Goal: Task Accomplishment & Management: Manage account settings

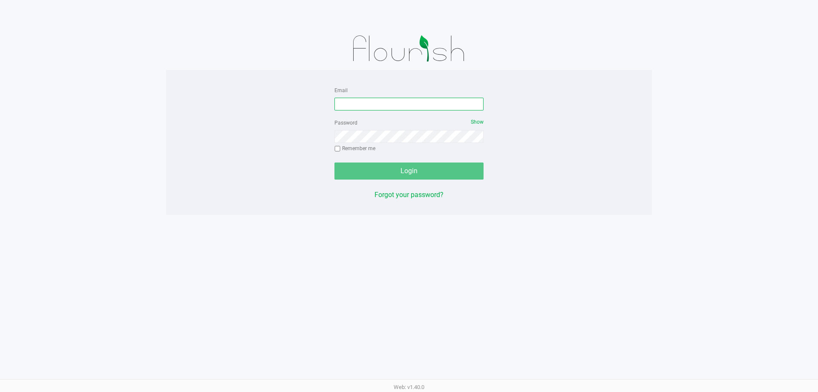
click at [408, 104] on input "Email" at bounding box center [409, 104] width 149 height 13
type input "[EMAIL_ADDRESS][DOMAIN_NAME]"
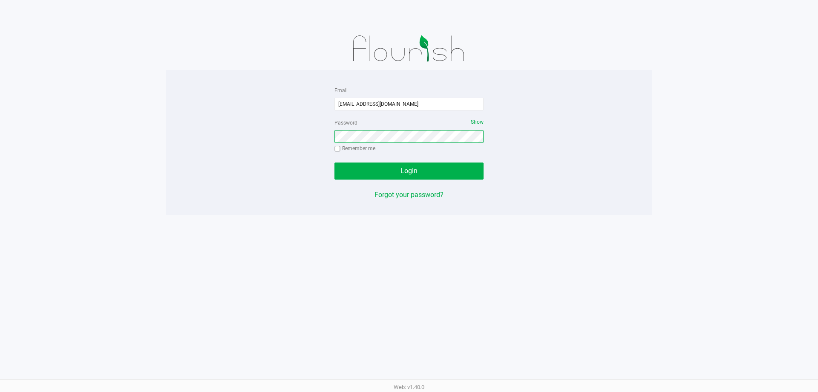
click at [335, 162] on button "Login" at bounding box center [409, 170] width 149 height 17
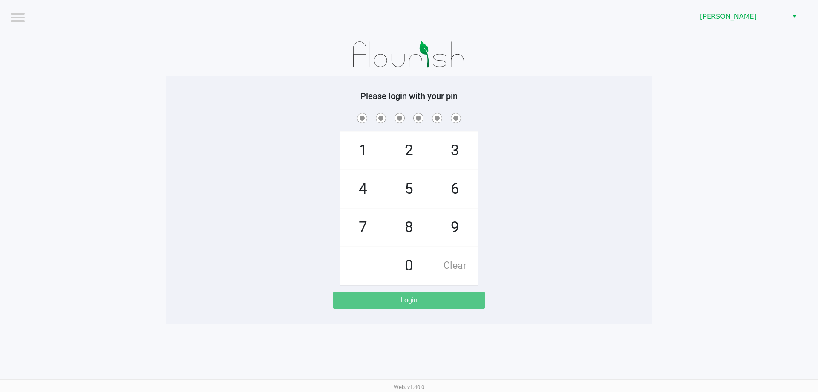
click at [754, 6] on div "[PERSON_NAME]" at bounding box center [617, 16] width 403 height 33
click at [750, 15] on span "[PERSON_NAME]" at bounding box center [741, 17] width 83 height 10
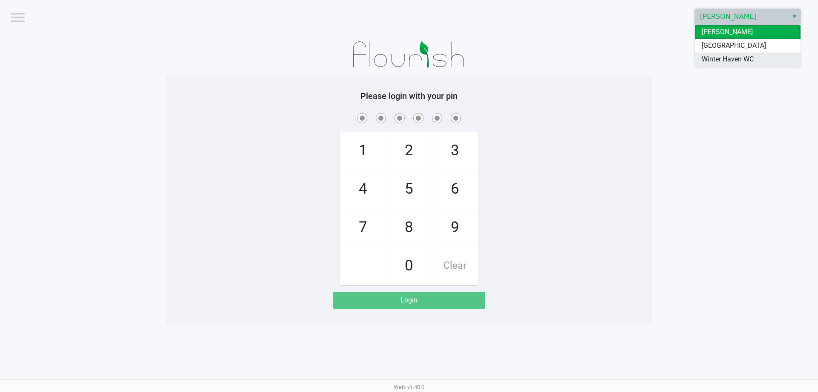
click at [723, 64] on span "Winter Haven WC" at bounding box center [728, 59] width 52 height 10
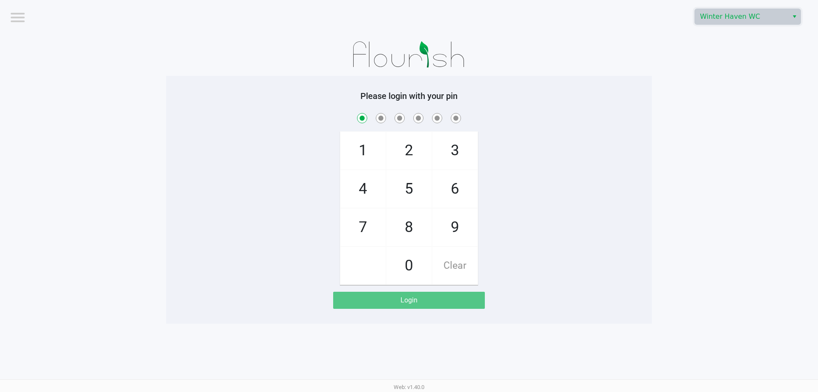
checkbox input "true"
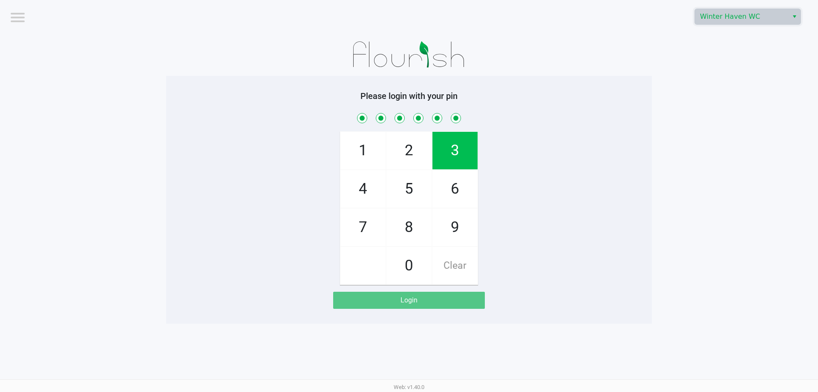
checkbox input "true"
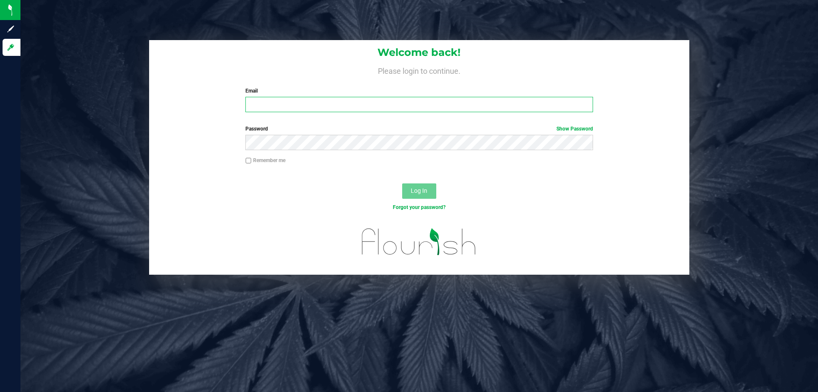
click at [314, 99] on input "Email" at bounding box center [419, 104] width 347 height 15
type input "[EMAIL_ADDRESS][DOMAIN_NAME]"
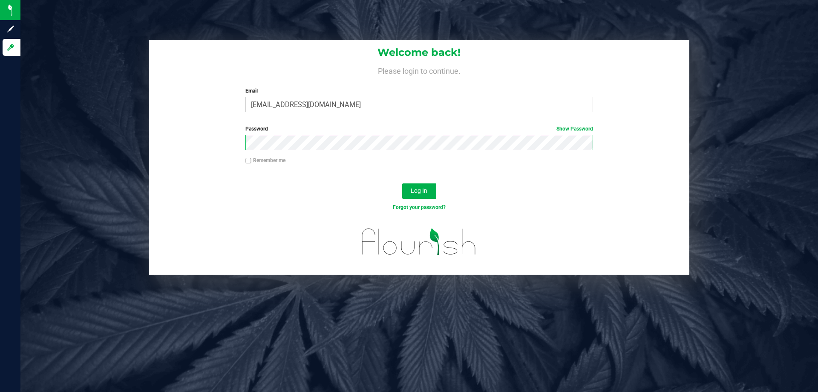
click at [402, 183] on button "Log In" at bounding box center [419, 190] width 34 height 15
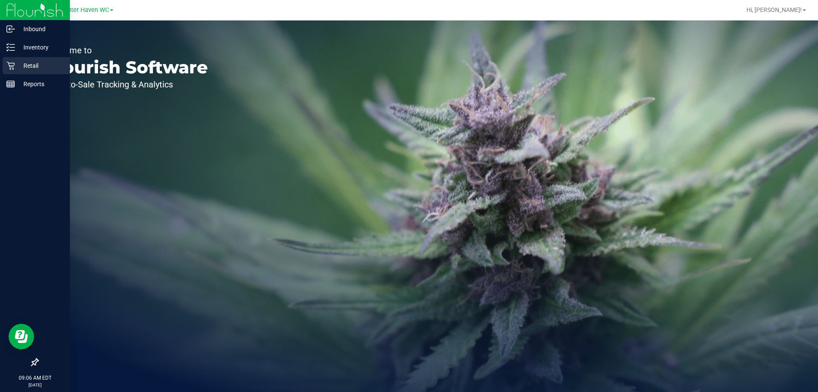
click at [46, 62] on p "Retail" at bounding box center [40, 66] width 51 height 10
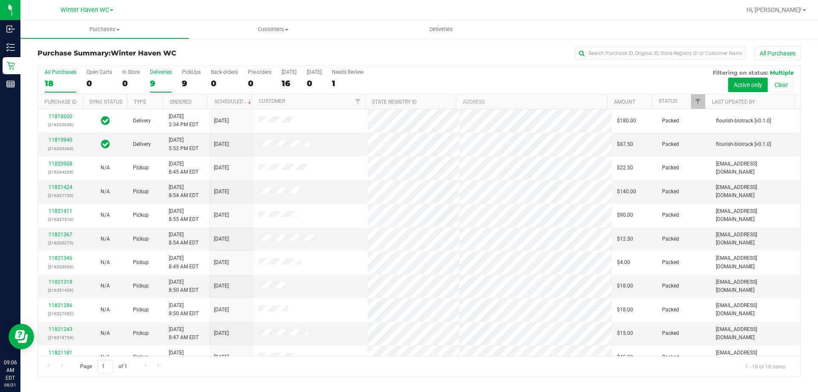
click at [156, 78] on div "9" at bounding box center [161, 83] width 22 height 10
click at [0, 0] on input "Deliveries 9" at bounding box center [0, 0] width 0 height 0
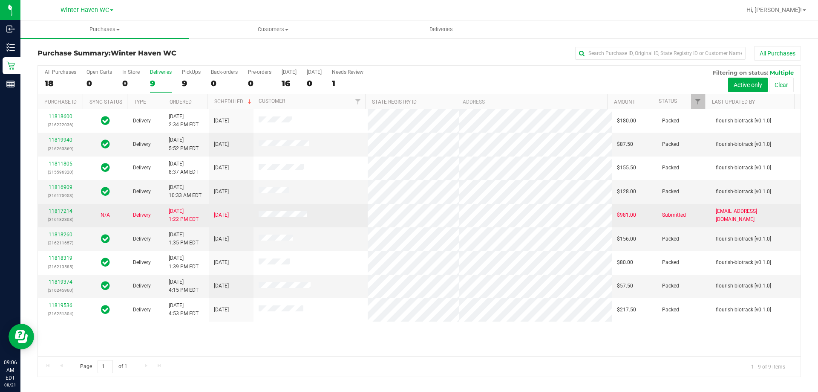
click at [59, 209] on link "11817214" at bounding box center [61, 211] width 24 height 6
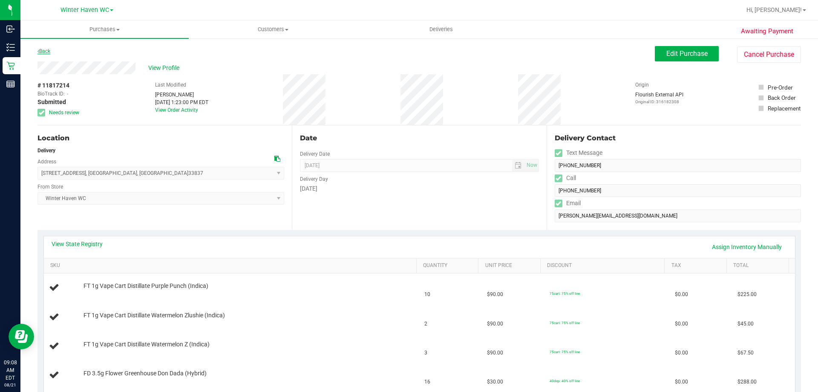
click at [44, 49] on link "Back" at bounding box center [44, 51] width 13 height 6
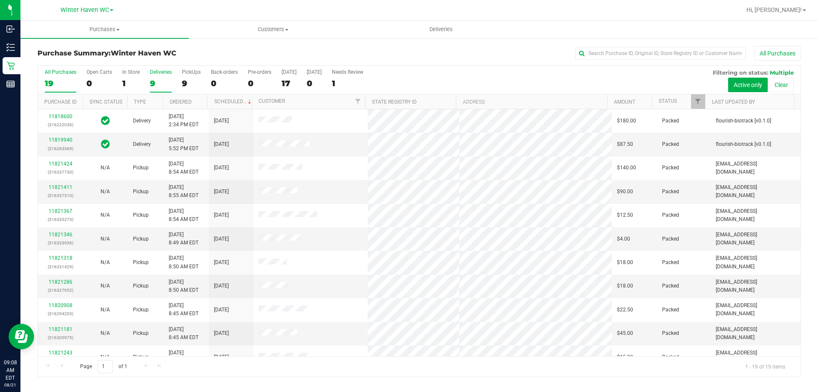
click at [154, 84] on div "9" at bounding box center [161, 83] width 22 height 10
click at [0, 0] on input "Deliveries 9" at bounding box center [0, 0] width 0 height 0
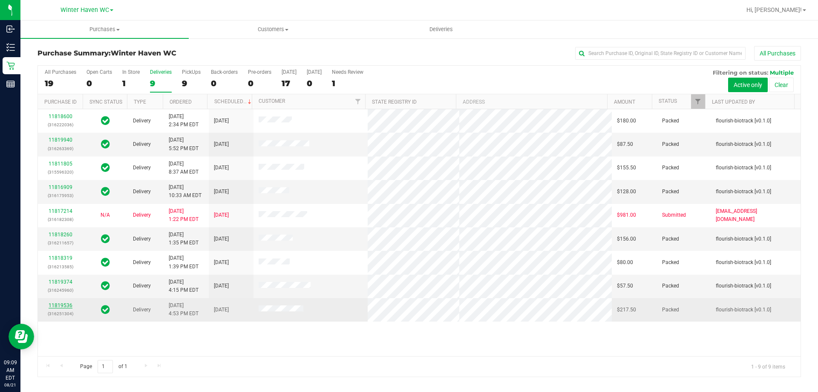
click at [58, 306] on link "11819536" at bounding box center [61, 305] width 24 height 6
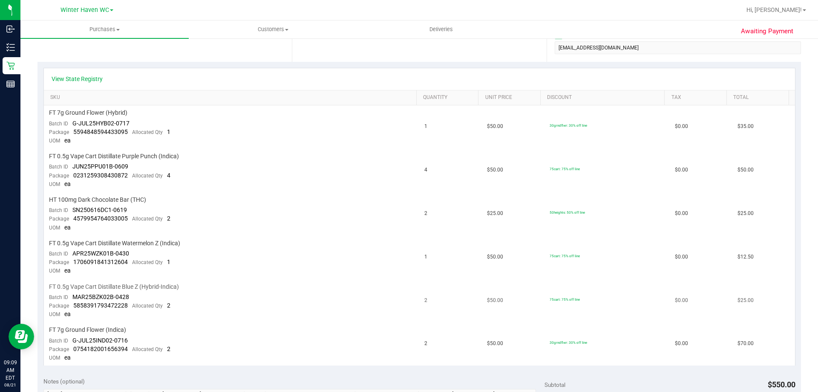
scroll to position [298, 0]
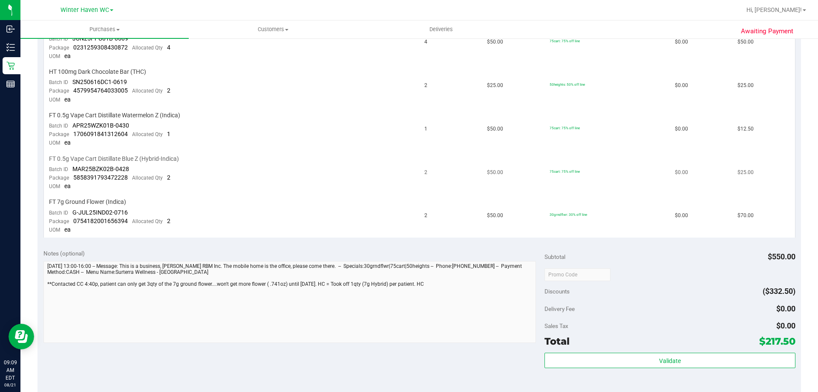
click at [384, 165] on td "FT 0.5g Vape Cart Distillate Blue Z (Hybrid-Indica) Batch ID MAR25BZK02B-0428 P…" at bounding box center [232, 172] width 376 height 43
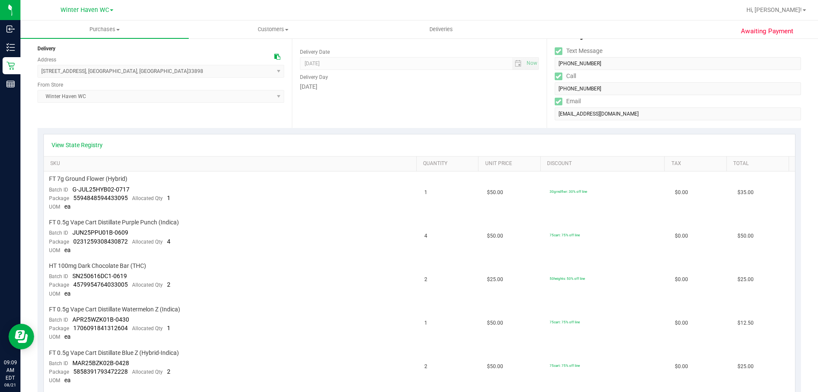
scroll to position [0, 0]
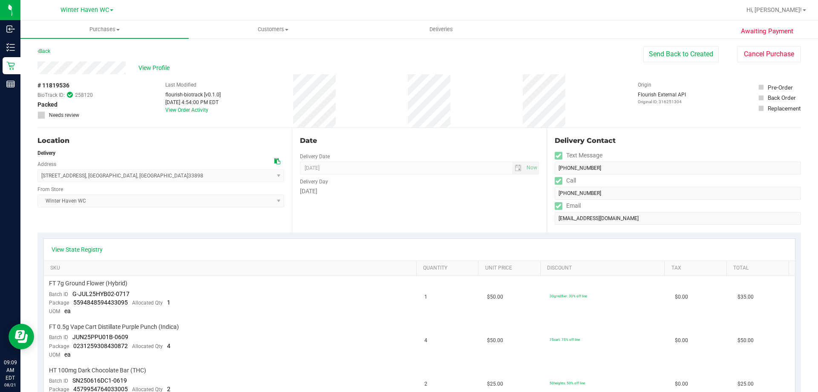
drag, startPoint x: 72, startPoint y: 84, endPoint x: 25, endPoint y: 84, distance: 47.3
copy div "# 11819536"
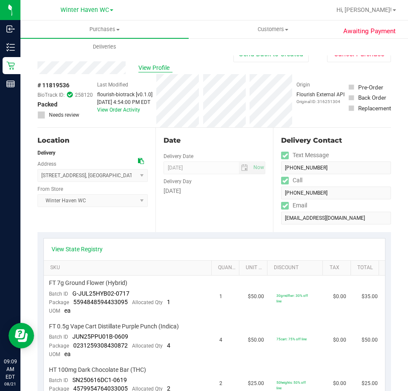
click at [148, 66] on span "View Profile" at bounding box center [156, 68] width 34 height 9
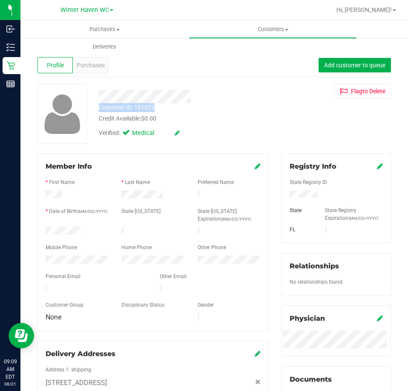
drag, startPoint x: 164, startPoint y: 109, endPoint x: 98, endPoint y: 108, distance: 65.6
click at [98, 108] on div "Customer ID: 181022 Credit Available: $0.00" at bounding box center [183, 113] width 183 height 20
copy div "Customer ID: 181022"
click at [91, 66] on span "Purchases" at bounding box center [91, 65] width 28 height 9
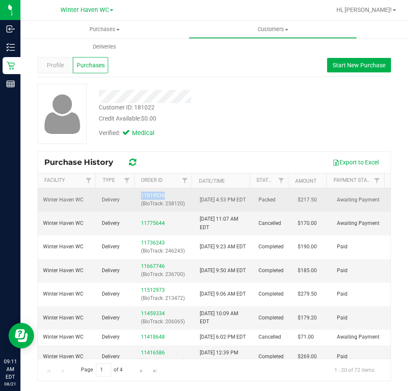
drag, startPoint x: 173, startPoint y: 195, endPoint x: 136, endPoint y: 196, distance: 36.3
click at [136, 196] on td "11819536 (BioTrack: 258120)" at bounding box center [165, 199] width 59 height 23
copy link "11819536"
click at [150, 193] on link "11819536" at bounding box center [153, 196] width 24 height 6
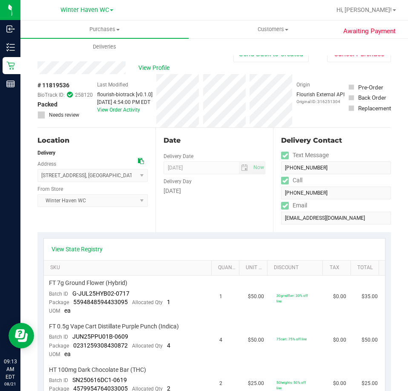
click at [101, 140] on div "Location" at bounding box center [93, 141] width 110 height 10
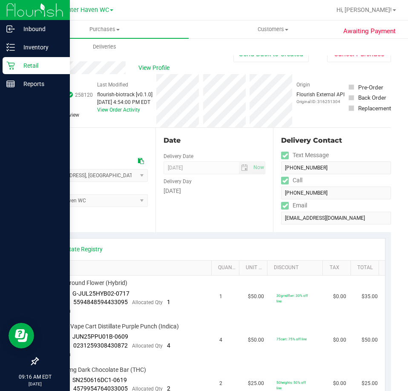
click at [23, 66] on p "Retail" at bounding box center [40, 66] width 51 height 10
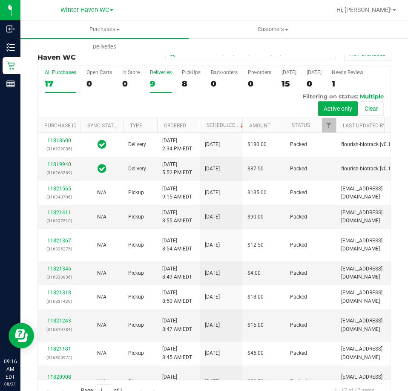
click at [151, 84] on div "9" at bounding box center [161, 84] width 22 height 10
click at [0, 0] on input "Deliveries 9" at bounding box center [0, 0] width 0 height 0
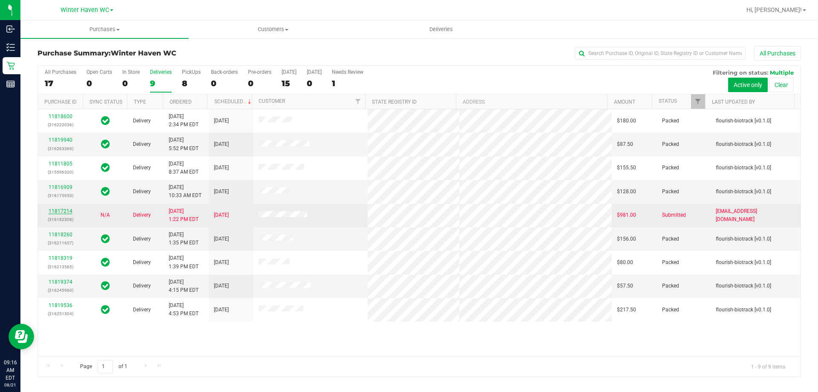
click at [62, 211] on link "11817214" at bounding box center [61, 211] width 24 height 6
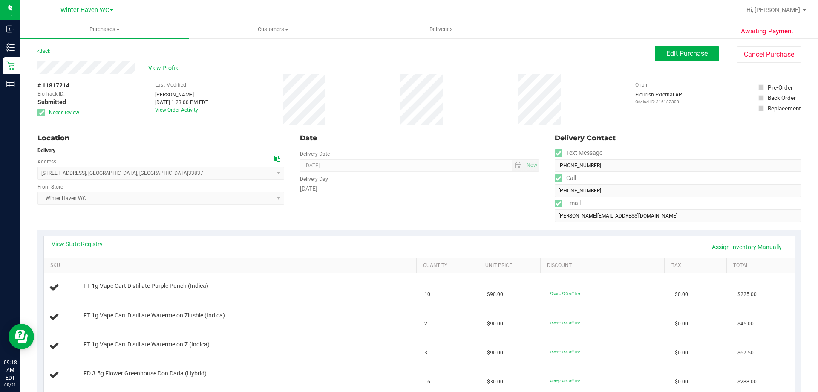
click at [47, 50] on link "Back" at bounding box center [44, 51] width 13 height 6
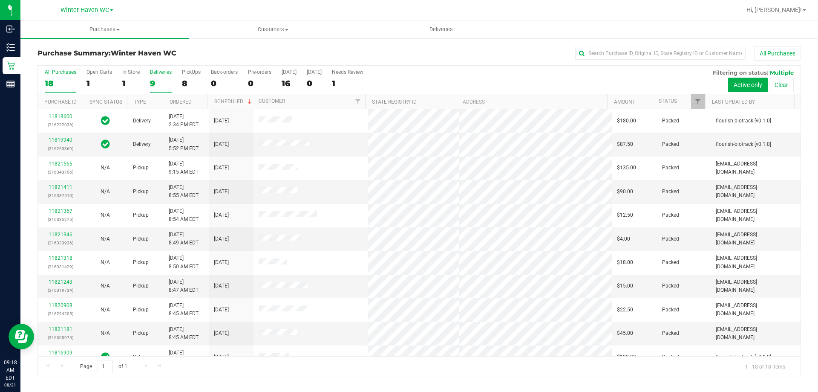
click at [155, 83] on div "9" at bounding box center [161, 83] width 22 height 10
click at [0, 0] on input "Deliveries 9" at bounding box center [0, 0] width 0 height 0
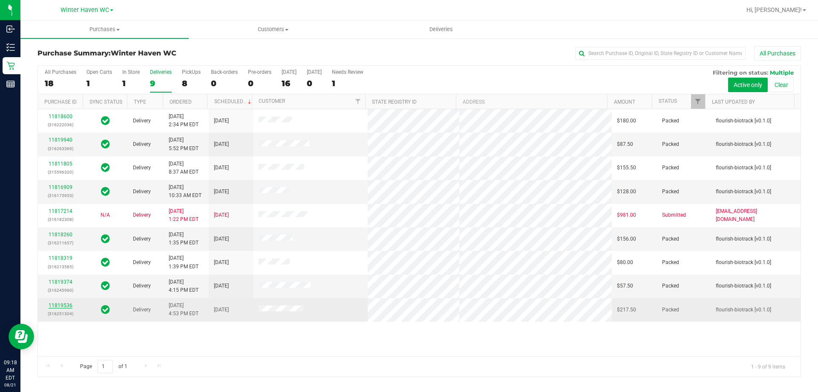
click at [65, 305] on link "11819536" at bounding box center [61, 305] width 24 height 6
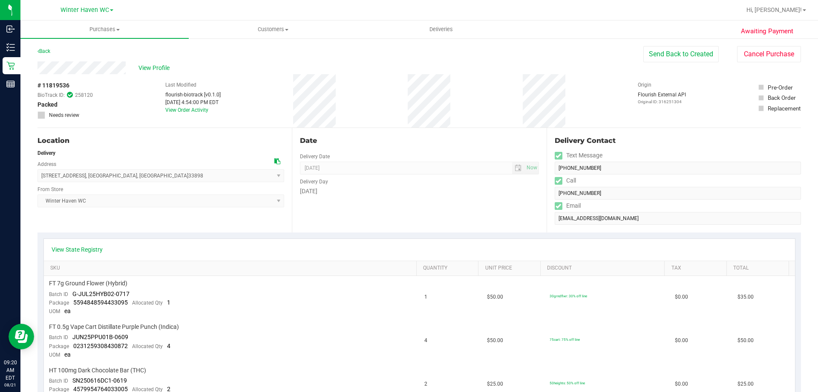
drag, startPoint x: 74, startPoint y: 86, endPoint x: 37, endPoint y: 86, distance: 36.7
copy div "# 11819536"
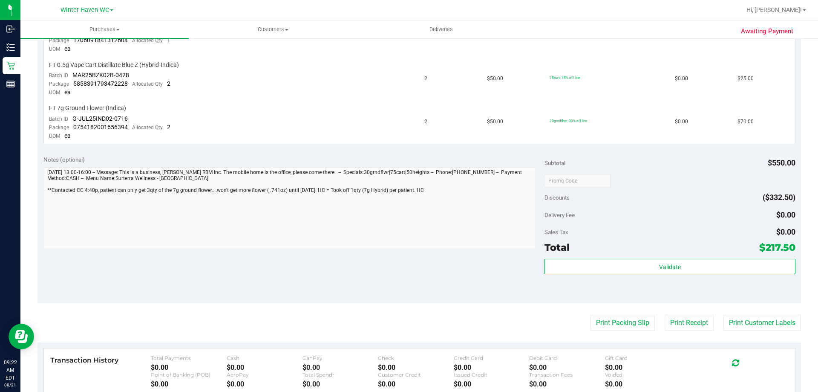
scroll to position [426, 0]
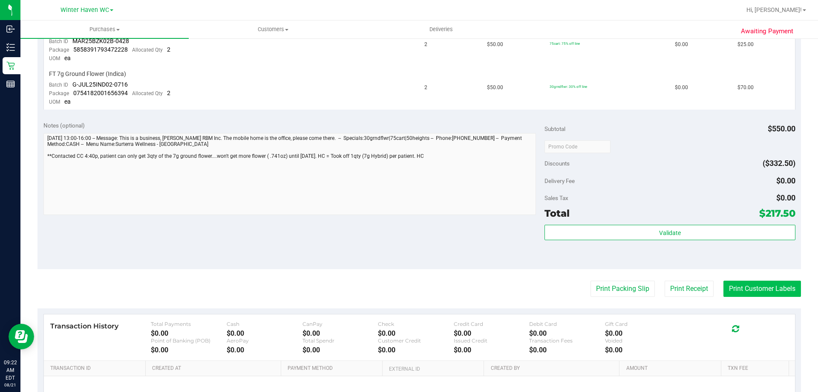
click at [727, 288] on button "Print Customer Labels" at bounding box center [763, 288] width 78 height 16
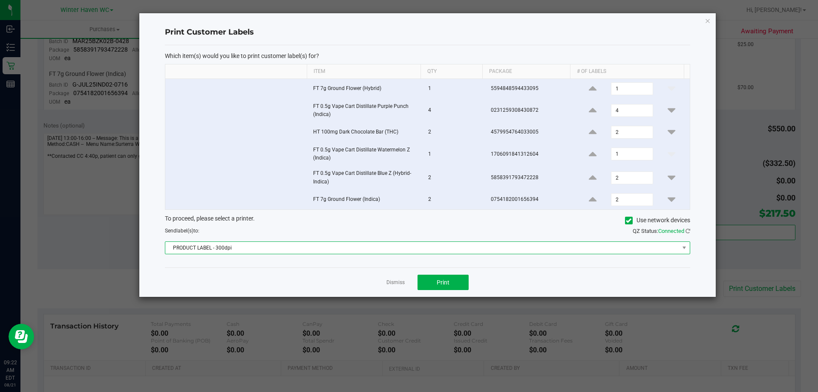
click at [359, 251] on span "PRODUCT LABEL - 300dpi" at bounding box center [422, 248] width 514 height 12
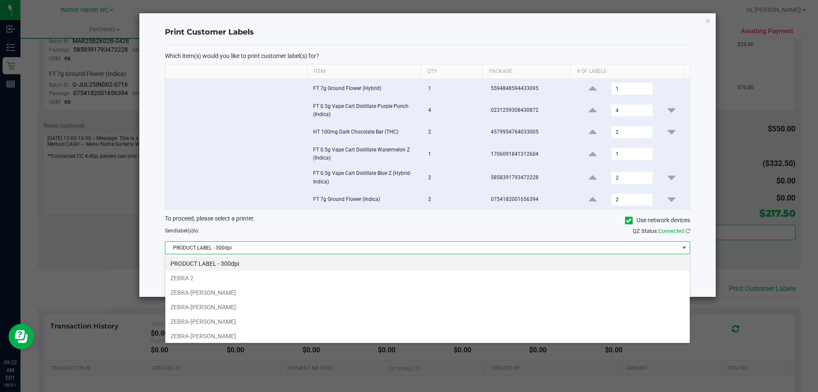
scroll to position [13, 525]
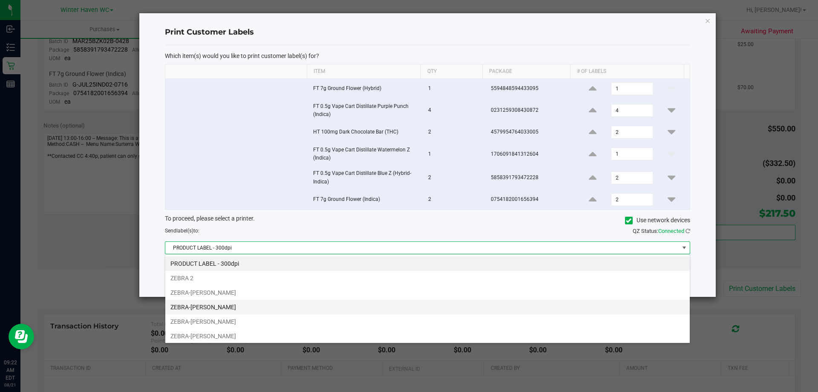
click at [231, 309] on li "ZEBRA-[PERSON_NAME]" at bounding box center [427, 307] width 525 height 14
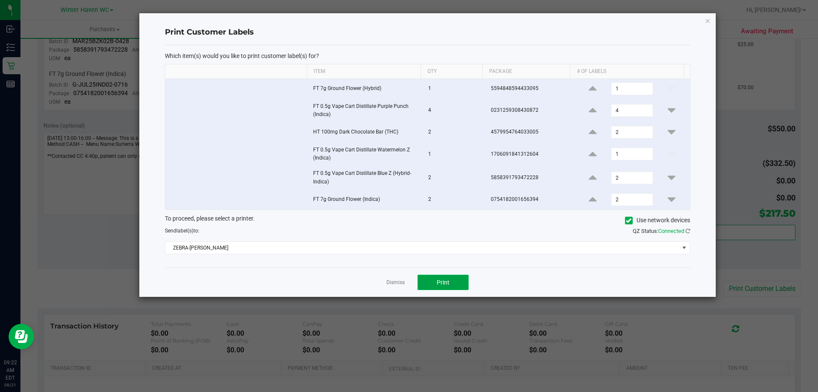
click at [439, 282] on span "Print" at bounding box center [443, 282] width 13 height 7
click at [401, 282] on link "Dismiss" at bounding box center [396, 282] width 18 height 7
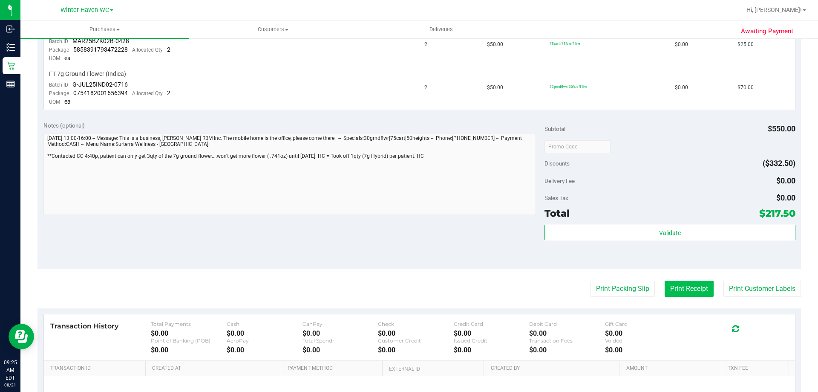
click at [696, 290] on button "Print Receipt" at bounding box center [689, 288] width 49 height 16
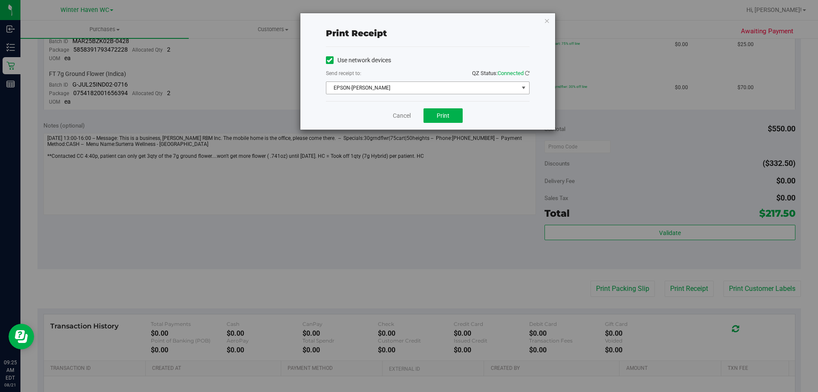
click at [455, 91] on span "EPSON-[PERSON_NAME]" at bounding box center [422, 88] width 192 height 12
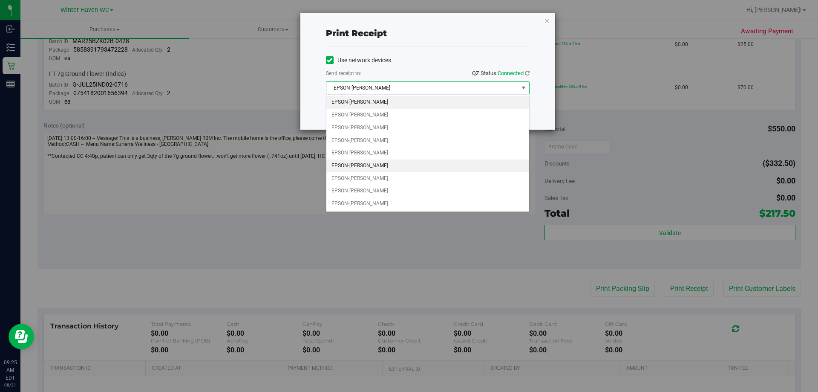
click at [392, 162] on li "EPSON-[PERSON_NAME]" at bounding box center [427, 165] width 203 height 13
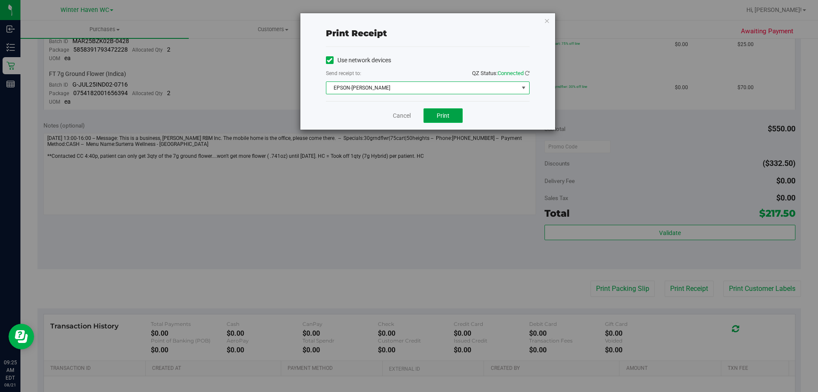
click at [435, 116] on button "Print" at bounding box center [443, 115] width 39 height 14
click at [400, 119] on link "Cancel" at bounding box center [402, 115] width 18 height 9
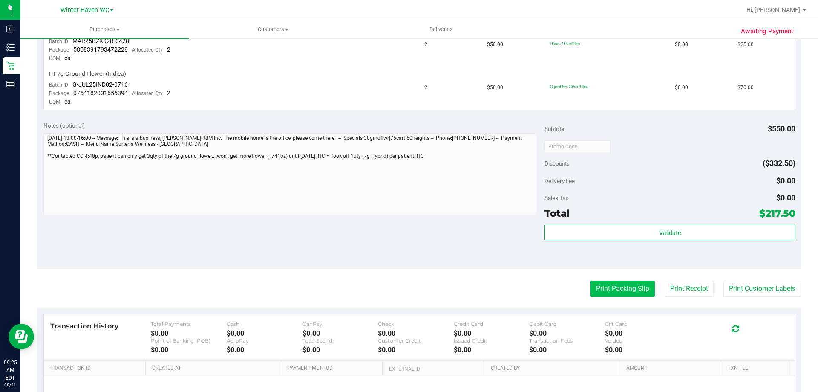
click at [631, 290] on button "Print Packing Slip" at bounding box center [623, 288] width 64 height 16
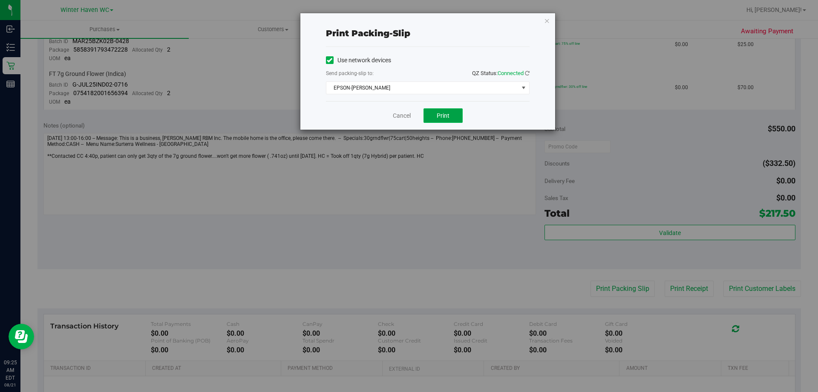
click at [444, 116] on span "Print" at bounding box center [443, 115] width 13 height 7
click at [392, 116] on div "Cancel Print" at bounding box center [428, 115] width 204 height 29
click at [395, 117] on link "Cancel" at bounding box center [402, 115] width 18 height 9
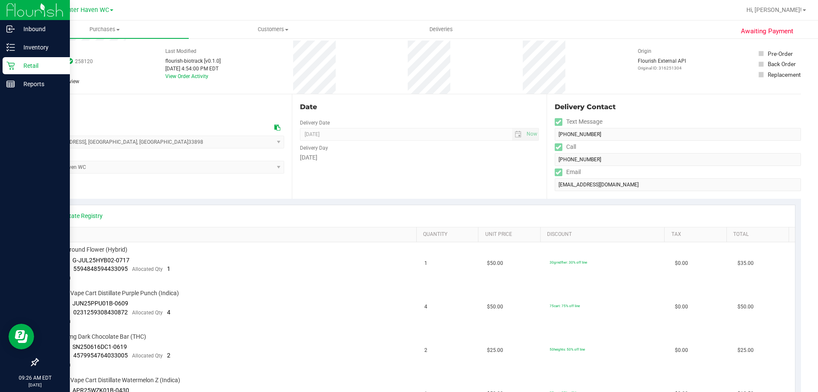
scroll to position [0, 0]
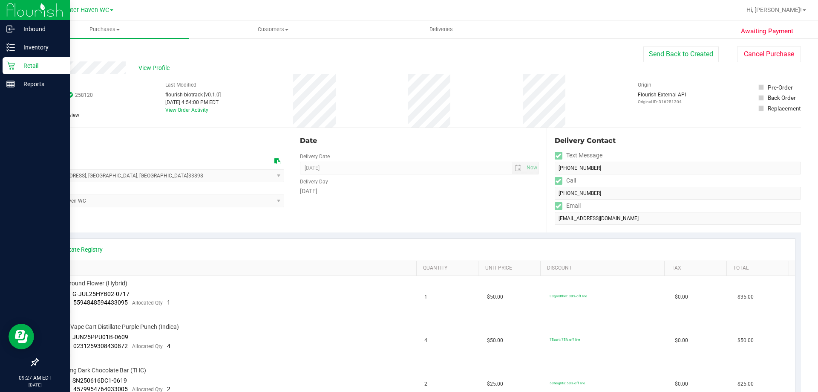
click at [12, 63] on icon at bounding box center [10, 65] width 9 height 9
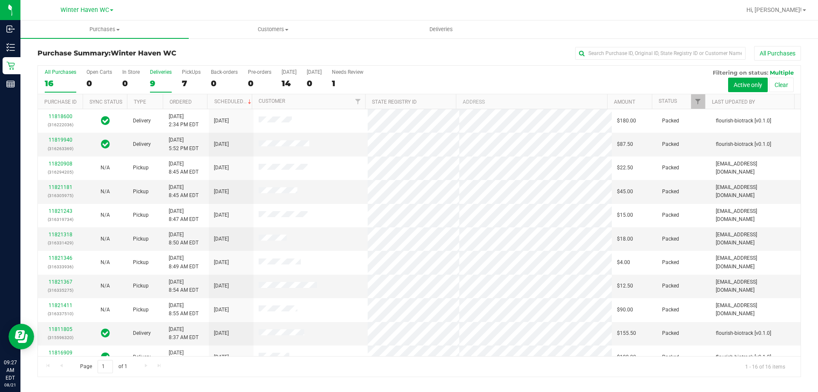
click at [151, 82] on div "9" at bounding box center [161, 83] width 22 height 10
click at [0, 0] on input "Deliveries 9" at bounding box center [0, 0] width 0 height 0
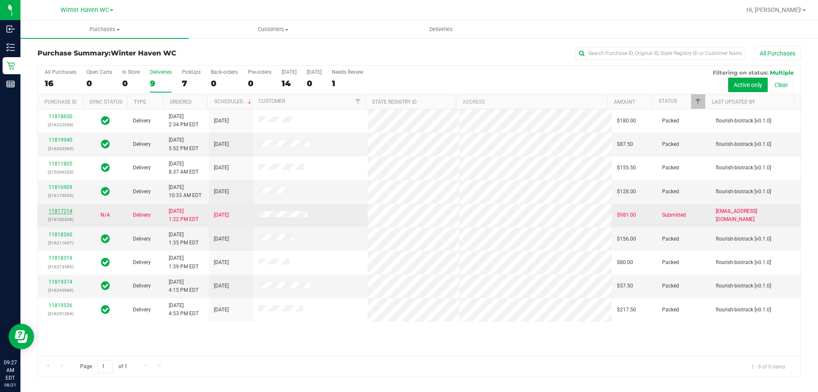
click at [64, 211] on link "11817214" at bounding box center [61, 211] width 24 height 6
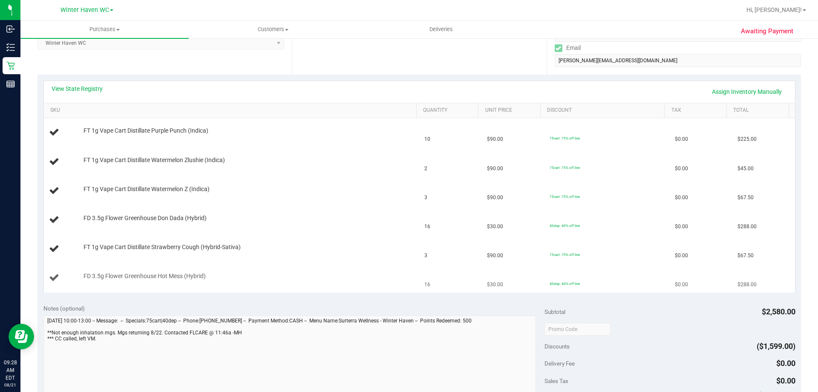
scroll to position [170, 0]
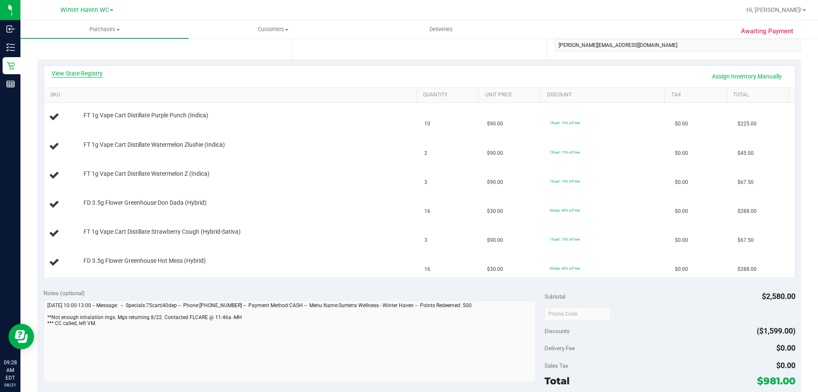
click at [83, 75] on link "View State Registry" at bounding box center [77, 73] width 51 height 9
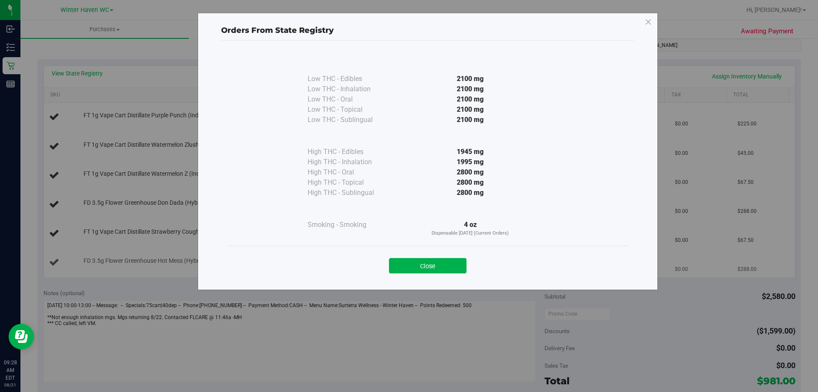
drag, startPoint x: 438, startPoint y: 266, endPoint x: 431, endPoint y: 266, distance: 6.4
click at [435, 266] on button "Close" at bounding box center [428, 265] width 78 height 15
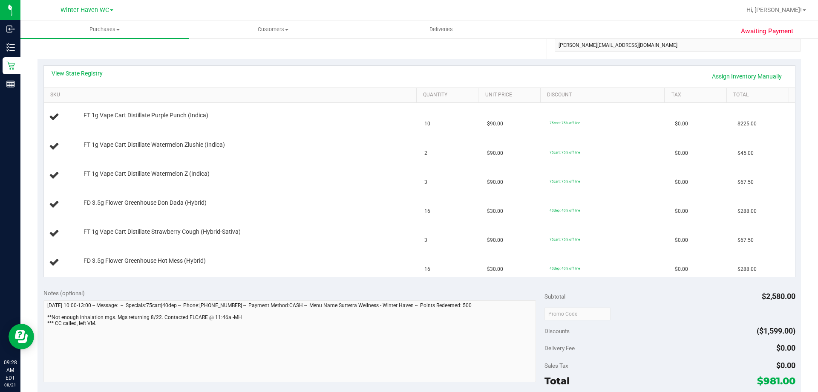
scroll to position [0, 0]
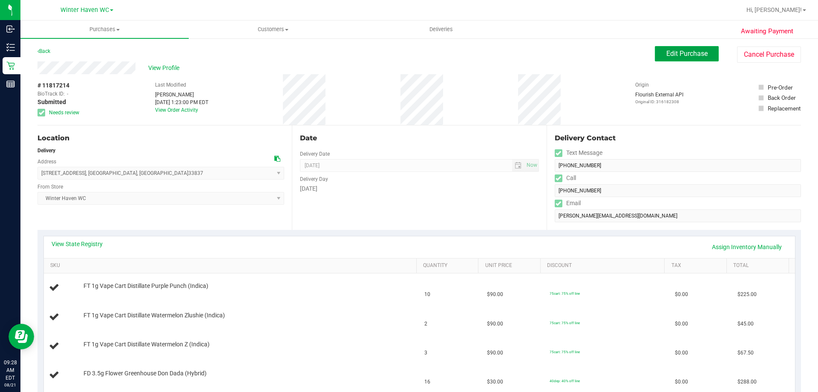
click at [670, 52] on span "Edit Purchase" at bounding box center [687, 53] width 41 height 8
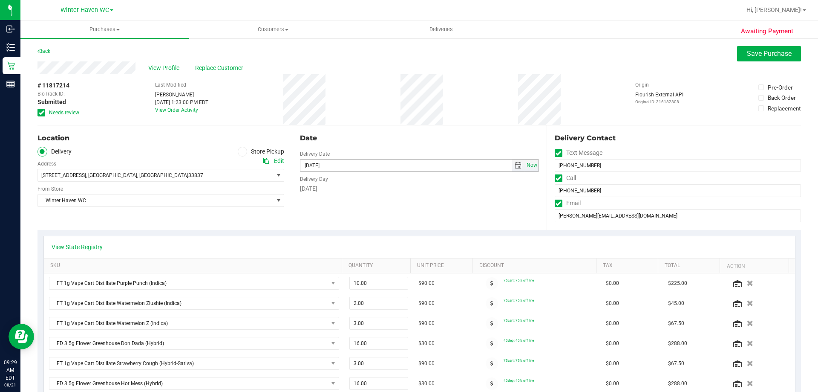
click at [527, 165] on span "Now" at bounding box center [532, 165] width 14 height 12
click at [516, 166] on span "select" at bounding box center [518, 165] width 7 height 7
click at [367, 251] on link "22" at bounding box center [368, 252] width 12 height 13
type input "[DATE]"
click at [391, 190] on div "[DATE]" at bounding box center [419, 188] width 239 height 9
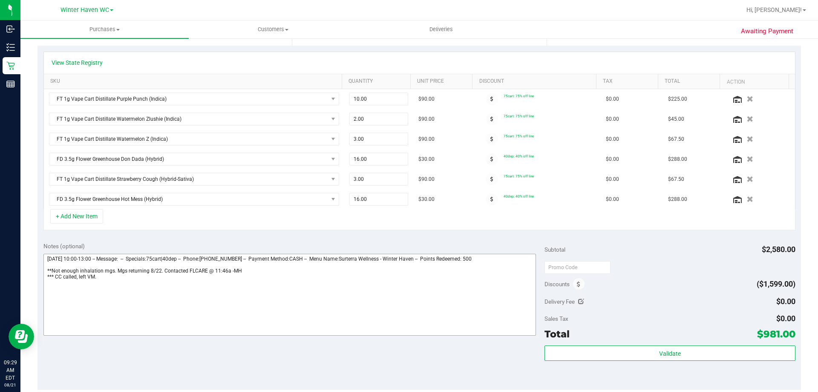
scroll to position [256, 0]
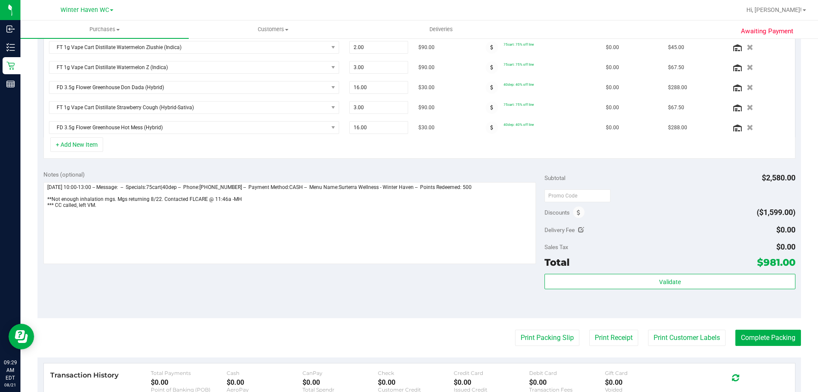
click at [578, 231] on icon at bounding box center [581, 230] width 6 height 6
type input "$0.00"
click at [672, 229] on div "Delivery Fee $0.00 0" at bounding box center [670, 229] width 251 height 15
click at [709, 229] on icon "Cancel button" at bounding box center [712, 231] width 7 height 6
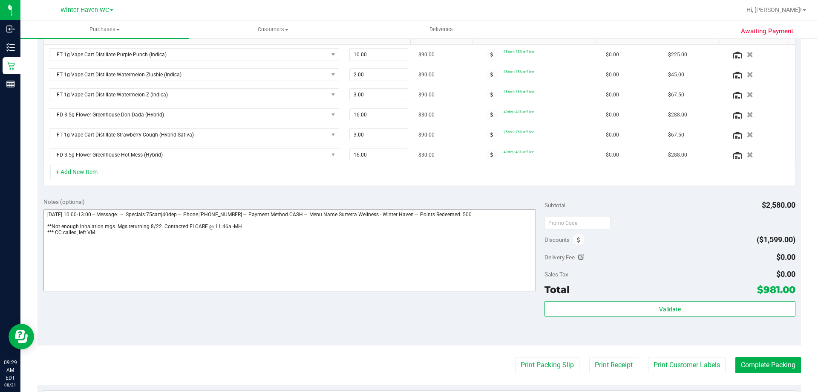
scroll to position [213, 0]
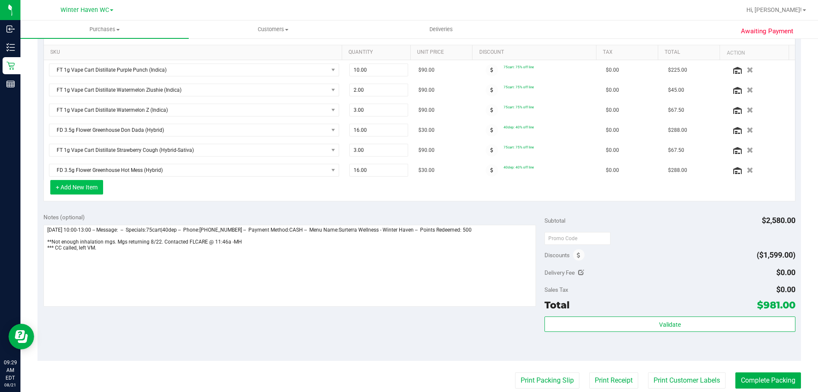
click at [91, 184] on button "+ Add New Item" at bounding box center [76, 187] width 53 height 14
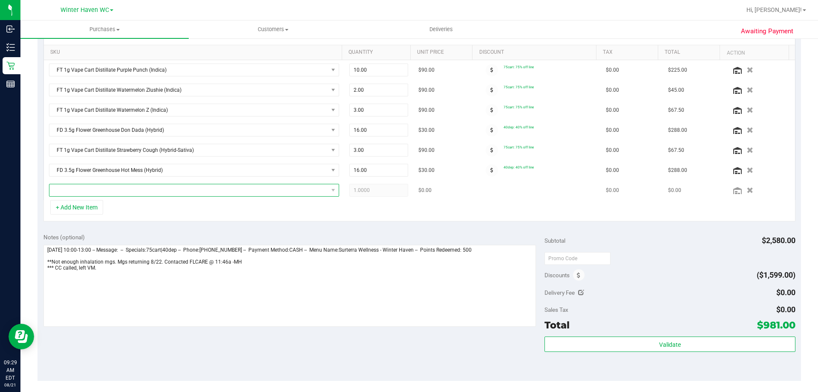
click at [125, 191] on span "NO DATA FOUND" at bounding box center [188, 190] width 279 height 12
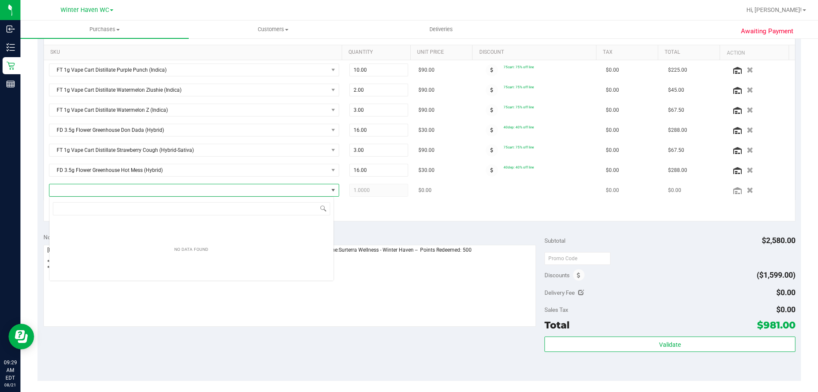
scroll to position [13, 285]
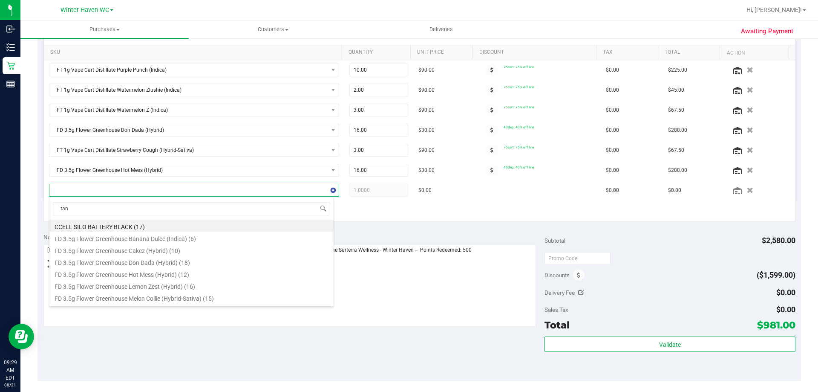
type input "tang"
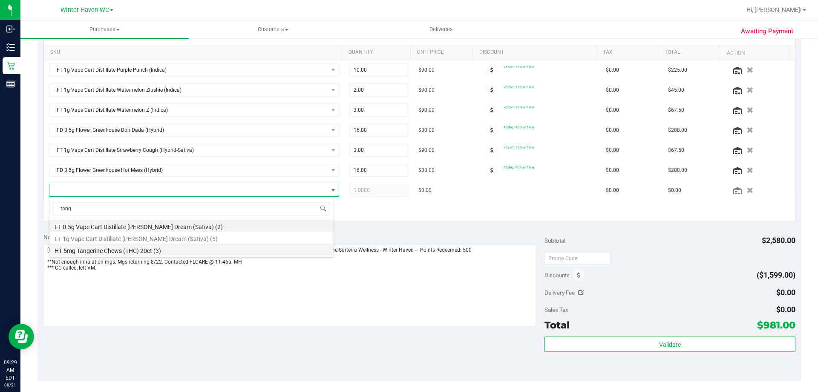
click at [111, 249] on li "HT 5mg Tangerine Chews (THC) 20ct (3)" at bounding box center [191, 249] width 284 height 12
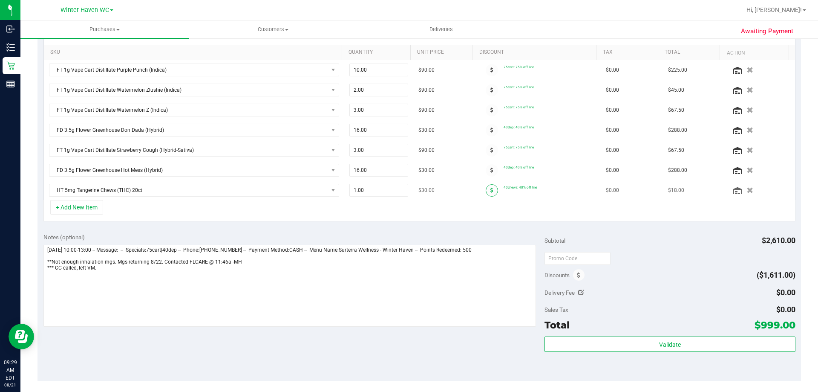
click at [487, 189] on span at bounding box center [492, 190] width 12 height 12
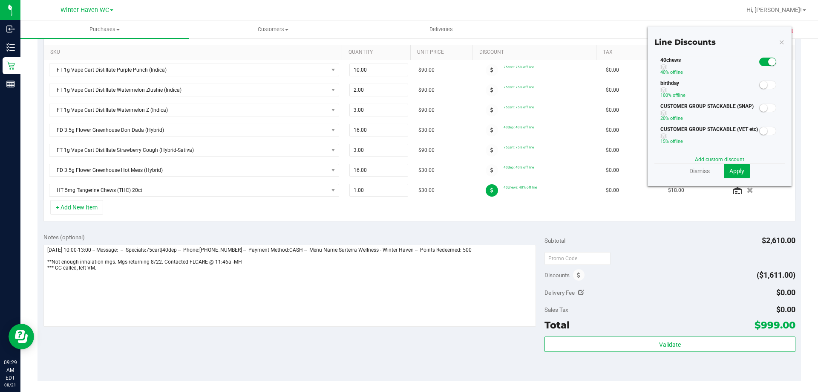
click at [760, 84] on small at bounding box center [764, 85] width 8 height 8
click at [769, 62] on small at bounding box center [773, 62] width 8 height 8
click at [734, 170] on span "Apply" at bounding box center [737, 171] width 15 height 7
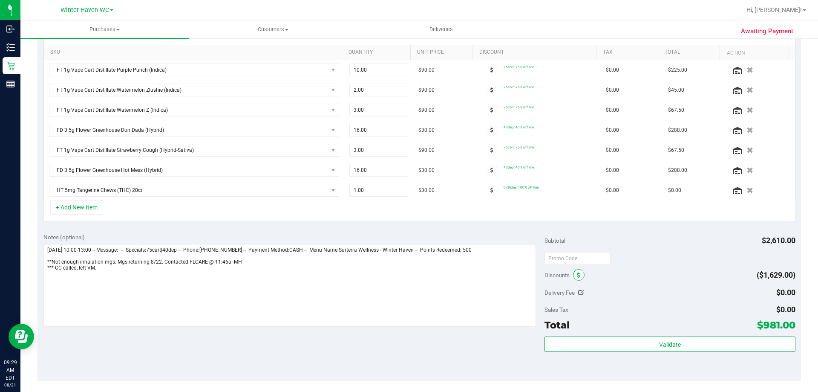
click at [573, 274] on span at bounding box center [579, 275] width 12 height 12
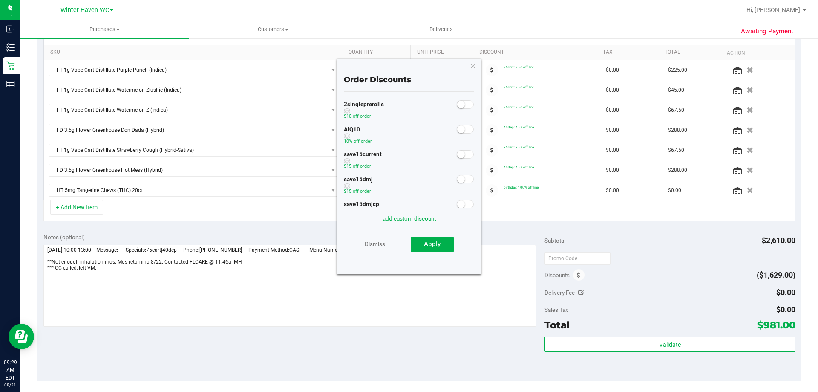
click at [457, 128] on small at bounding box center [461, 129] width 8 height 8
click at [431, 243] on span "Apply" at bounding box center [432, 244] width 17 height 8
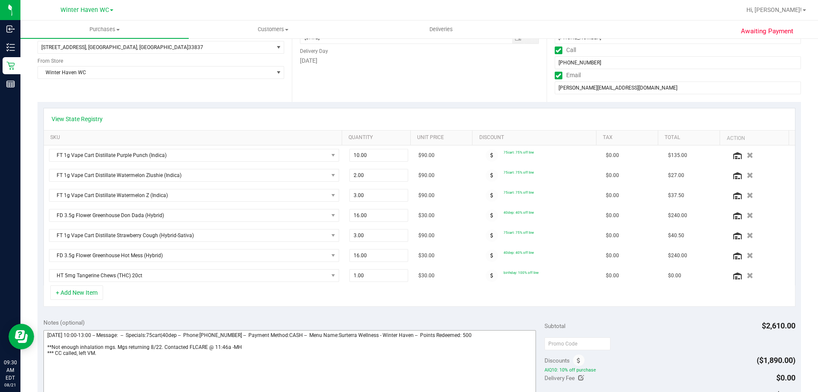
scroll to position [298, 0]
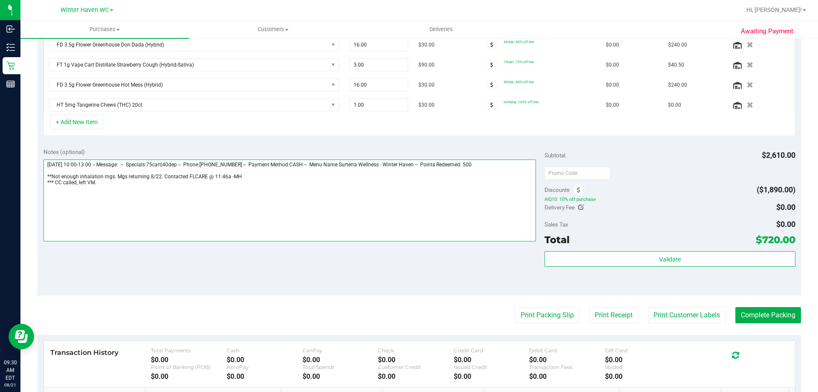
click at [133, 192] on textarea at bounding box center [289, 200] width 493 height 82
click at [130, 196] on textarea at bounding box center [289, 200] width 493 height 82
click at [114, 219] on textarea at bounding box center [289, 200] width 493 height 82
click at [166, 197] on textarea at bounding box center [289, 200] width 493 height 82
click at [154, 204] on textarea at bounding box center [289, 200] width 493 height 82
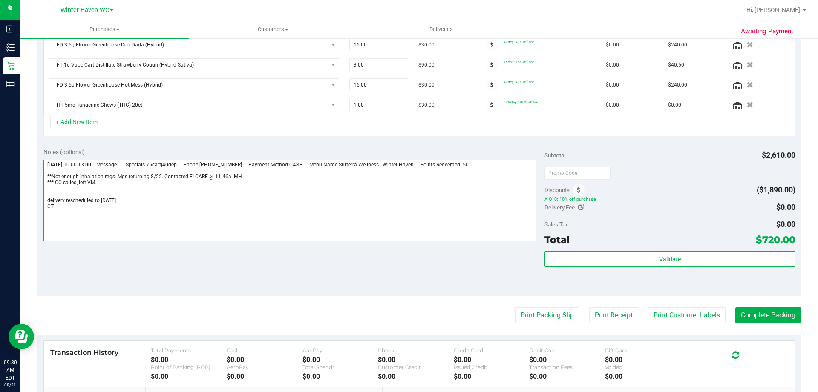
click at [141, 198] on textarea at bounding box center [289, 200] width 493 height 82
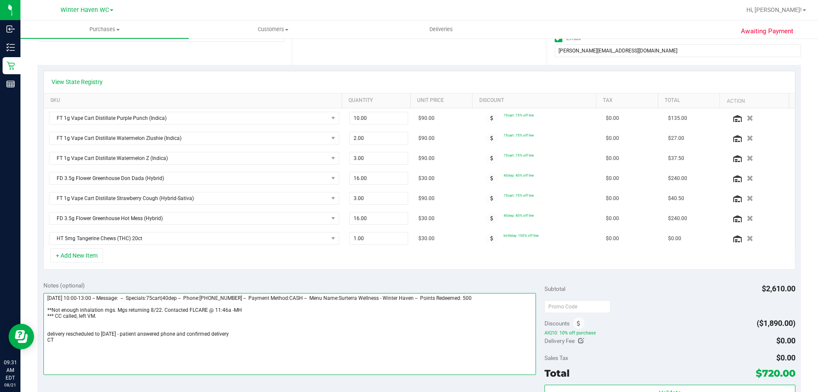
scroll to position [0, 0]
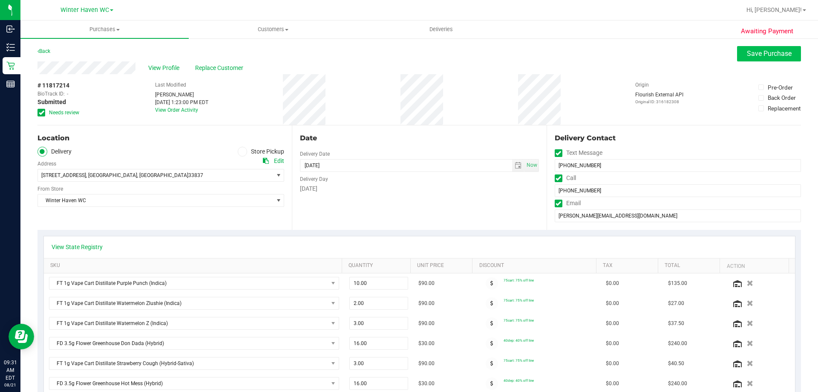
type textarea "[DATE] 10:00-13:00 -- Message: -- Specials:75cart|40dep -- Phone:[PHONE_NUMBER]…"
click at [751, 55] on span "Save Purchase" at bounding box center [769, 53] width 45 height 8
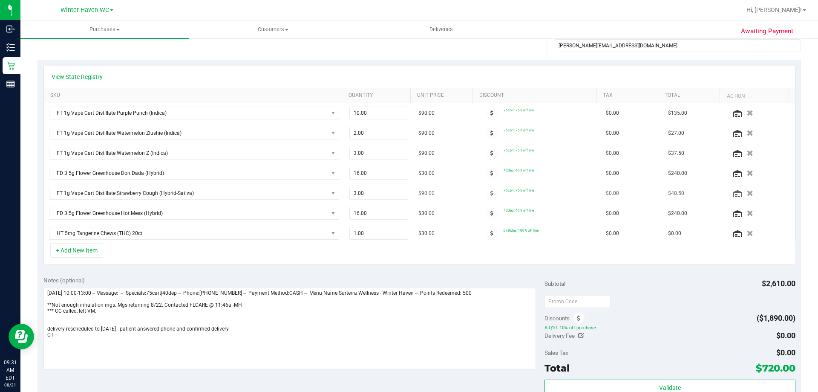
scroll to position [213, 0]
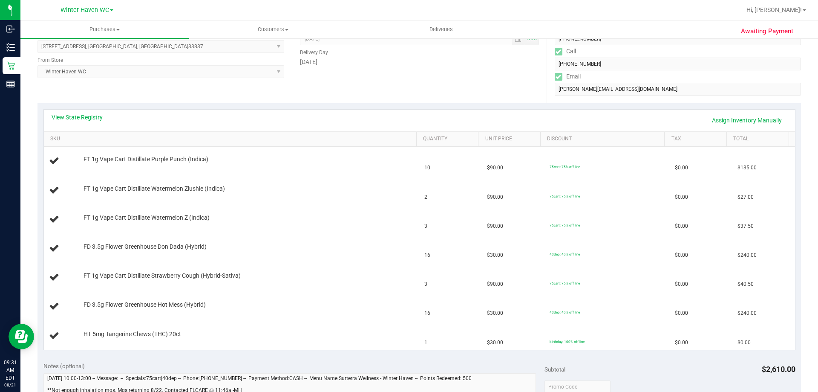
scroll to position [43, 0]
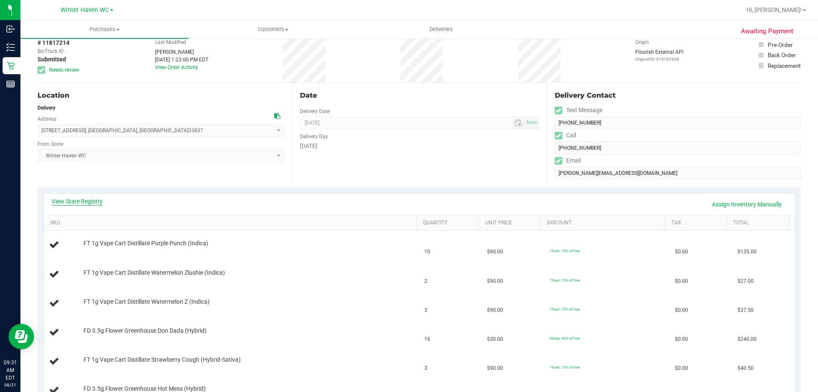
click at [92, 200] on link "View State Registry" at bounding box center [77, 201] width 51 height 9
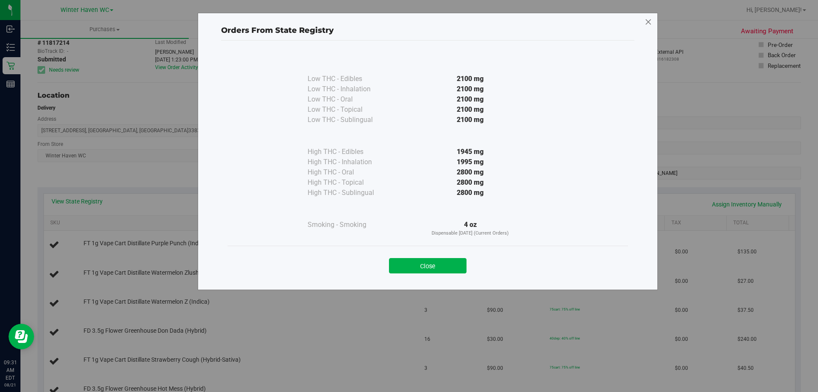
click at [648, 17] on icon at bounding box center [649, 22] width 8 height 14
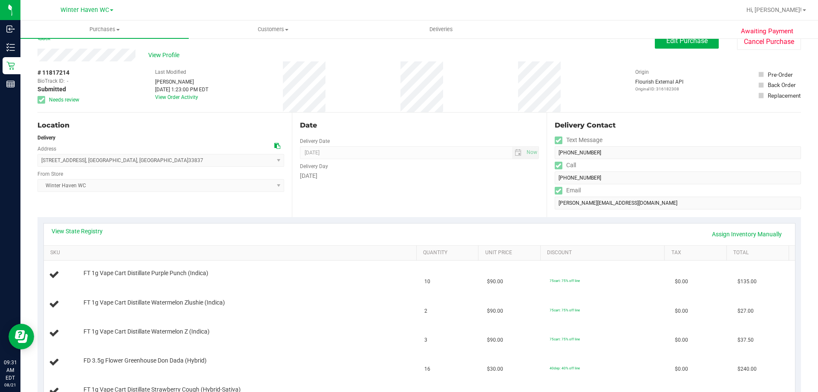
scroll to position [0, 0]
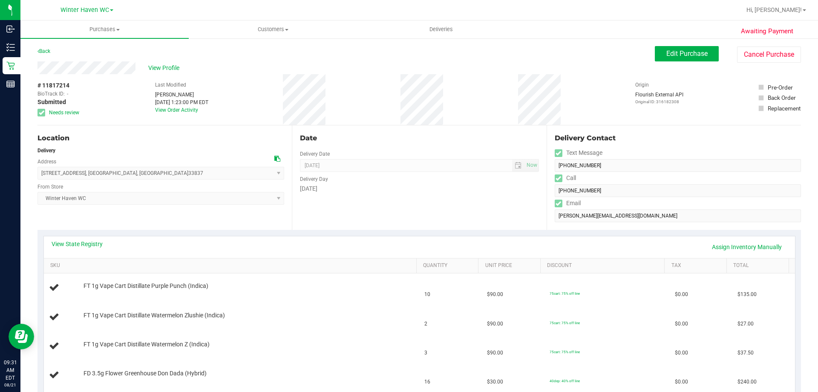
click at [48, 48] on div "Back" at bounding box center [44, 51] width 13 height 10
click at [46, 51] on div "Back" at bounding box center [44, 51] width 13 height 10
click at [46, 52] on link "Back" at bounding box center [44, 51] width 13 height 6
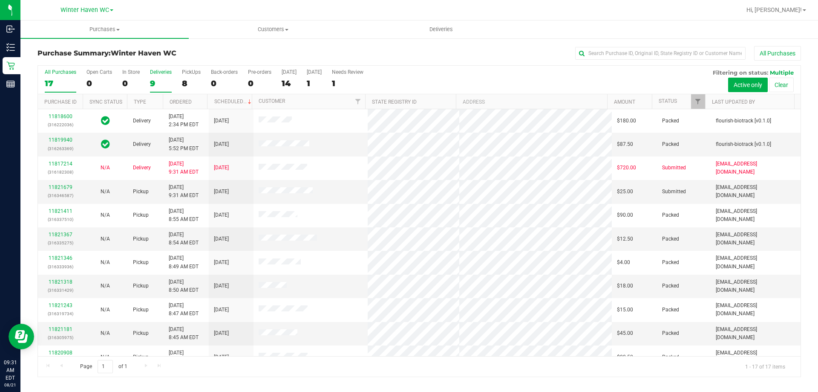
click at [158, 80] on div "9" at bounding box center [161, 83] width 22 height 10
click at [0, 0] on input "Deliveries 9" at bounding box center [0, 0] width 0 height 0
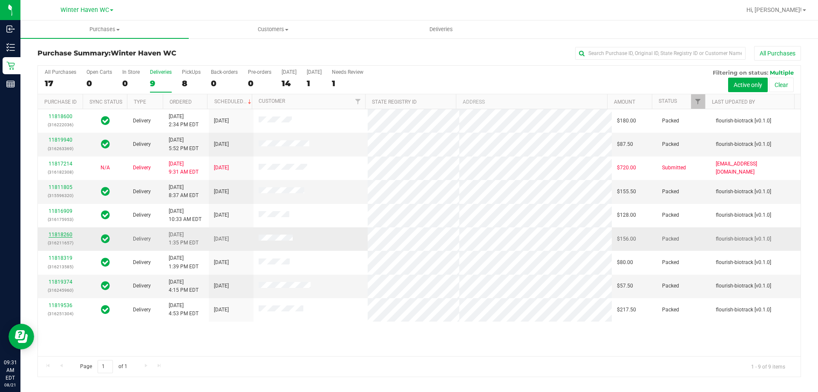
click at [64, 233] on link "11818260" at bounding box center [61, 234] width 24 height 6
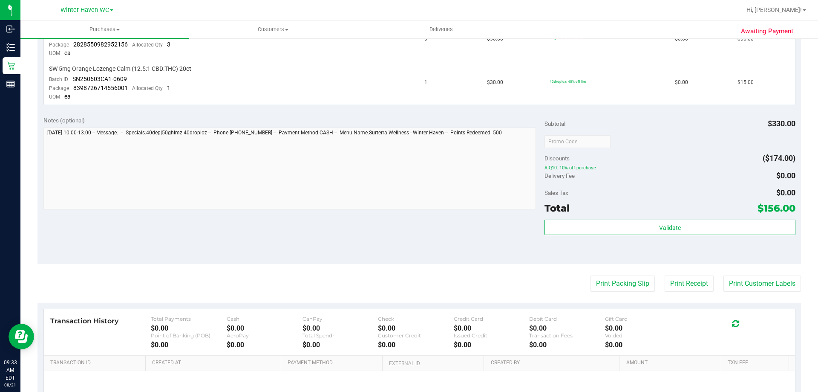
scroll to position [426, 0]
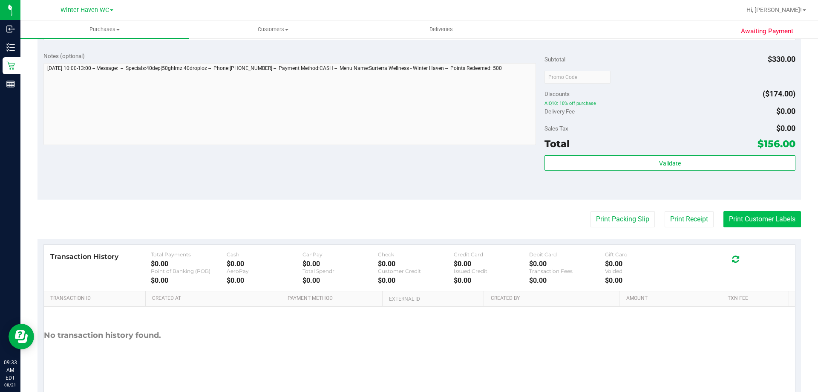
click at [751, 217] on button "Print Customer Labels" at bounding box center [763, 219] width 78 height 16
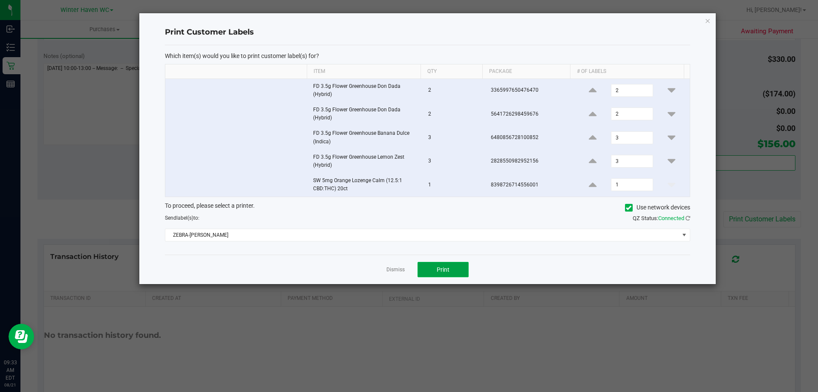
click at [451, 269] on button "Print" at bounding box center [443, 269] width 51 height 15
drag, startPoint x: 597, startPoint y: 367, endPoint x: 394, endPoint y: 263, distance: 227.4
click at [394, 263] on div "Dismiss Print" at bounding box center [428, 268] width 526 height 29
drag, startPoint x: 394, startPoint y: 263, endPoint x: 398, endPoint y: 269, distance: 6.7
click at [398, 269] on link "Dismiss" at bounding box center [396, 269] width 18 height 7
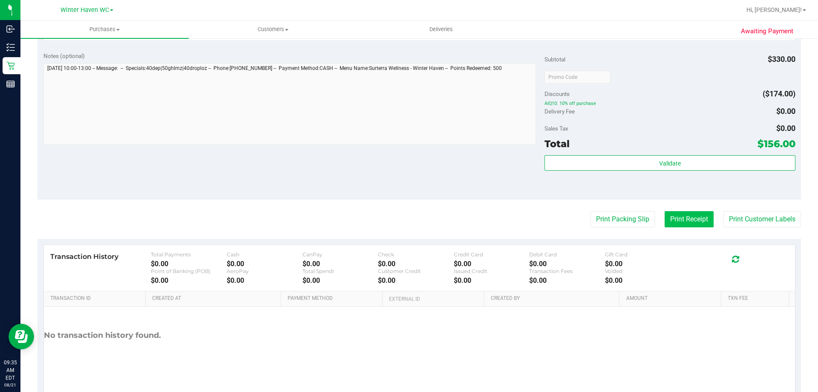
click at [700, 219] on button "Print Receipt" at bounding box center [689, 219] width 49 height 16
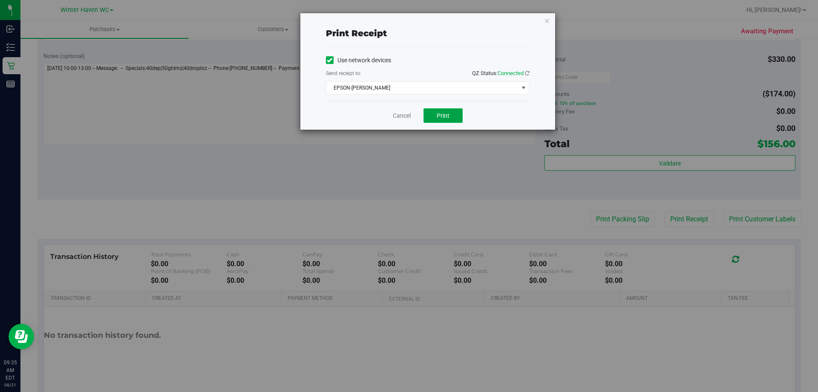
click at [436, 118] on button "Print" at bounding box center [443, 115] width 39 height 14
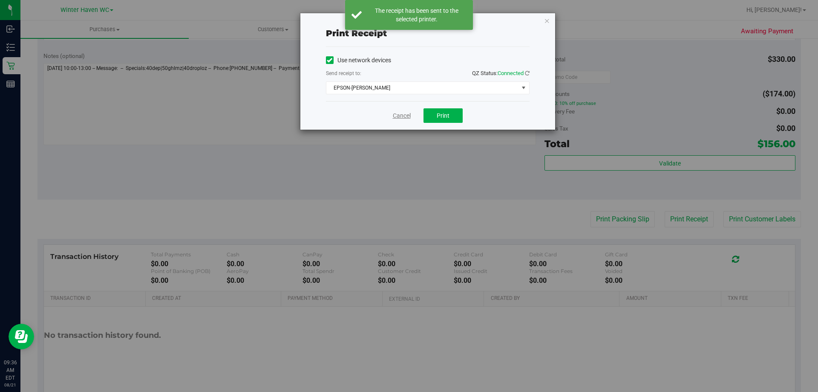
click at [403, 114] on link "Cancel" at bounding box center [402, 115] width 18 height 9
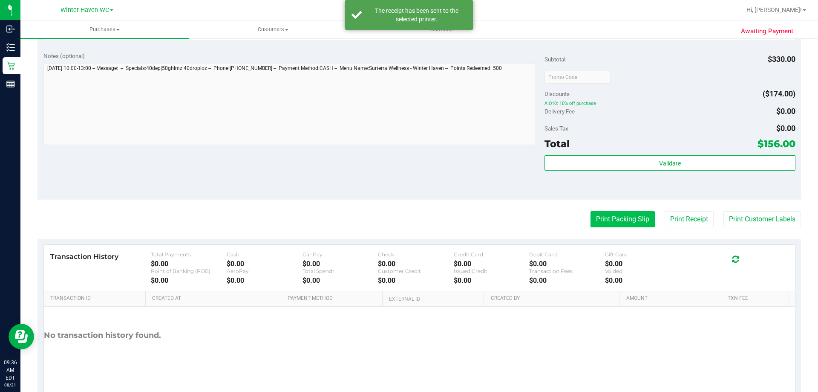
click at [617, 220] on button "Print Packing Slip" at bounding box center [623, 219] width 64 height 16
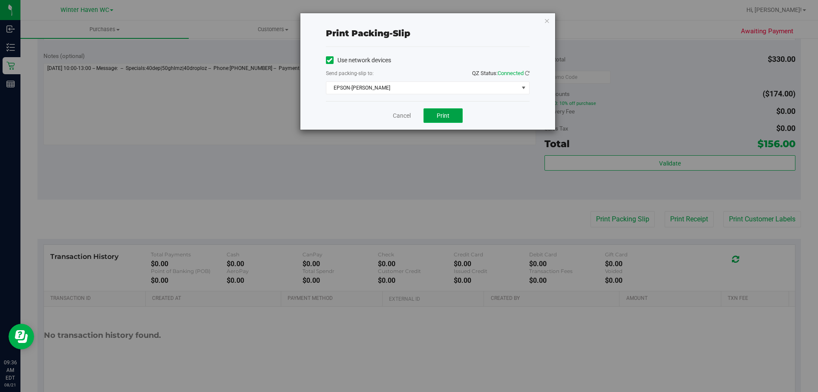
click at [442, 112] on span "Print" at bounding box center [443, 115] width 13 height 7
click at [399, 116] on link "Cancel" at bounding box center [402, 115] width 18 height 9
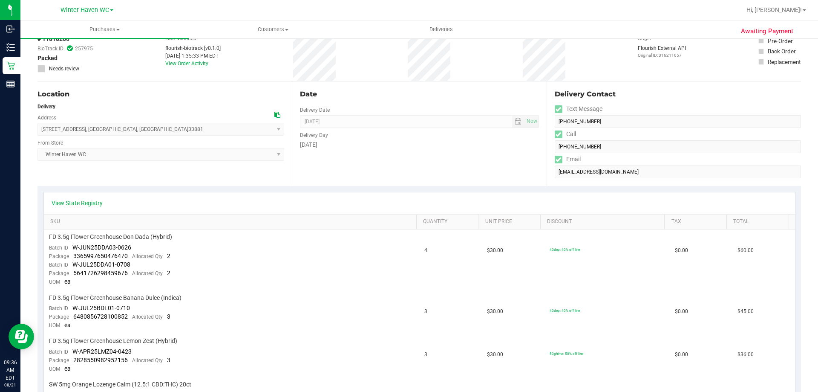
scroll to position [0, 0]
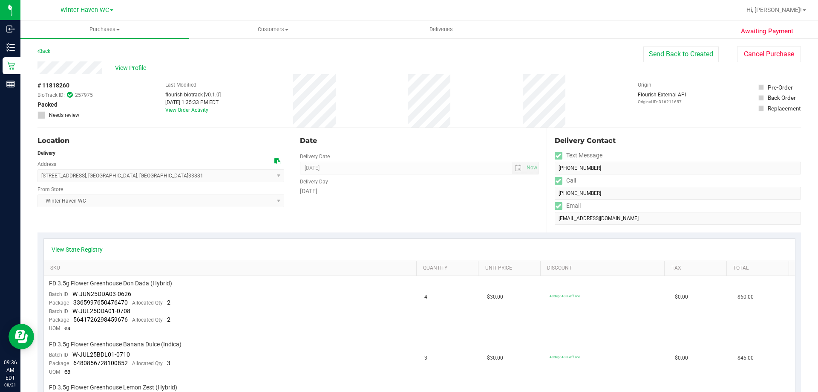
click at [49, 47] on div "Back" at bounding box center [44, 51] width 13 height 10
click at [48, 50] on link "Back" at bounding box center [44, 51] width 13 height 6
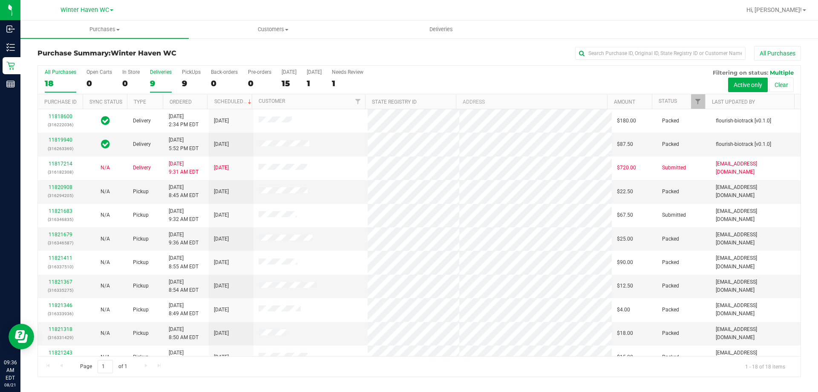
click at [152, 81] on div "9" at bounding box center [161, 83] width 22 height 10
click at [0, 0] on input "Deliveries 9" at bounding box center [0, 0] width 0 height 0
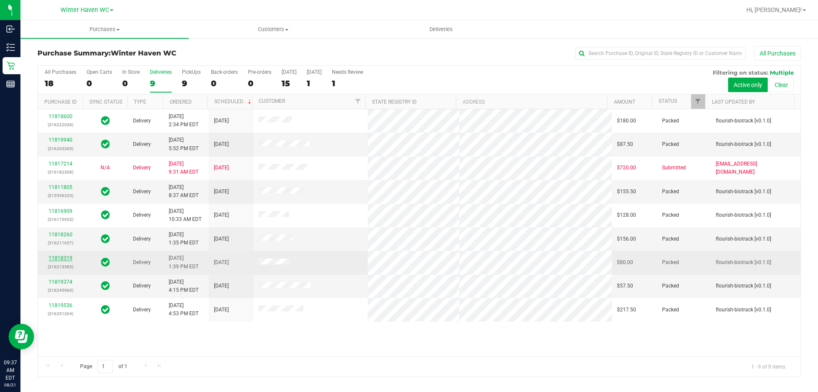
click at [58, 257] on link "11818319" at bounding box center [61, 258] width 24 height 6
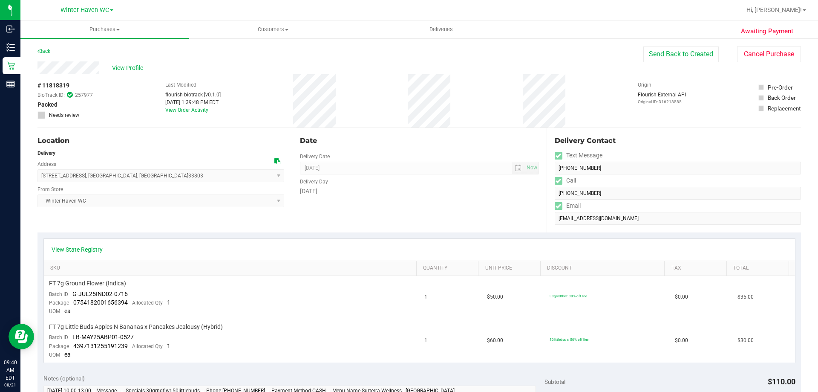
click at [422, 191] on div "[DATE]" at bounding box center [419, 191] width 239 height 9
click at [693, 55] on button "Send Back to Created" at bounding box center [681, 54] width 75 height 16
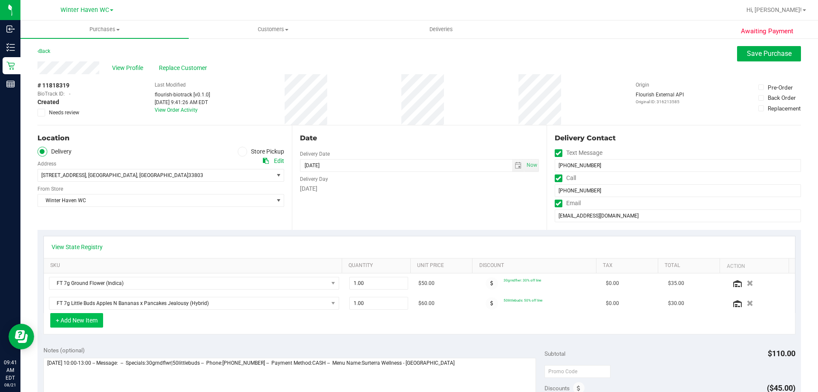
click at [100, 321] on button "+ Add New Item" at bounding box center [76, 320] width 53 height 14
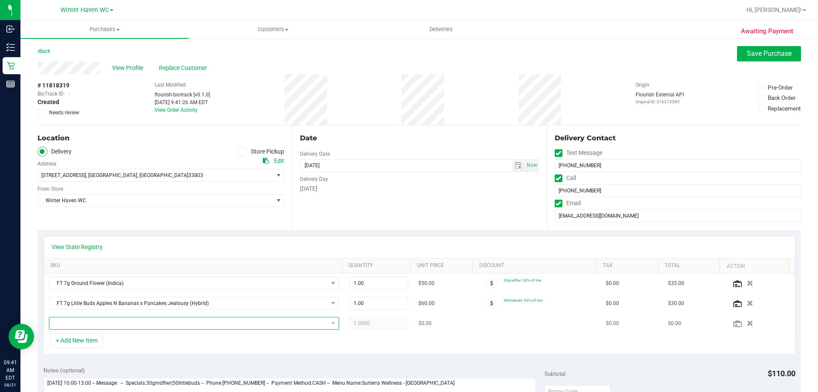
click at [133, 317] on span "NO DATA FOUND" at bounding box center [188, 323] width 279 height 12
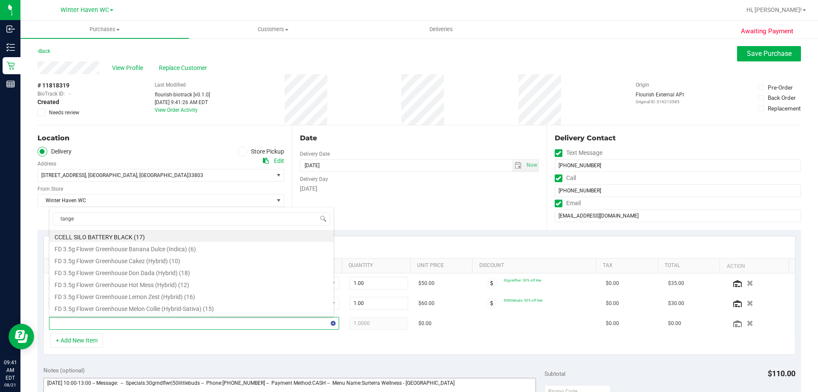
type input "tanger"
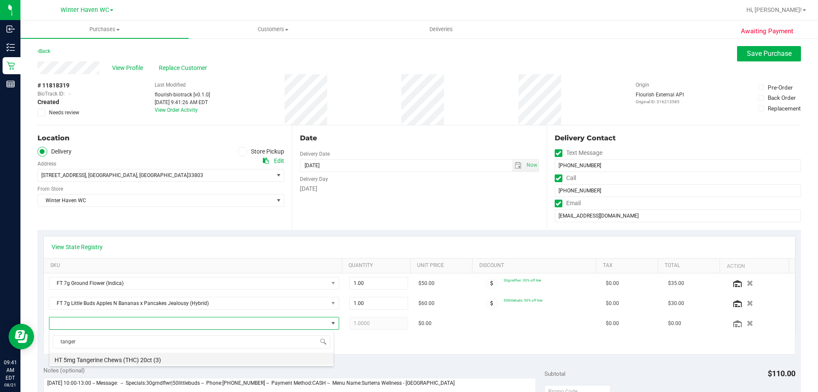
click at [116, 360] on li "HT 5mg Tangerine Chews (THC) 20ct (3)" at bounding box center [191, 358] width 284 height 12
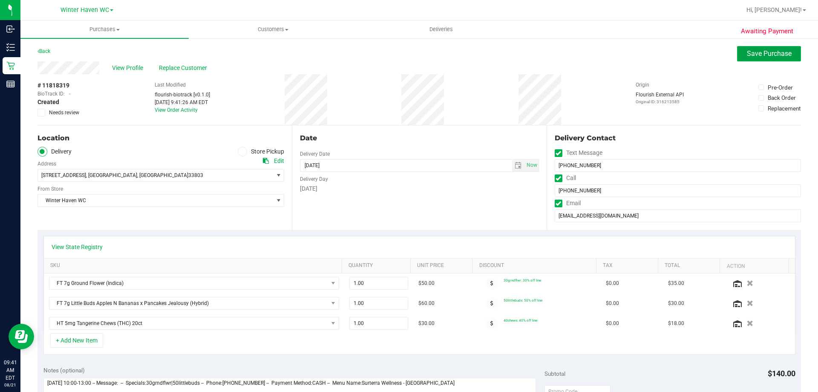
click at [754, 52] on span "Save Purchase" at bounding box center [769, 53] width 45 height 8
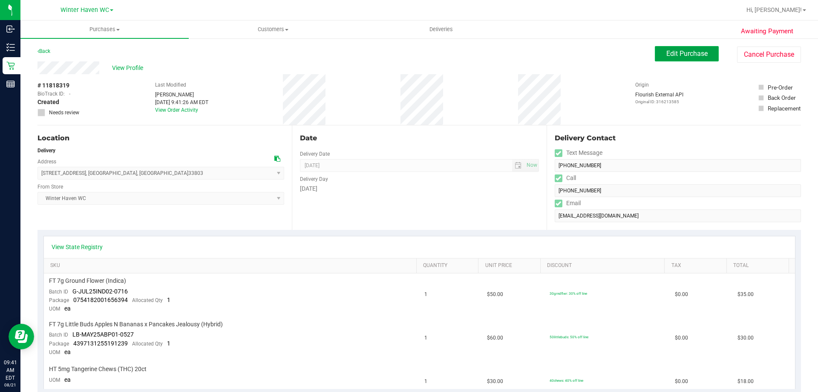
click at [702, 54] on button "Edit Purchase" at bounding box center [687, 53] width 64 height 15
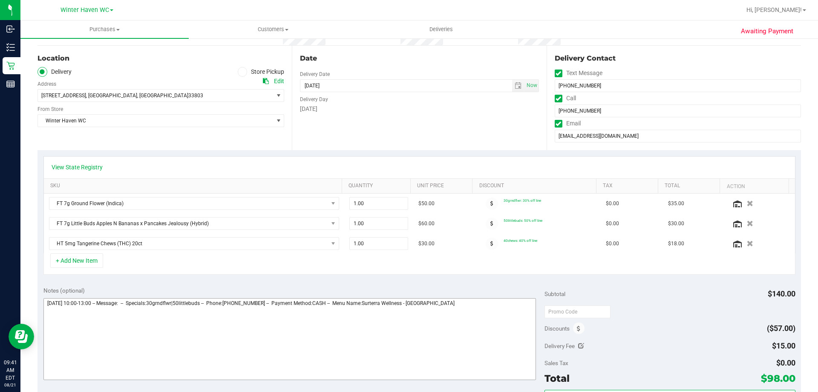
scroll to position [85, 0]
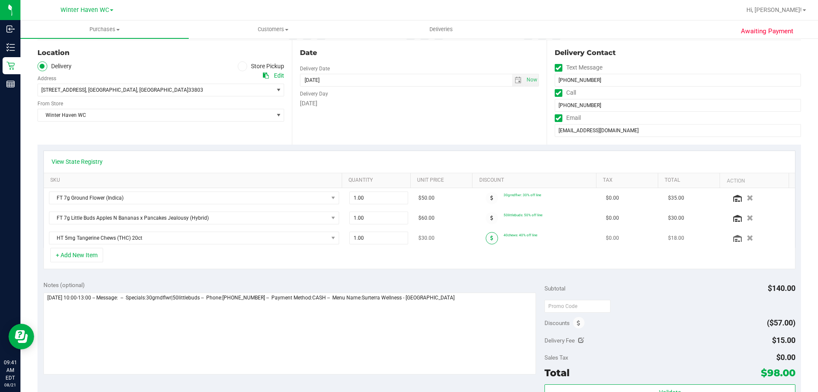
click at [491, 236] on icon at bounding box center [492, 237] width 3 height 5
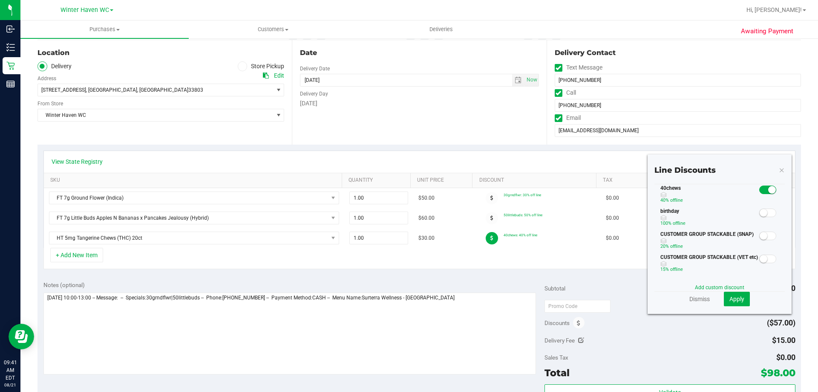
click at [769, 192] on small at bounding box center [773, 190] width 8 height 8
click at [760, 214] on small at bounding box center [764, 213] width 8 height 8
click at [731, 296] on span "Apply" at bounding box center [737, 298] width 15 height 7
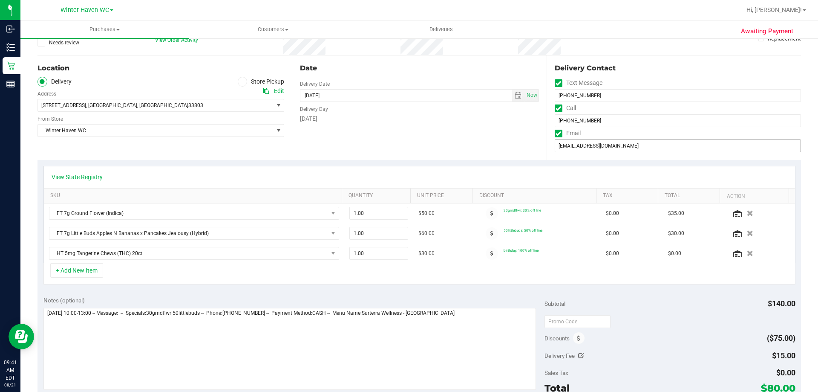
scroll to position [0, 0]
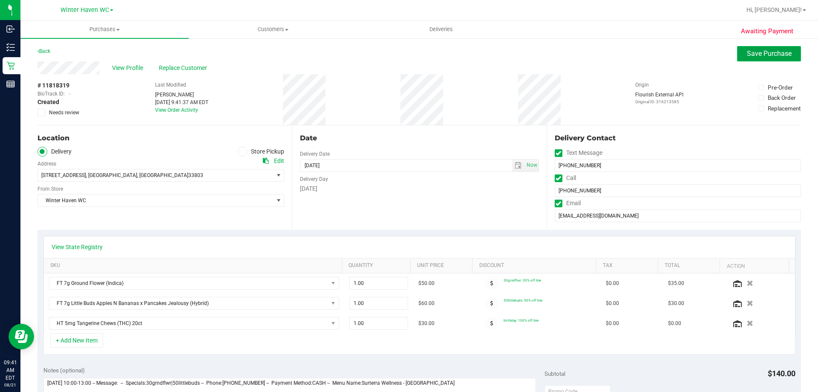
click at [747, 56] on span "Save Purchase" at bounding box center [769, 53] width 45 height 8
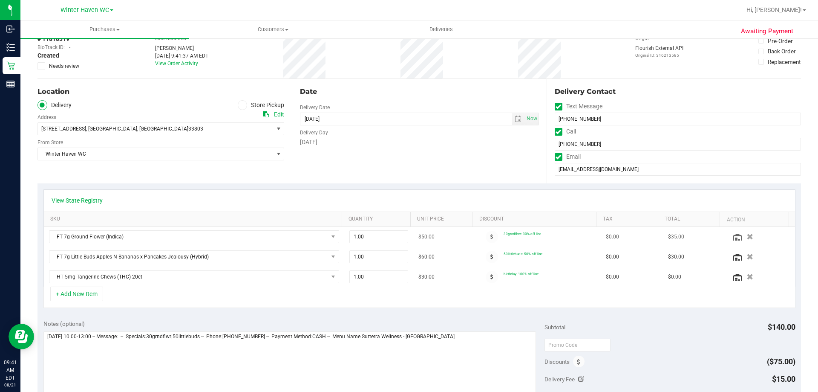
scroll to position [85, 0]
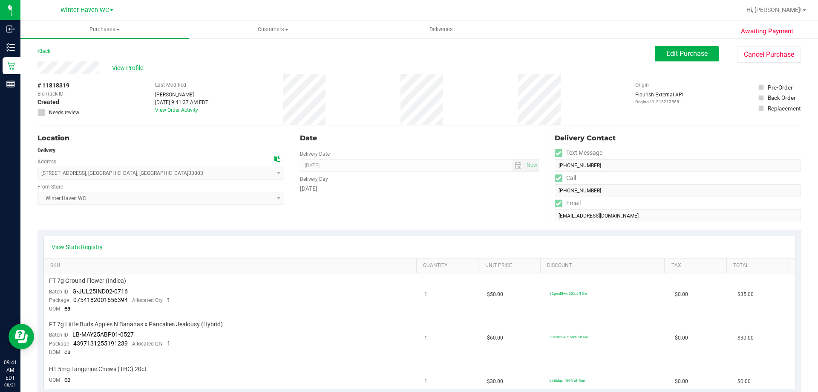
scroll to position [170, 0]
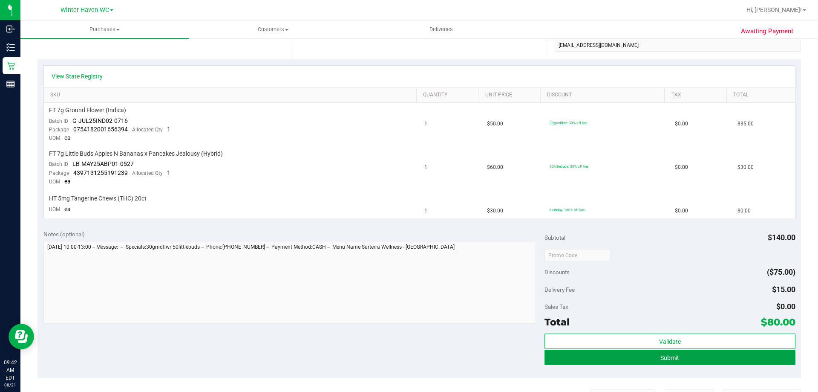
click at [633, 359] on button "Submit" at bounding box center [670, 357] width 251 height 15
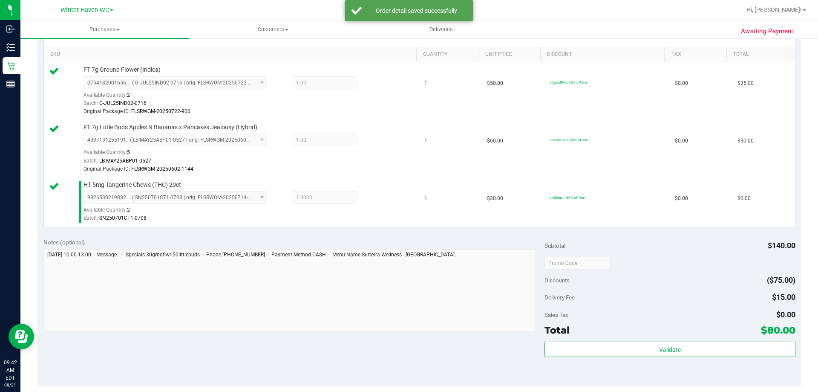
scroll to position [256, 0]
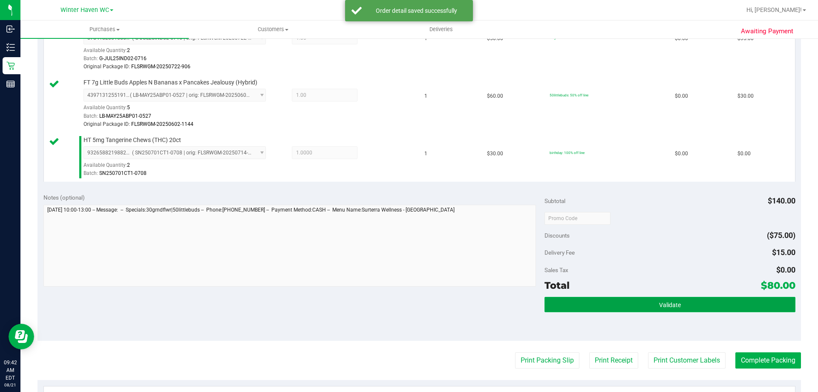
click at [697, 299] on button "Validate" at bounding box center [670, 304] width 251 height 15
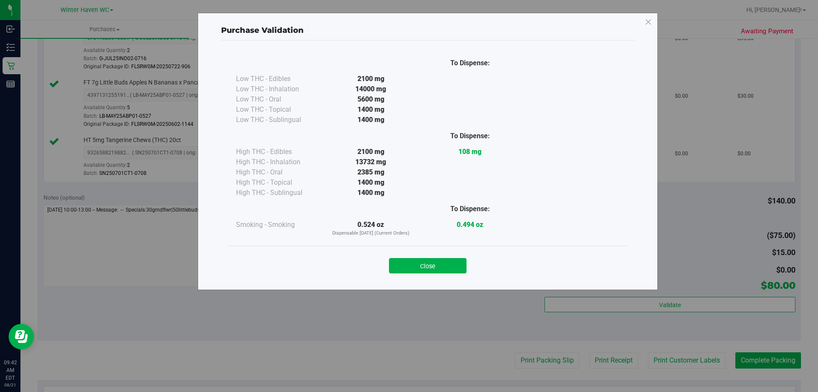
click at [418, 254] on div "Close" at bounding box center [428, 262] width 388 height 21
drag, startPoint x: 429, startPoint y: 265, endPoint x: 492, endPoint y: 310, distance: 77.6
click at [430, 264] on button "Close" at bounding box center [428, 265] width 78 height 15
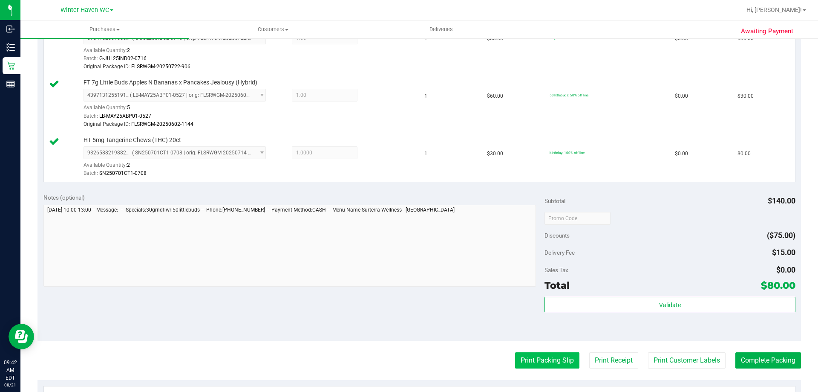
click at [532, 358] on button "Print Packing Slip" at bounding box center [547, 360] width 64 height 16
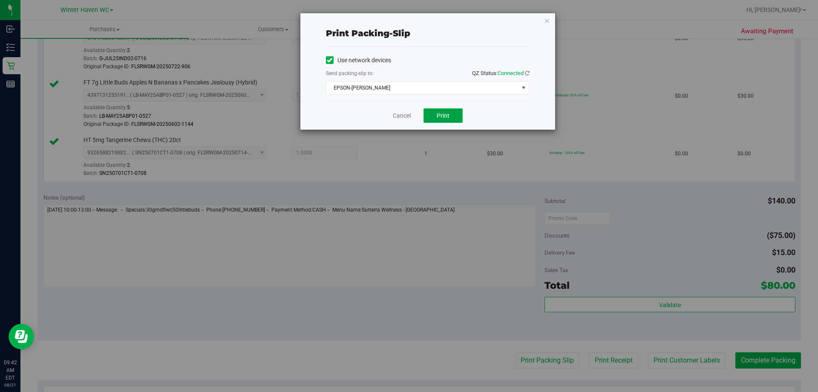
drag, startPoint x: 435, startPoint y: 119, endPoint x: 443, endPoint y: 114, distance: 9.9
click at [435, 119] on button "Print" at bounding box center [443, 115] width 39 height 14
click at [401, 118] on link "Cancel" at bounding box center [402, 115] width 18 height 9
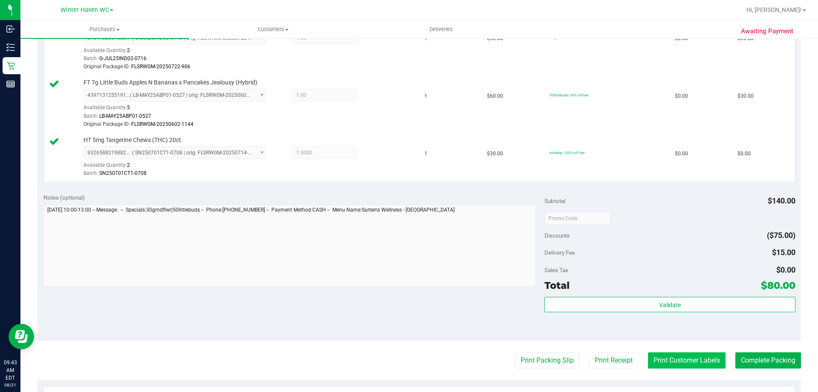
click at [670, 361] on button "Print Customer Labels" at bounding box center [687, 360] width 78 height 16
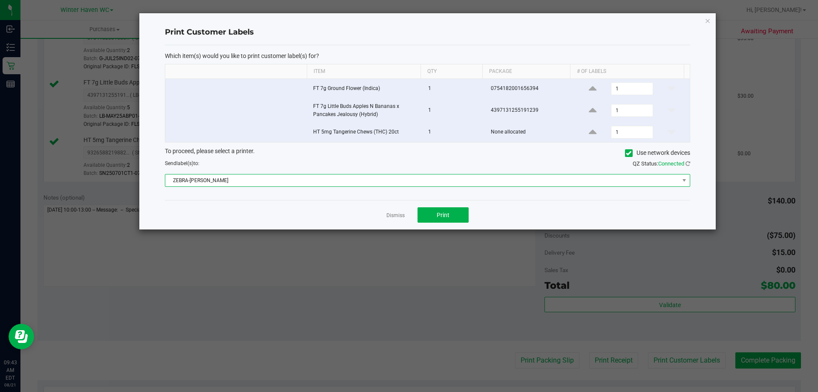
click at [416, 183] on span "ZEBRA-[PERSON_NAME]" at bounding box center [422, 180] width 514 height 12
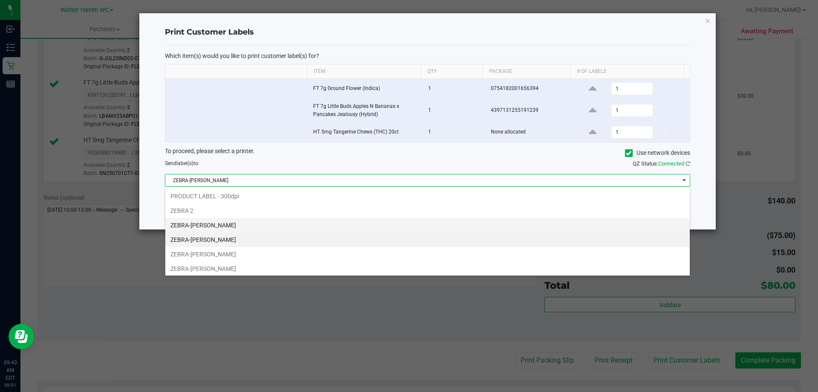
scroll to position [13, 525]
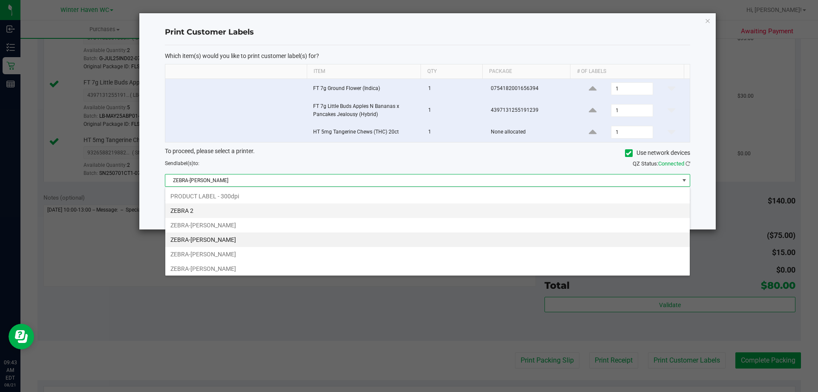
click at [270, 203] on li "ZEBRA 2" at bounding box center [427, 210] width 525 height 14
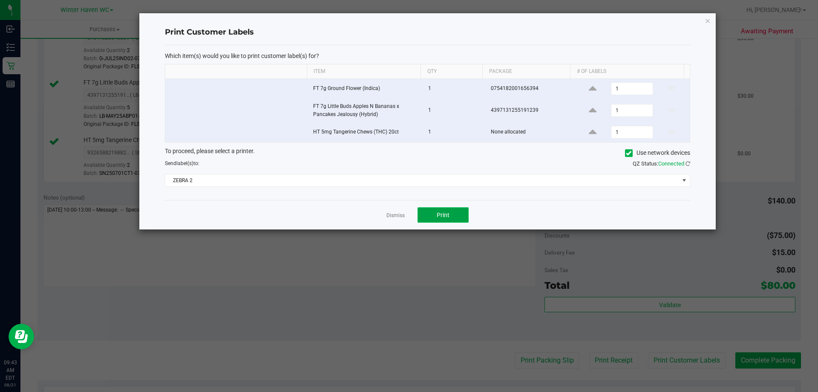
click at [445, 213] on span "Print" at bounding box center [443, 214] width 13 height 7
click at [401, 218] on link "Dismiss" at bounding box center [396, 215] width 18 height 7
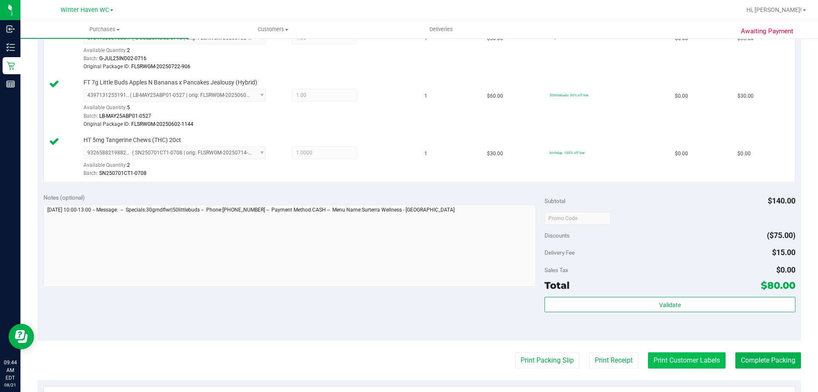
click at [680, 364] on button "Print Customer Labels" at bounding box center [687, 360] width 78 height 16
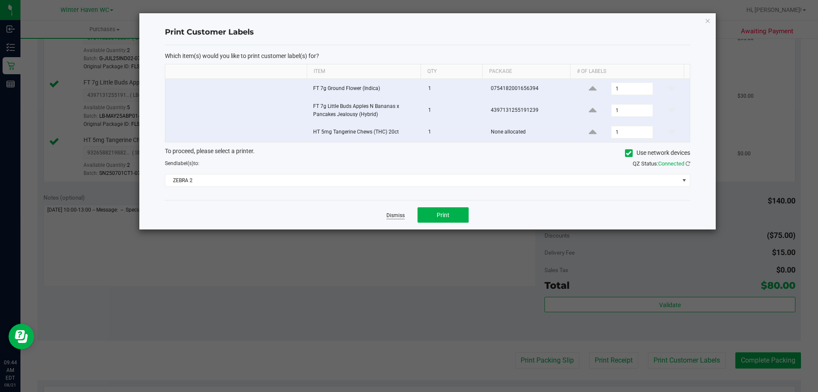
click at [398, 217] on link "Dismiss" at bounding box center [396, 215] width 18 height 7
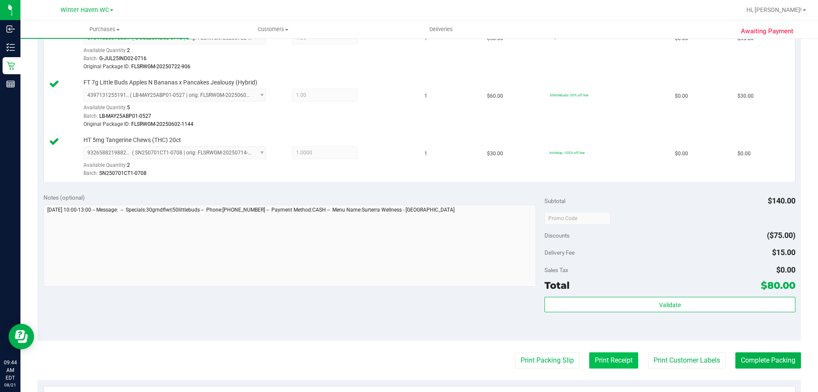
click at [615, 358] on button "Print Receipt" at bounding box center [613, 360] width 49 height 16
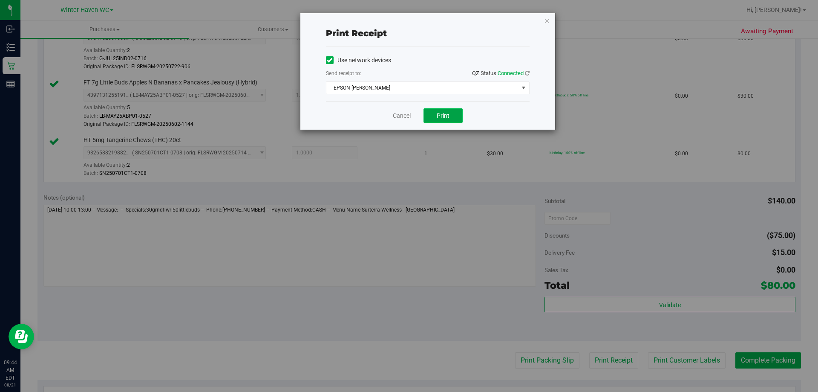
click at [445, 118] on span "Print" at bounding box center [443, 115] width 13 height 7
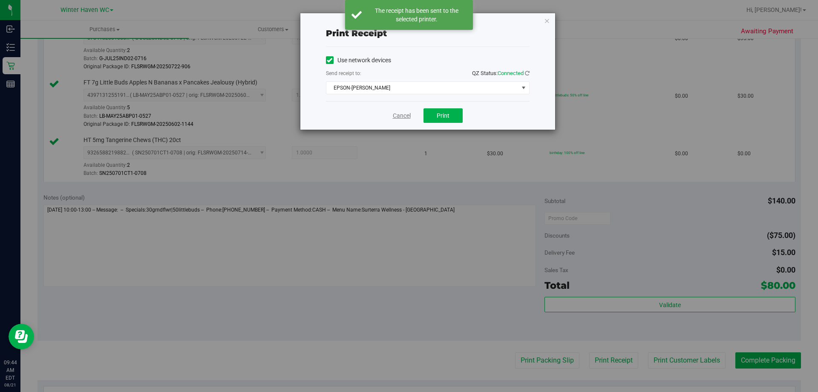
click at [398, 116] on link "Cancel" at bounding box center [402, 115] width 18 height 9
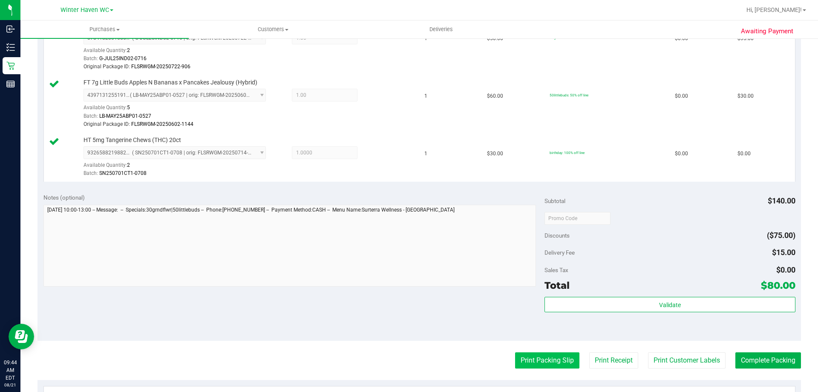
click at [558, 358] on button "Print Packing Slip" at bounding box center [547, 360] width 64 height 16
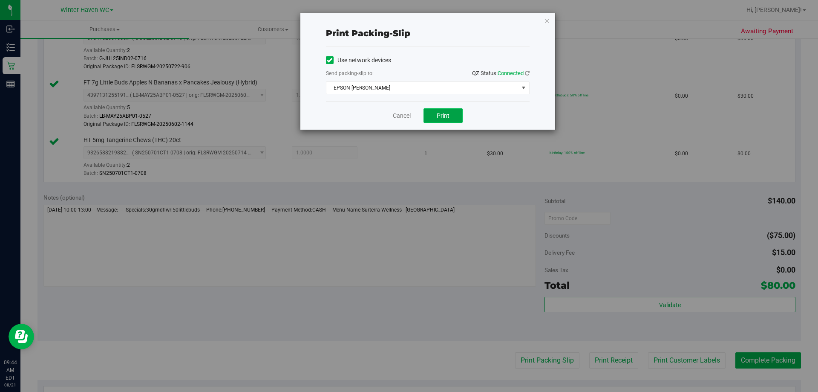
click at [449, 118] on span "Print" at bounding box center [443, 115] width 13 height 7
click at [398, 116] on link "Cancel" at bounding box center [402, 115] width 18 height 9
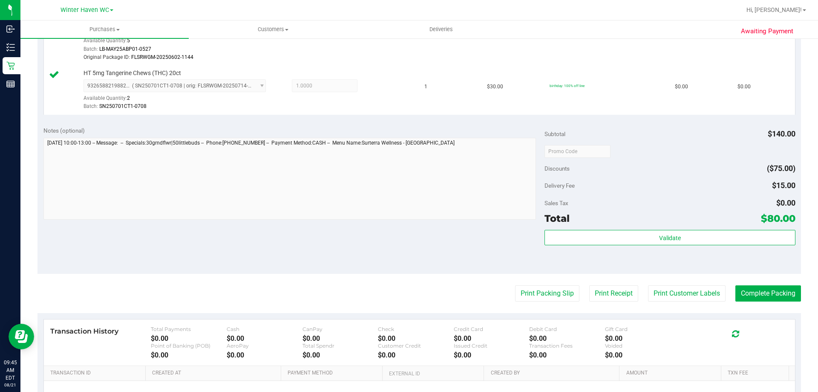
scroll to position [384, 0]
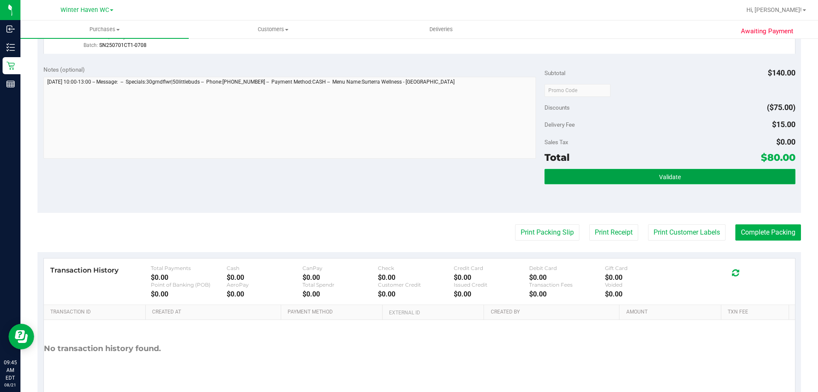
click at [668, 170] on button "Validate" at bounding box center [670, 176] width 251 height 15
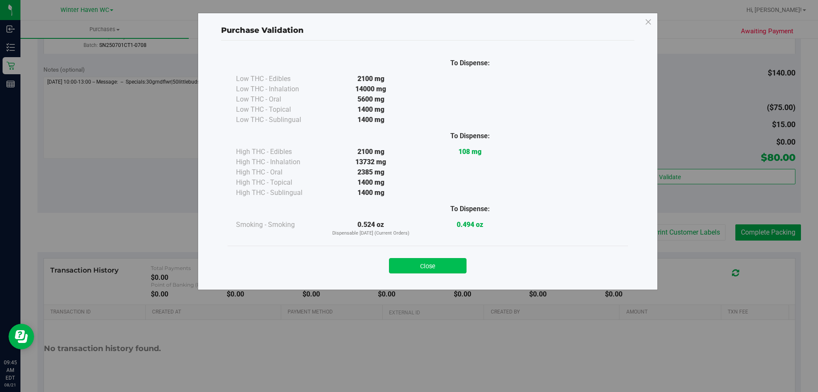
click at [430, 261] on button "Close" at bounding box center [428, 265] width 78 height 15
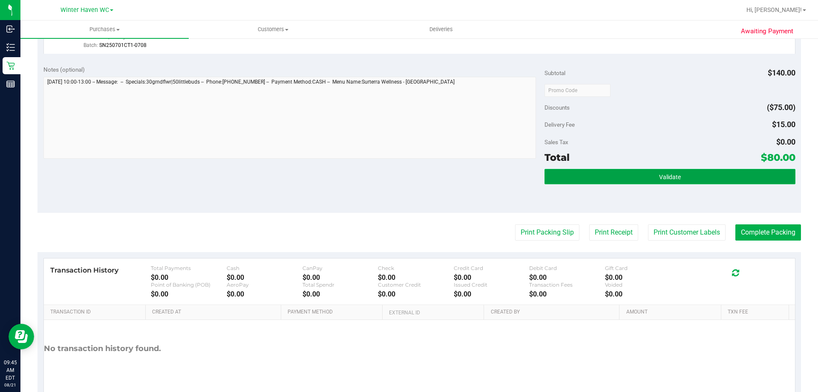
click at [716, 176] on button "Validate" at bounding box center [670, 176] width 251 height 15
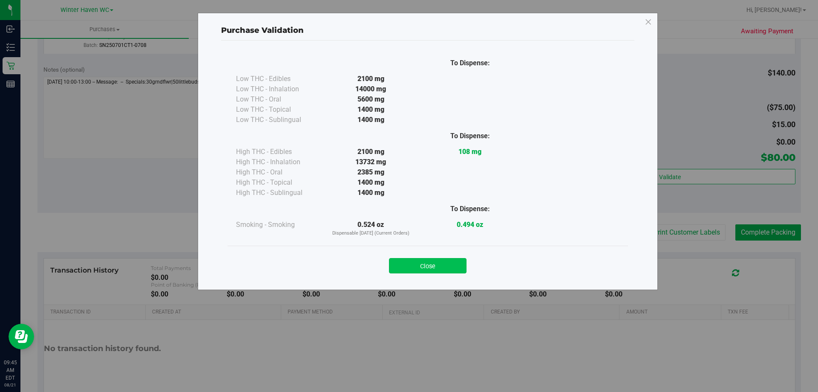
click at [443, 266] on button "Close" at bounding box center [428, 265] width 78 height 15
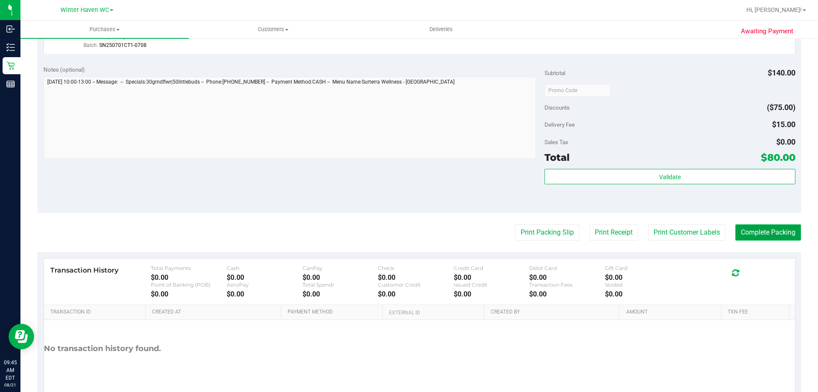
click at [738, 234] on button "Complete Packing" at bounding box center [769, 232] width 66 height 16
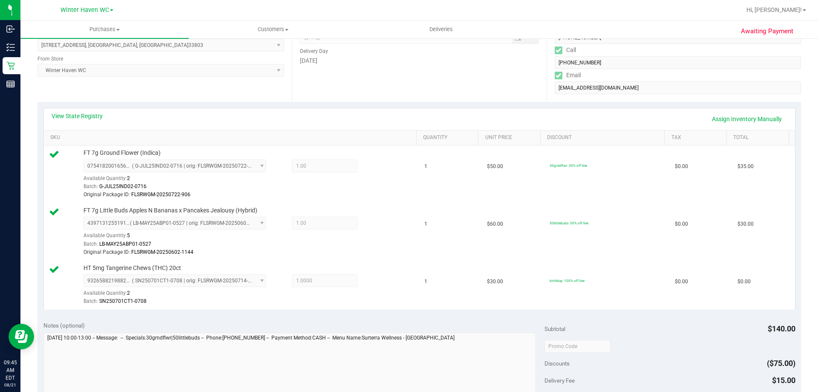
scroll to position [0, 0]
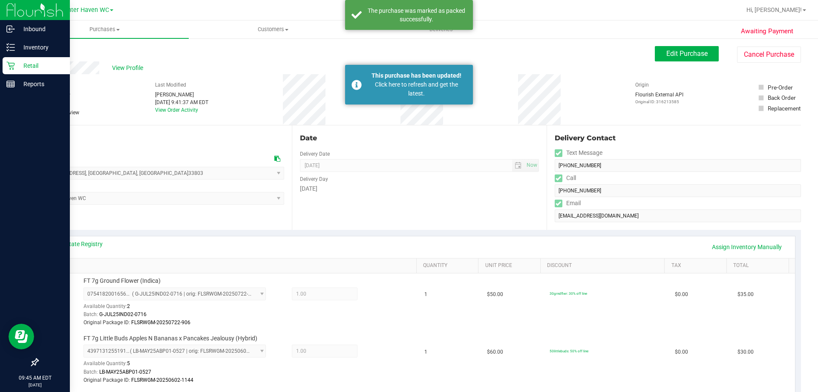
click at [32, 62] on p "Retail" at bounding box center [40, 66] width 51 height 10
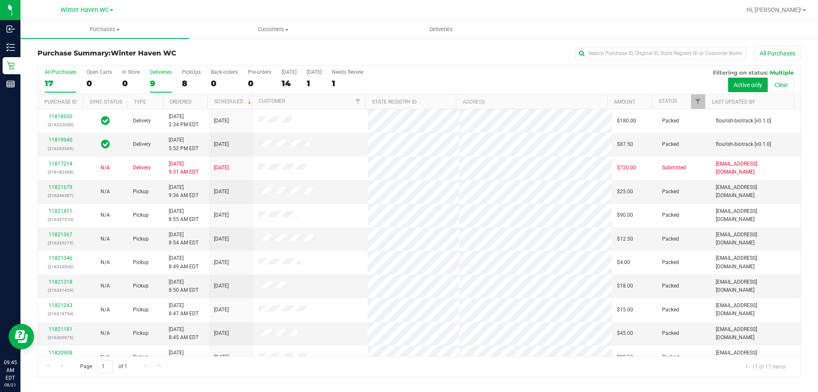
click at [152, 84] on div "9" at bounding box center [161, 83] width 22 height 10
click at [0, 0] on input "Deliveries 9" at bounding box center [0, 0] width 0 height 0
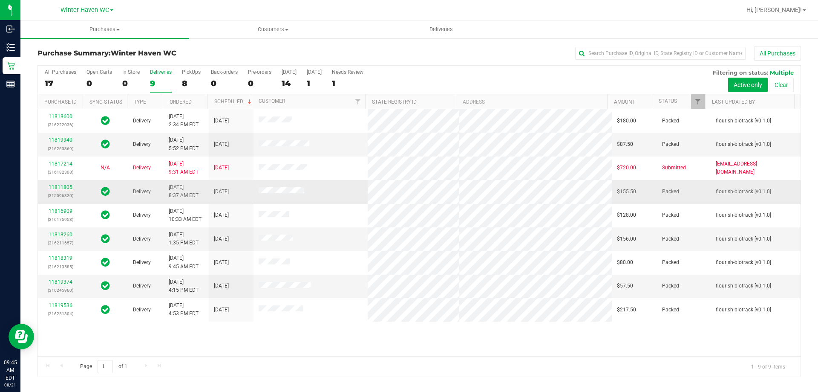
click at [56, 189] on link "11811805" at bounding box center [61, 187] width 24 height 6
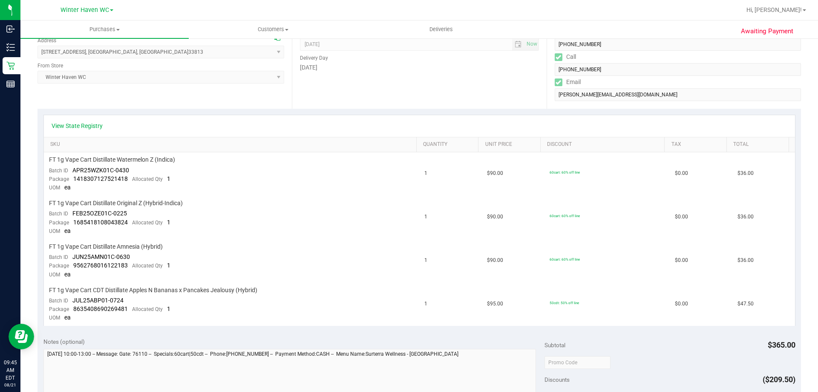
scroll to position [170, 0]
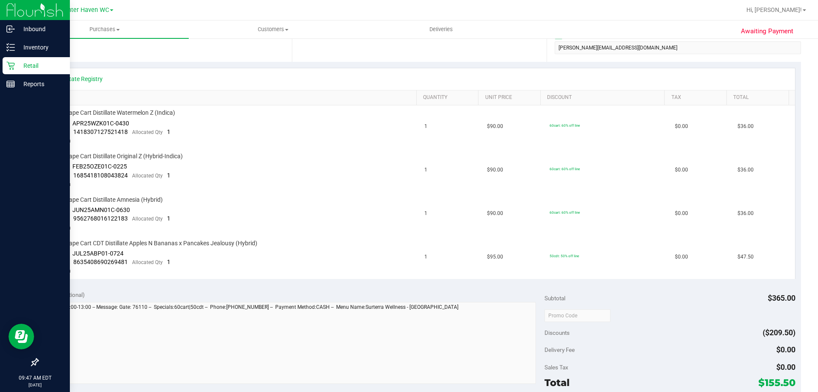
click at [19, 65] on p "Retail" at bounding box center [40, 66] width 51 height 10
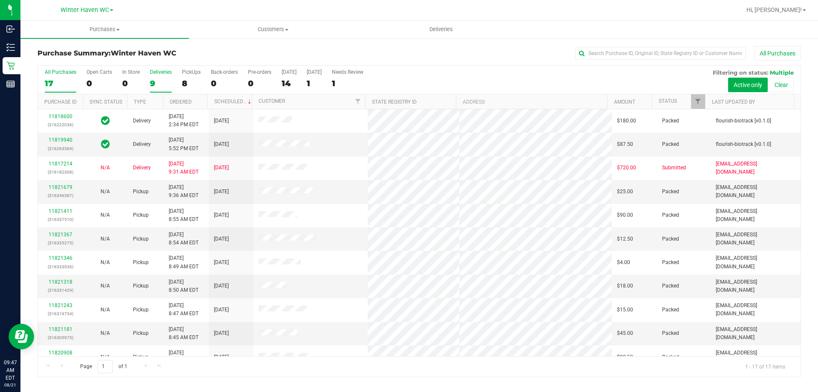
click at [153, 84] on div "9" at bounding box center [161, 83] width 22 height 10
click at [0, 0] on input "Deliveries 9" at bounding box center [0, 0] width 0 height 0
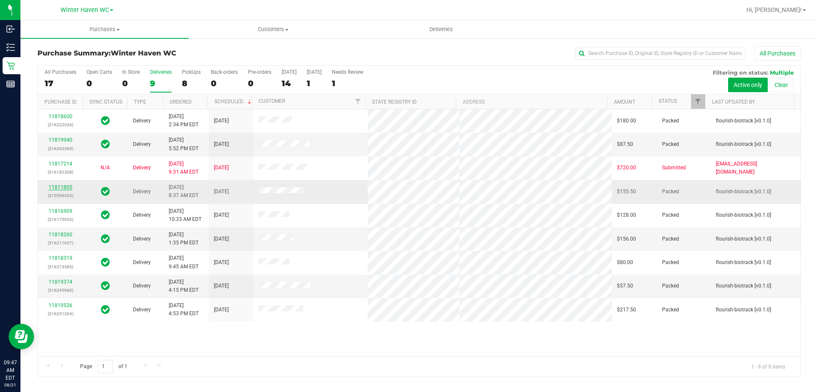
click at [59, 190] on link "11811805" at bounding box center [61, 187] width 24 height 6
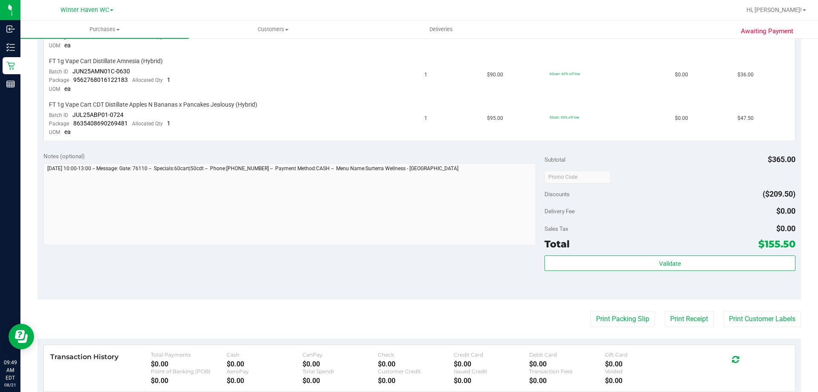
scroll to position [384, 0]
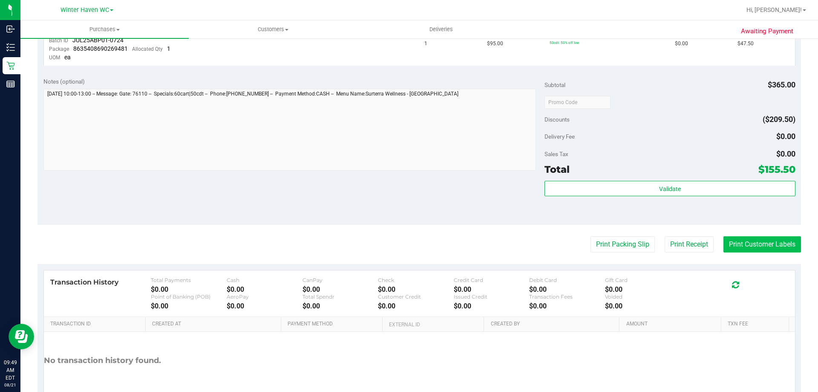
click at [747, 241] on button "Print Customer Labels" at bounding box center [763, 244] width 78 height 16
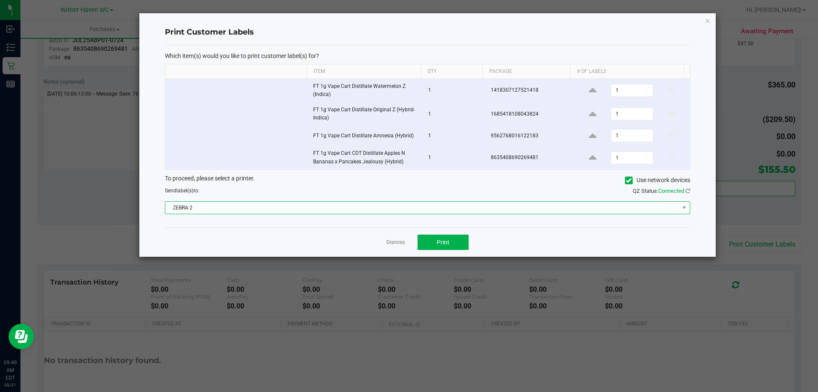
click at [434, 211] on span "ZEBRA 2" at bounding box center [422, 208] width 514 height 12
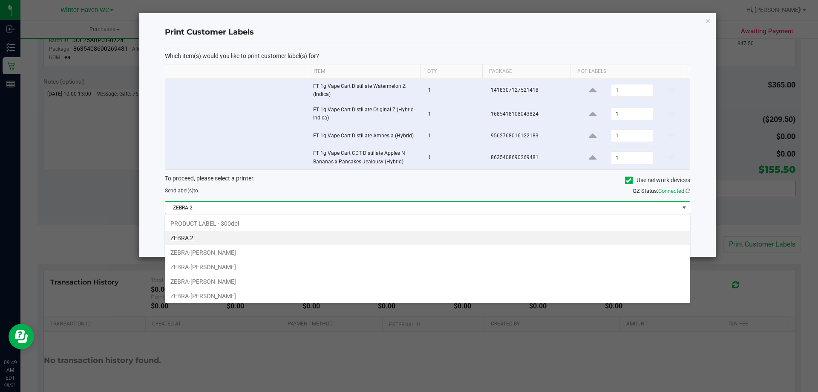
scroll to position [13, 525]
click at [225, 239] on li "ZEBRA 2" at bounding box center [427, 238] width 525 height 14
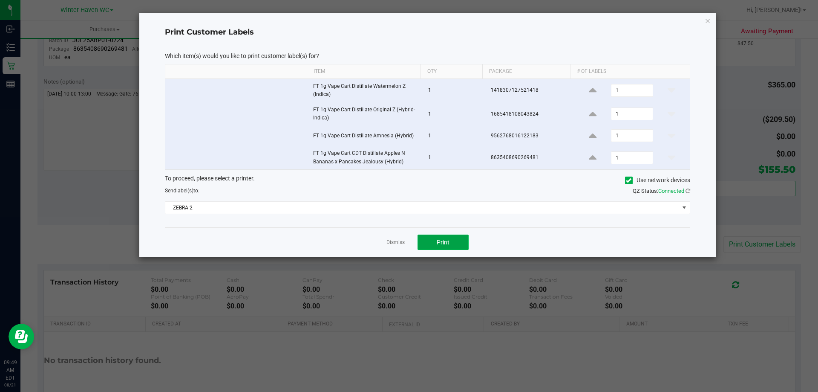
click at [444, 243] on span "Print" at bounding box center [443, 242] width 13 height 7
click at [395, 241] on link "Dismiss" at bounding box center [396, 242] width 18 height 7
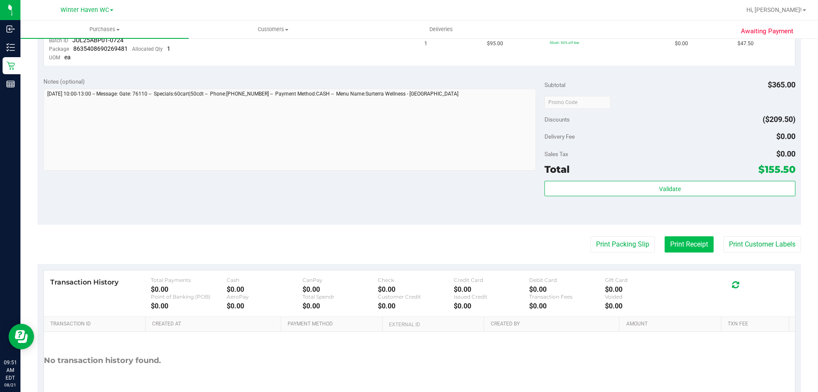
click at [674, 241] on button "Print Receipt" at bounding box center [689, 244] width 49 height 16
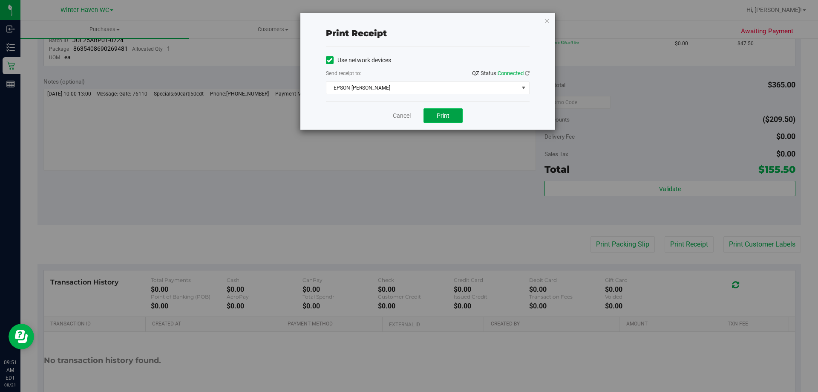
click at [447, 113] on span "Print" at bounding box center [443, 115] width 13 height 7
click at [401, 114] on link "Cancel" at bounding box center [402, 115] width 18 height 9
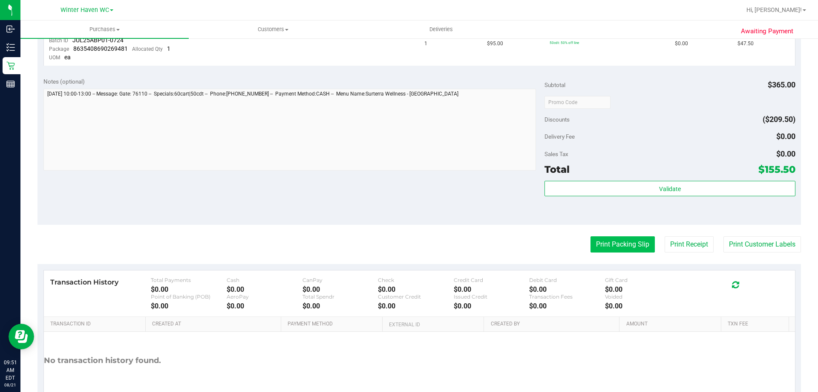
click at [624, 244] on button "Print Packing Slip" at bounding box center [623, 244] width 64 height 16
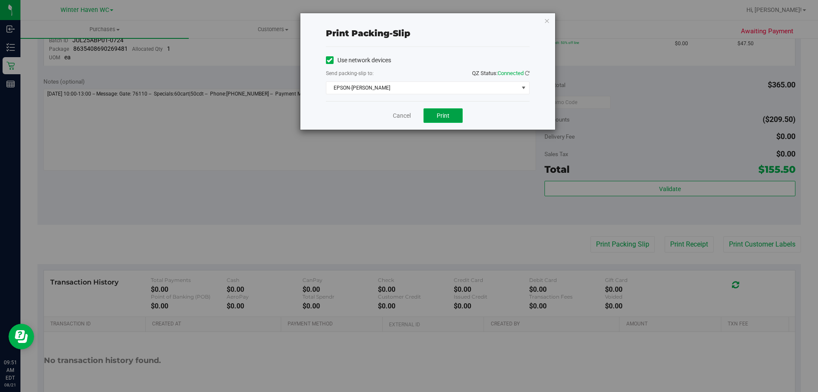
click at [439, 114] on span "Print" at bounding box center [443, 115] width 13 height 7
click at [413, 116] on div "Cancel Print" at bounding box center [428, 115] width 204 height 29
click at [410, 116] on link "Cancel" at bounding box center [402, 115] width 18 height 9
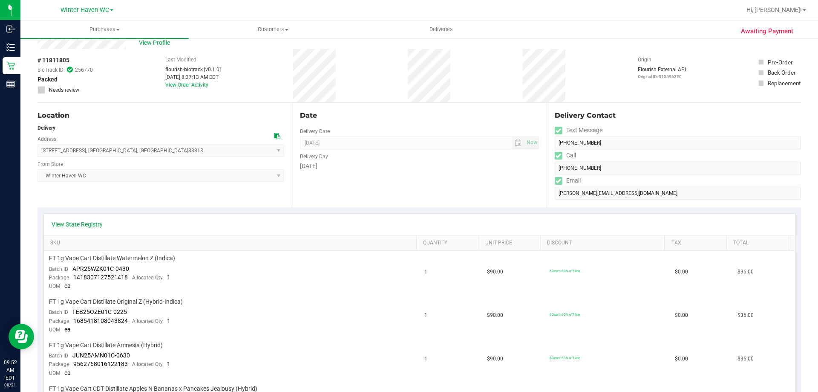
scroll to position [0, 0]
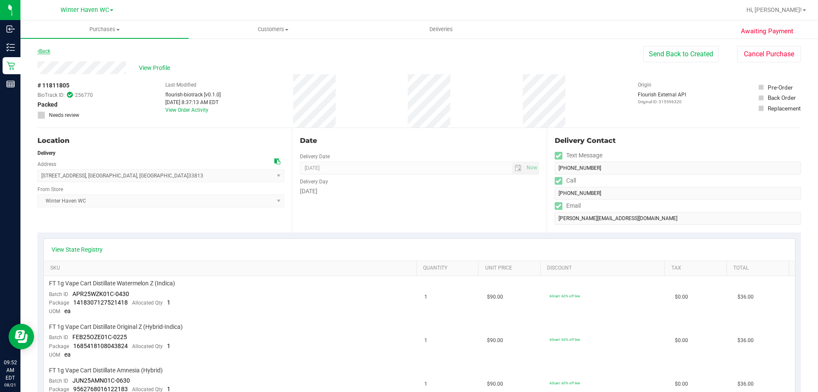
click at [50, 51] on link "Back" at bounding box center [44, 51] width 13 height 6
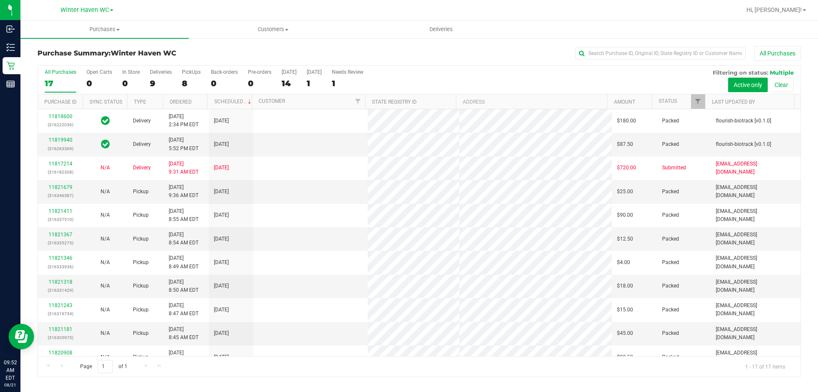
click at [153, 83] on div "9" at bounding box center [161, 83] width 22 height 10
click at [0, 0] on input "Deliveries 9" at bounding box center [0, 0] width 0 height 0
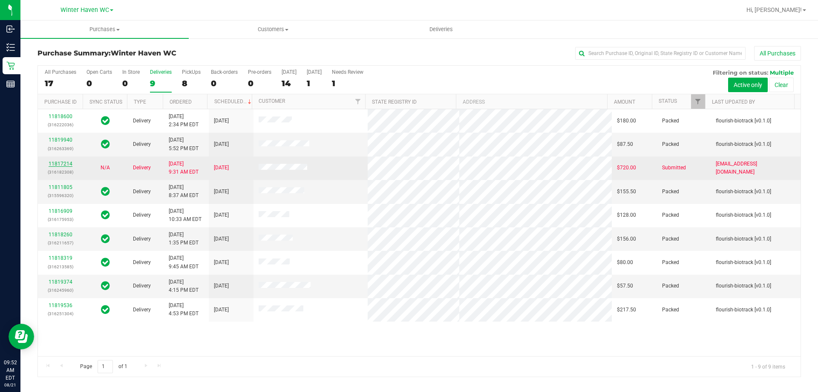
click at [61, 163] on link "11817214" at bounding box center [61, 164] width 24 height 6
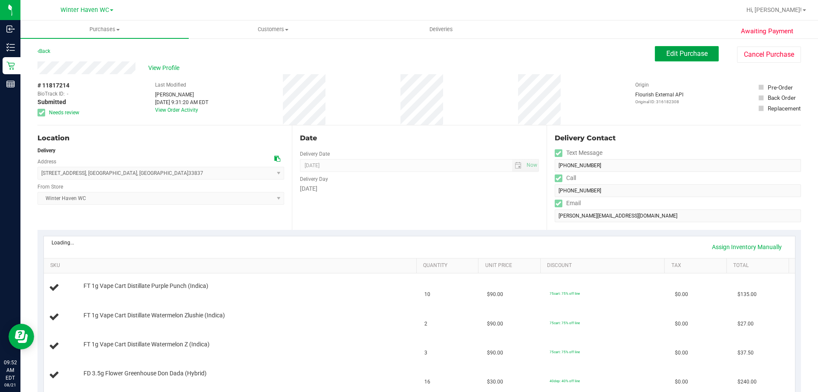
click at [690, 52] on span "Edit Purchase" at bounding box center [687, 53] width 41 height 8
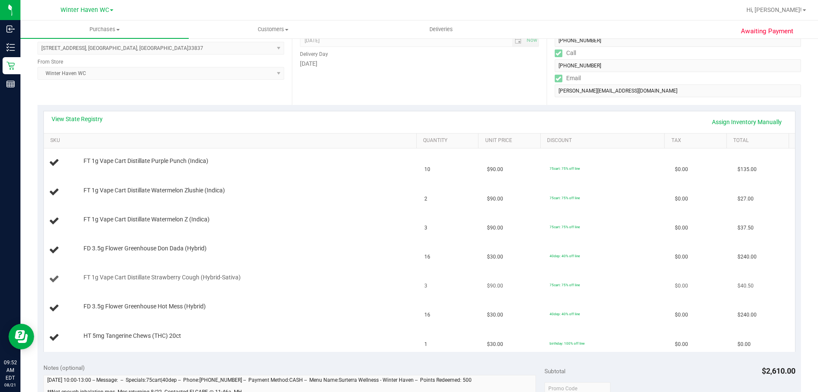
scroll to position [213, 0]
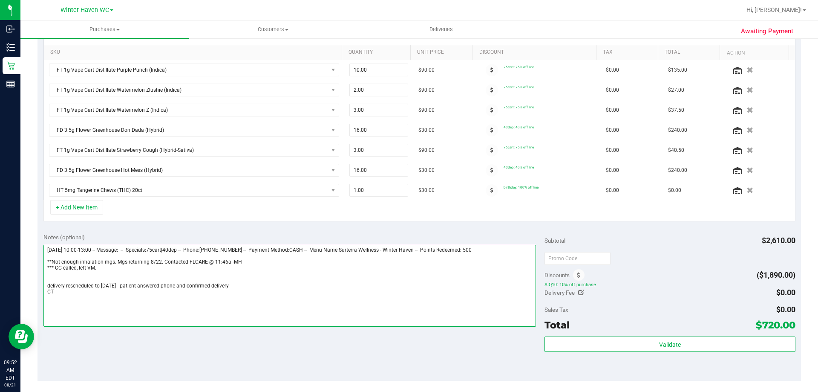
click at [254, 286] on textarea at bounding box center [289, 286] width 493 height 82
drag, startPoint x: 61, startPoint y: 298, endPoint x: 36, endPoint y: 297, distance: 25.6
click at [36, 297] on div "Awaiting Payment Back Save Purchase View Profile Replace Customer # 11817214 Bi…" at bounding box center [419, 210] width 798 height 772
drag, startPoint x: 87, startPoint y: 295, endPoint x: 96, endPoint y: 293, distance: 9.5
click at [87, 295] on textarea at bounding box center [289, 286] width 493 height 82
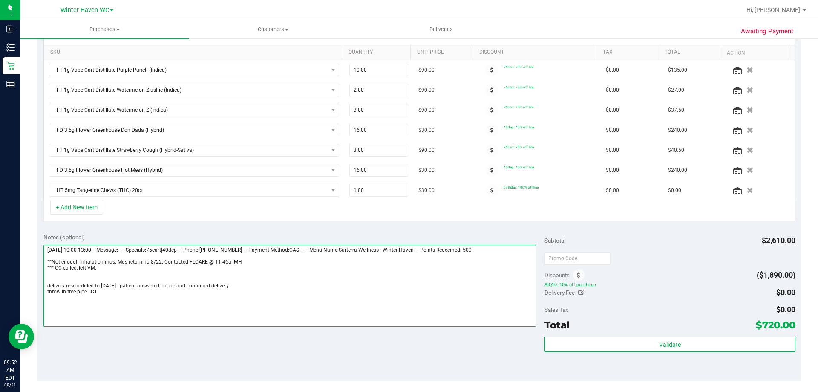
click at [88, 294] on textarea at bounding box center [289, 286] width 493 height 82
click at [112, 294] on textarea at bounding box center [289, 286] width 493 height 82
click at [112, 292] on textarea at bounding box center [289, 286] width 493 height 82
drag, startPoint x: 113, startPoint y: 292, endPoint x: 121, endPoint y: 290, distance: 8.4
click at [113, 292] on textarea at bounding box center [289, 286] width 493 height 82
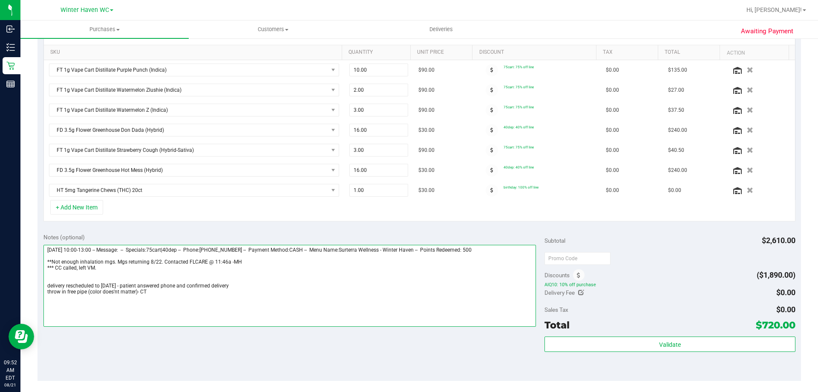
click at [155, 300] on textarea at bounding box center [289, 286] width 493 height 82
click at [137, 293] on textarea at bounding box center [289, 286] width 493 height 82
click at [114, 290] on textarea at bounding box center [289, 286] width 493 height 82
click at [169, 306] on textarea at bounding box center [289, 286] width 493 height 82
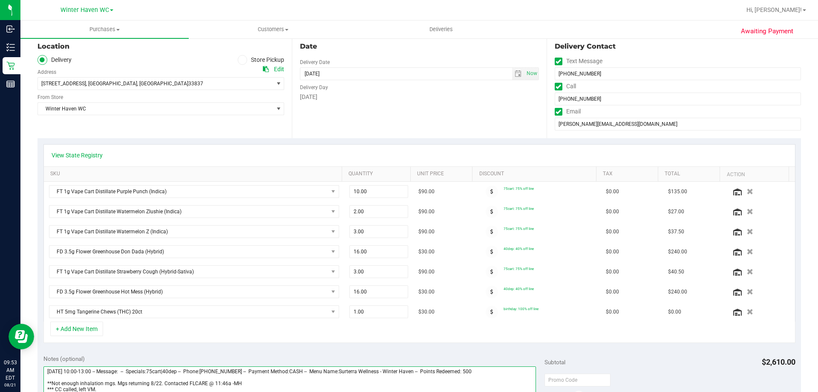
scroll to position [213, 0]
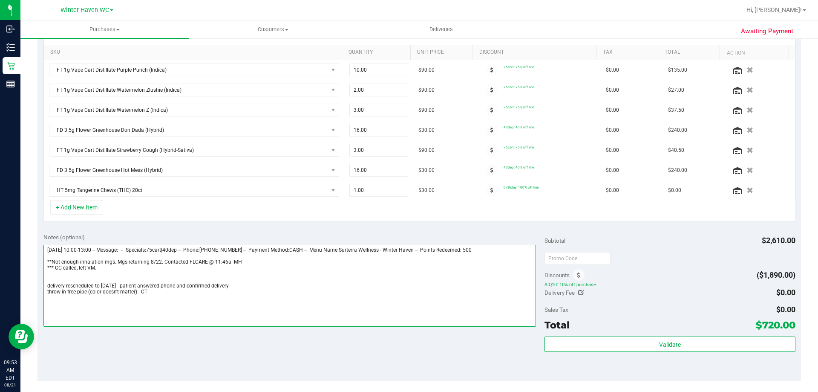
drag, startPoint x: 139, startPoint y: 293, endPoint x: 47, endPoint y: 294, distance: 91.6
click at [47, 294] on textarea at bounding box center [289, 286] width 493 height 82
drag, startPoint x: 49, startPoint y: 294, endPoint x: 58, endPoint y: 293, distance: 9.4
click at [49, 294] on textarea at bounding box center [289, 286] width 493 height 82
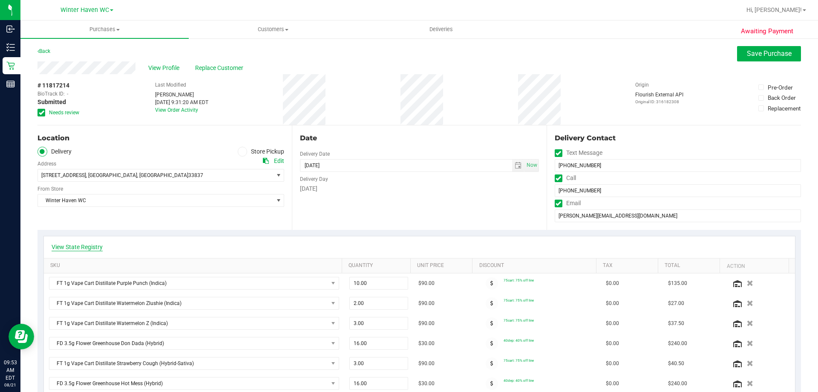
type textarea "[DATE] 10:00-13:00 -- Message: -- Specials:75cart|40dep -- Phone:[PHONE_NUMBER]…"
click at [81, 249] on link "View State Registry" at bounding box center [77, 247] width 51 height 9
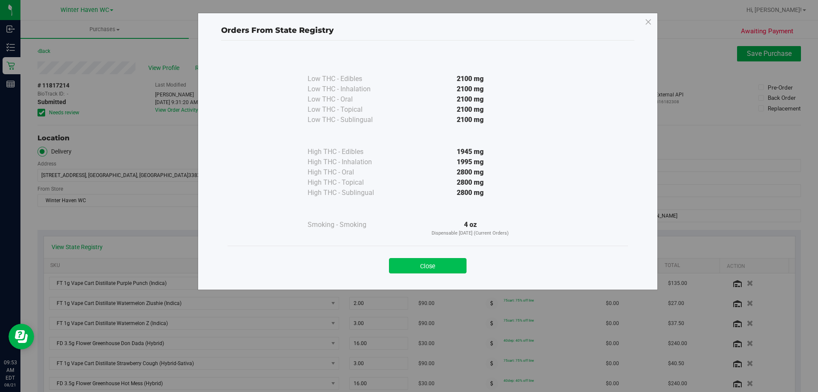
click at [413, 263] on button "Close" at bounding box center [428, 265] width 78 height 15
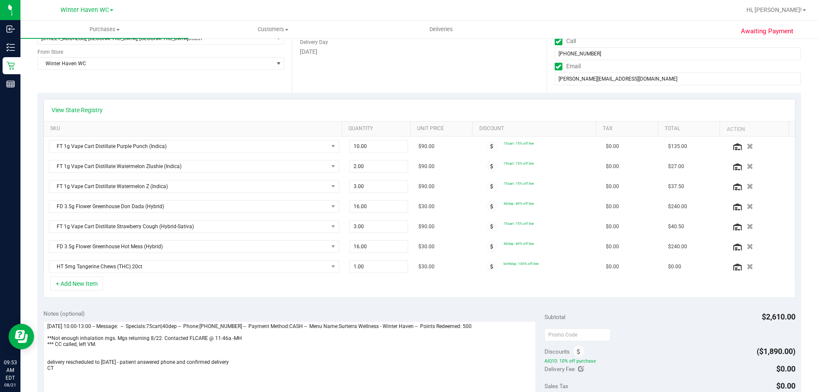
scroll to position [213, 0]
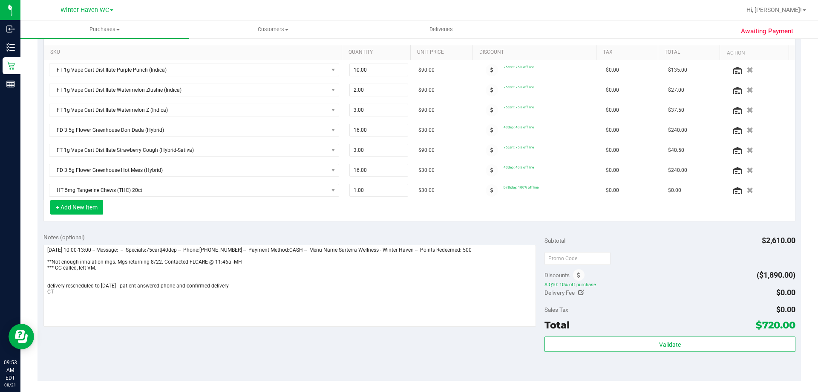
click at [92, 205] on button "+ Add New Item" at bounding box center [76, 207] width 53 height 14
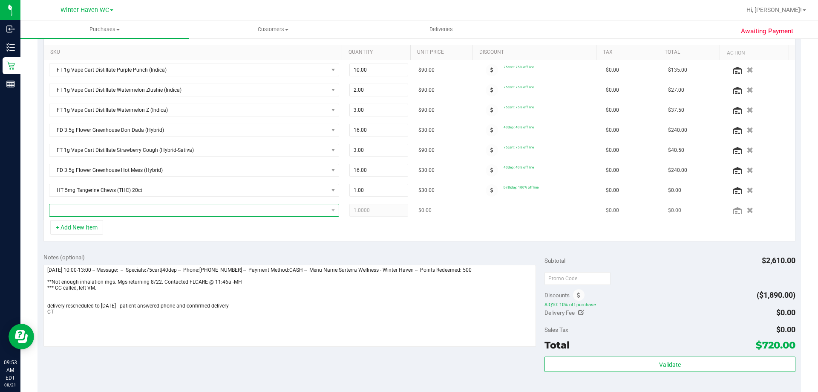
click at [118, 214] on span "NO DATA FOUND" at bounding box center [188, 210] width 279 height 12
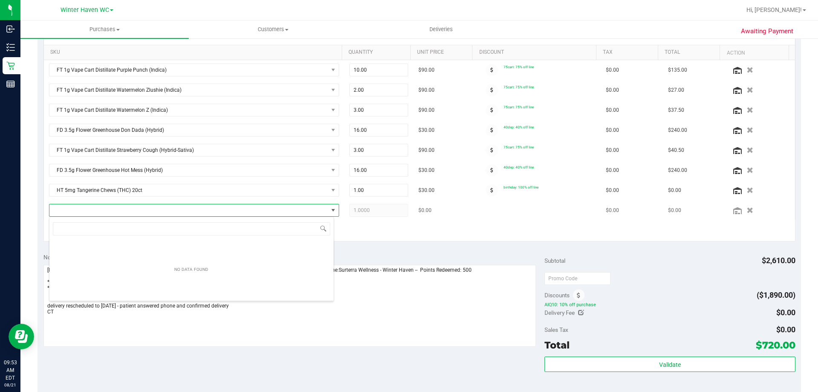
scroll to position [13, 285]
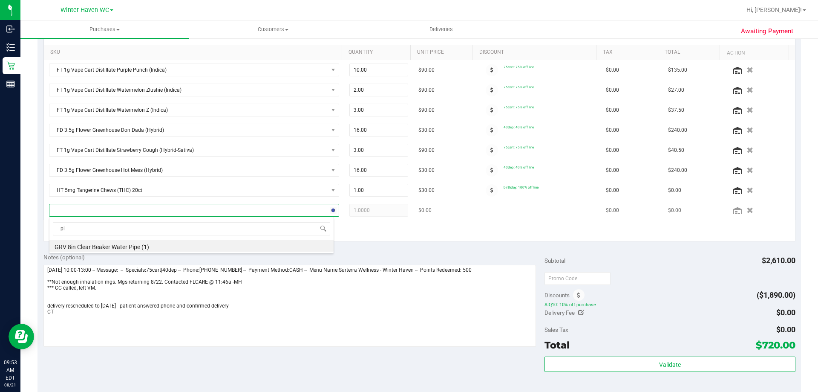
type input "p"
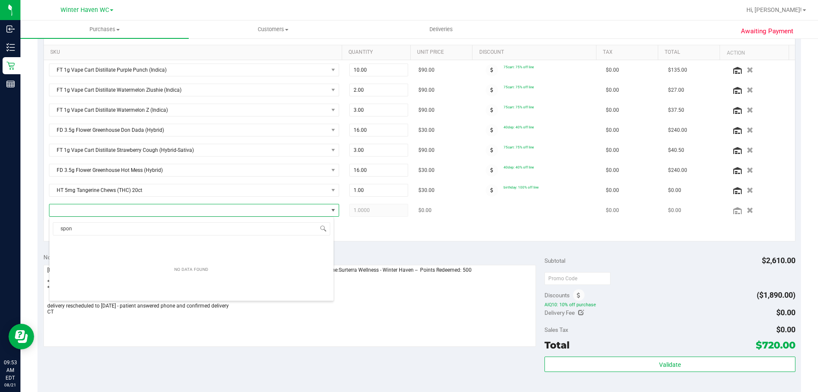
type input "spo"
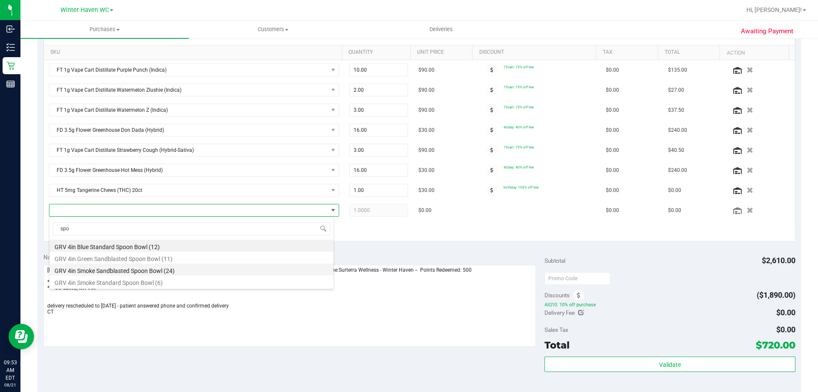
click at [167, 269] on li "GRV 4in Smoke Sandblasted Spoon Bowl (24)" at bounding box center [191, 269] width 284 height 12
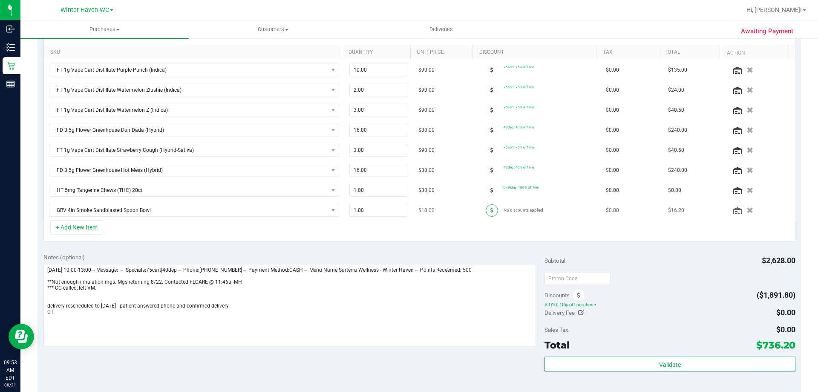
click at [486, 208] on span at bounding box center [492, 210] width 12 height 12
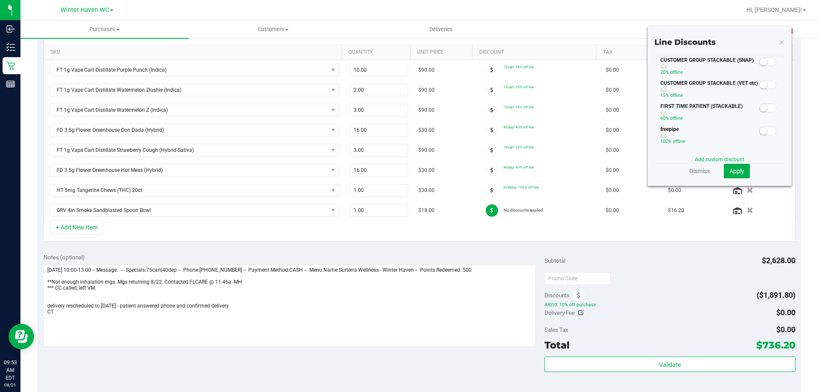
click at [760, 131] on small at bounding box center [764, 131] width 8 height 8
click at [735, 170] on span "Apply" at bounding box center [737, 171] width 15 height 7
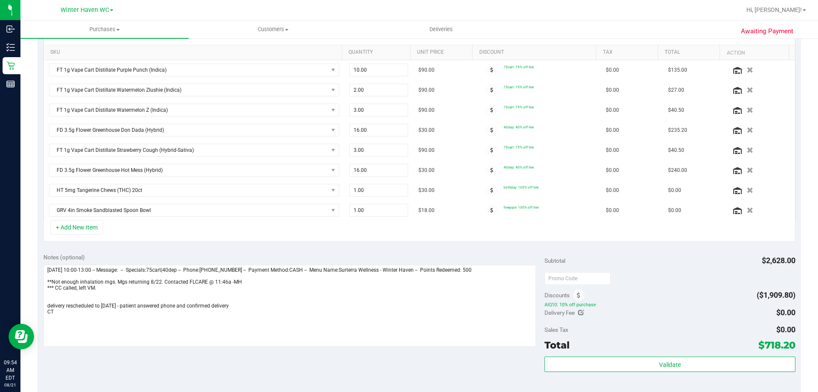
scroll to position [0, 0]
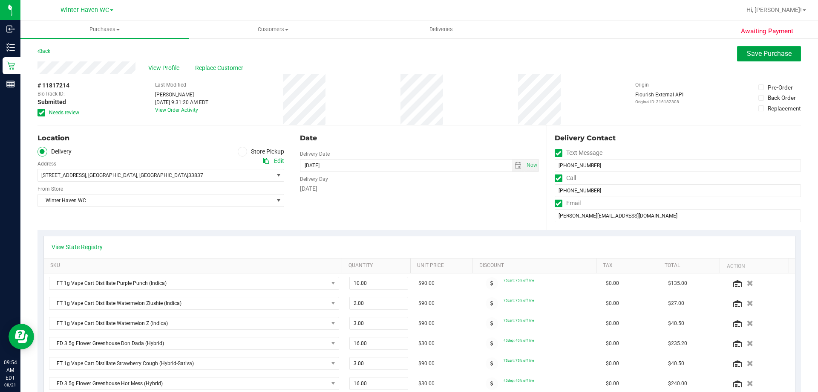
click at [739, 50] on button "Save Purchase" at bounding box center [769, 53] width 64 height 15
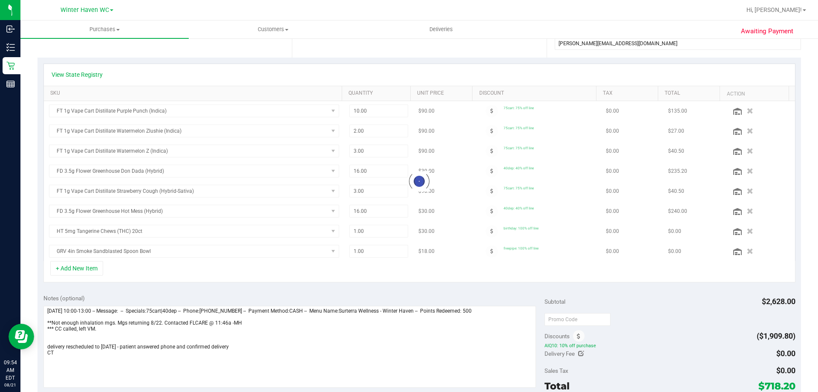
scroll to position [213, 0]
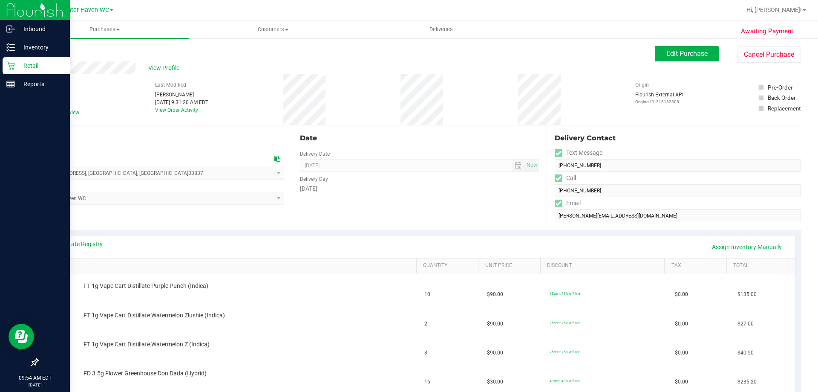
click at [9, 64] on icon at bounding box center [10, 65] width 9 height 9
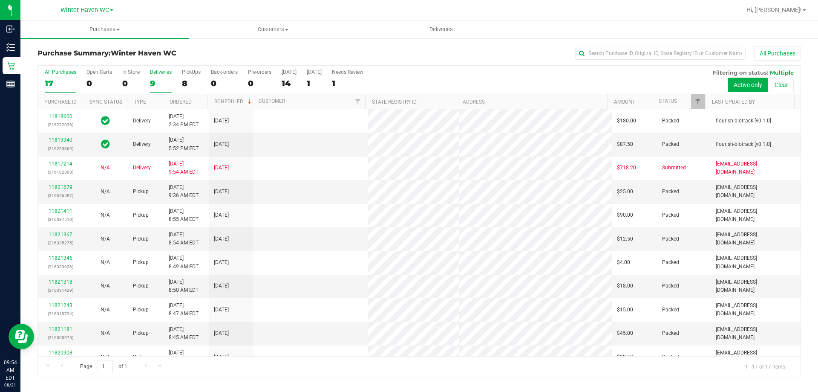
click at [152, 84] on div "9" at bounding box center [161, 83] width 22 height 10
click at [0, 0] on input "Deliveries 9" at bounding box center [0, 0] width 0 height 0
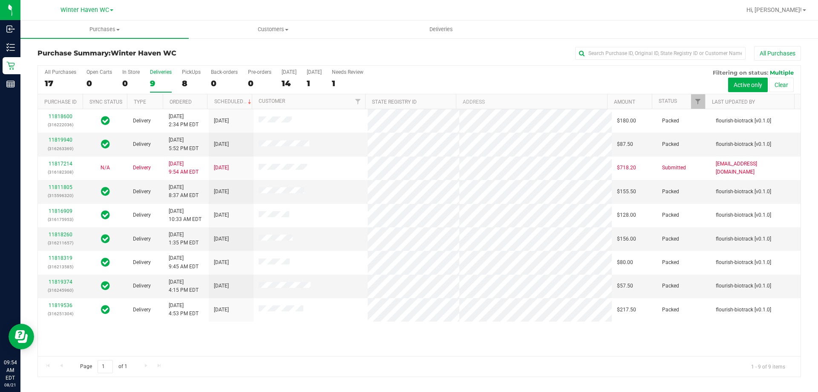
click at [156, 83] on div "9" at bounding box center [161, 83] width 22 height 10
click at [0, 0] on input "Deliveries 9" at bounding box center [0, 0] width 0 height 0
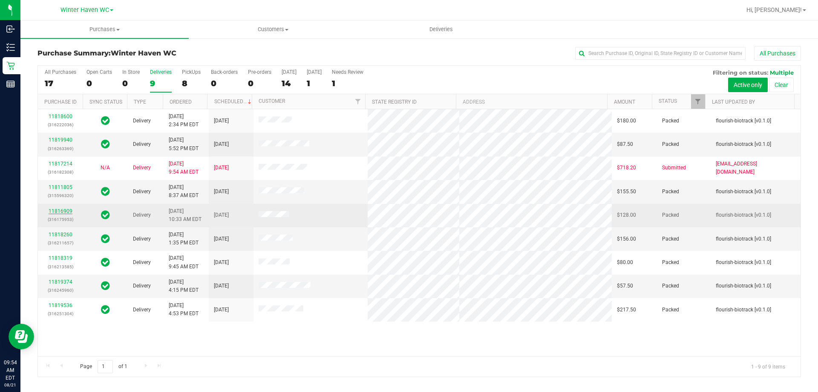
click at [61, 209] on link "11816909" at bounding box center [61, 211] width 24 height 6
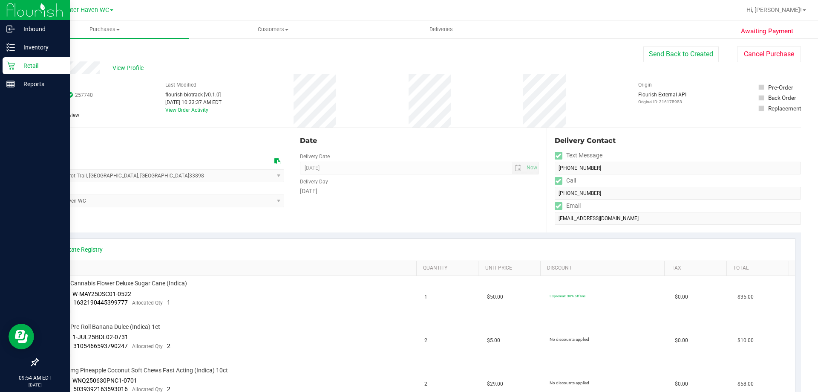
click at [11, 64] on icon at bounding box center [10, 65] width 9 height 9
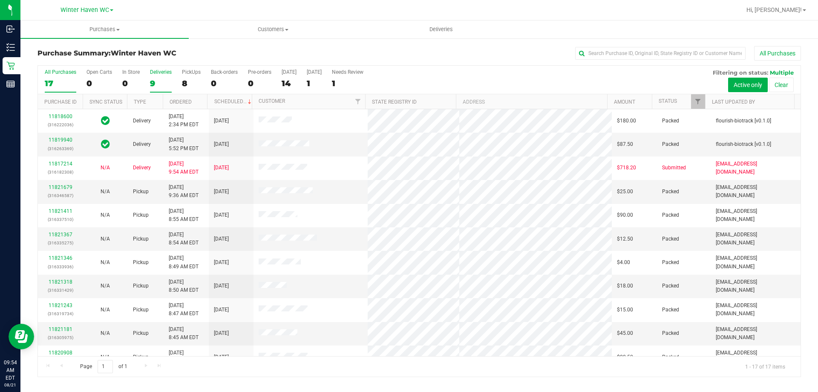
click at [152, 81] on div "9" at bounding box center [161, 83] width 22 height 10
click at [0, 0] on input "Deliveries 9" at bounding box center [0, 0] width 0 height 0
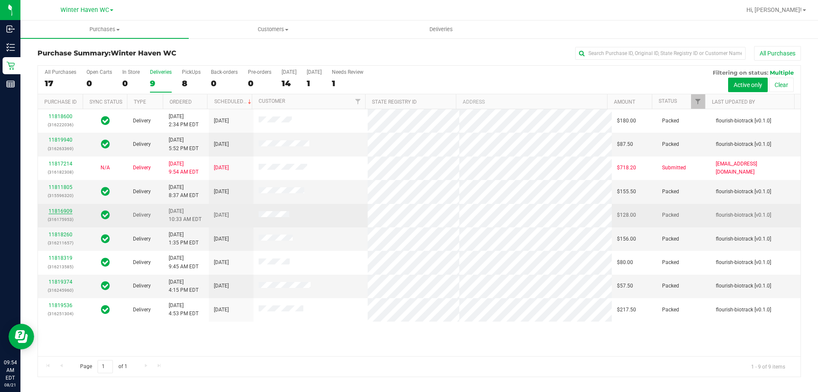
click at [58, 211] on link "11816909" at bounding box center [61, 211] width 24 height 6
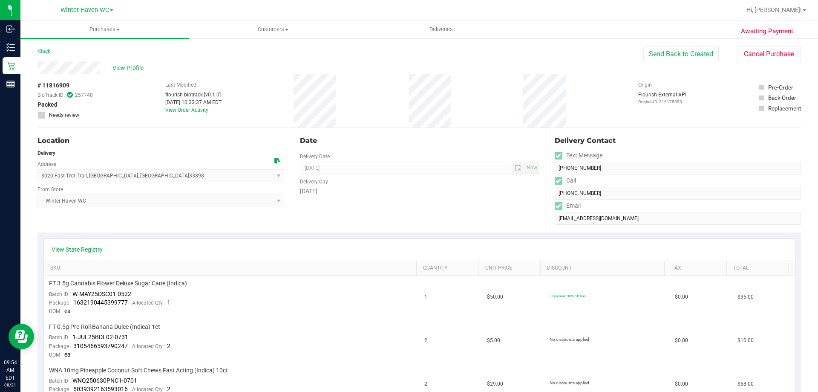
click at [48, 52] on link "Back" at bounding box center [44, 51] width 13 height 6
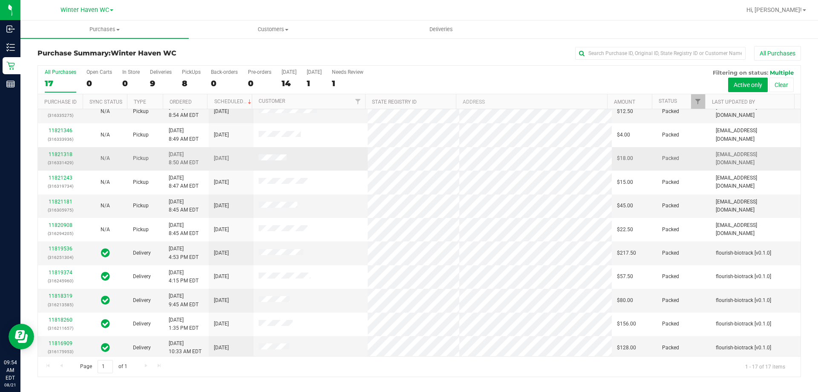
scroll to position [128, 0]
click at [66, 343] on link "11816909" at bounding box center [61, 343] width 24 height 6
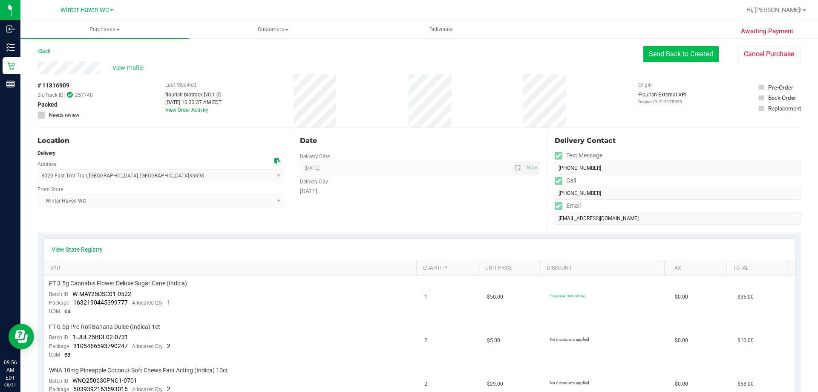
click at [676, 53] on button "Send Back to Created" at bounding box center [681, 54] width 75 height 16
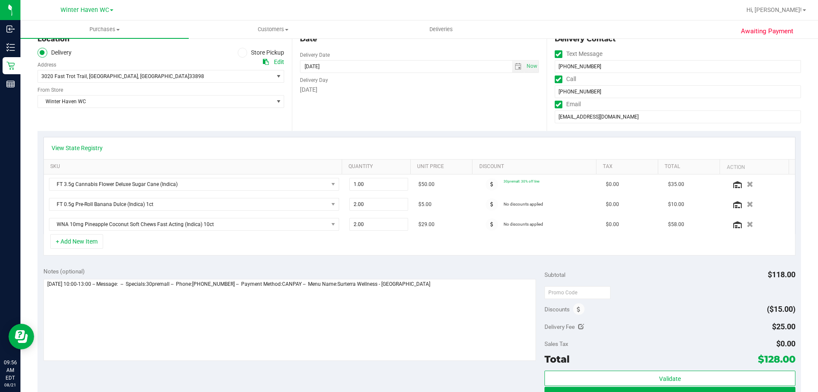
scroll to position [170, 0]
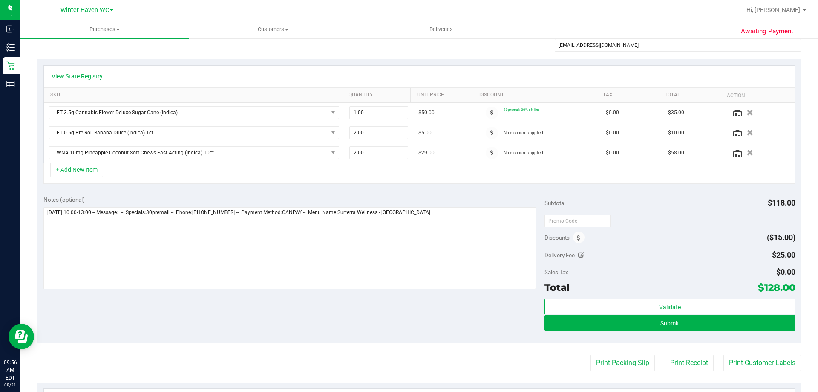
click at [582, 254] on div "Delivery Fee $25.00" at bounding box center [670, 254] width 251 height 15
click at [578, 254] on icon at bounding box center [581, 255] width 6 height 6
type input "$25.00"
drag, startPoint x: 767, startPoint y: 256, endPoint x: 704, endPoint y: 262, distance: 62.9
click at [707, 262] on div "$25.00 25" at bounding box center [751, 255] width 89 height 17
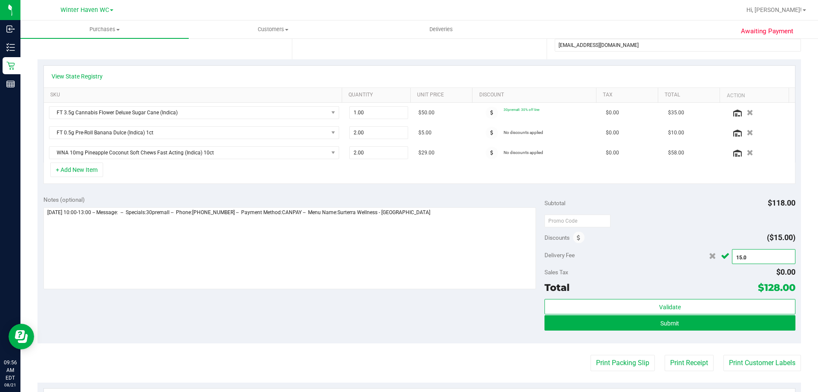
type input "15.00"
type input "$15.00"
click at [722, 253] on icon "Cancel button" at bounding box center [725, 256] width 9 height 6
drag, startPoint x: 760, startPoint y: 251, endPoint x: 789, endPoint y: 252, distance: 29.0
click at [789, 252] on div "Delivery Fee $15.00 15 $15.00" at bounding box center [670, 254] width 251 height 15
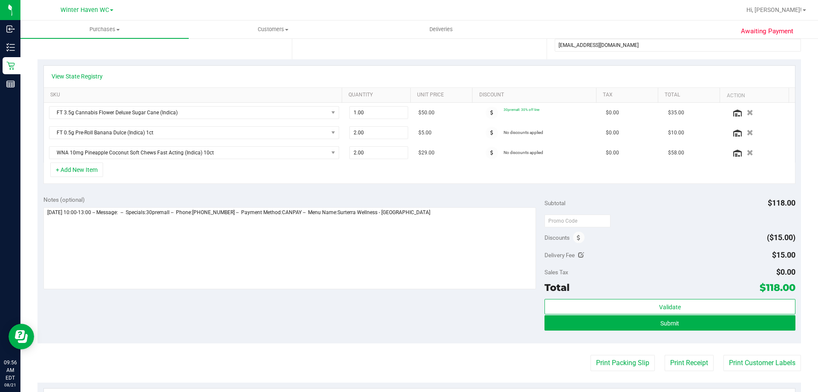
click at [789, 252] on div "Notes (optional) Subtotal $118.00 Discounts ($15.00) Delivery Fee $15.00 15 $15…" at bounding box center [420, 266] width 764 height 153
drag, startPoint x: 795, startPoint y: 254, endPoint x: 778, endPoint y: 256, distance: 17.1
click at [778, 256] on div "Awaiting Payment Back Save Purchase View Profile Replace Customer # 11816909 Bi…" at bounding box center [419, 213] width 798 height 692
click at [791, 254] on div "Notes (optional) Subtotal $118.00 Discounts ($15.00) Delivery Fee $15.00 15 $15…" at bounding box center [420, 266] width 764 height 153
drag, startPoint x: 796, startPoint y: 255, endPoint x: 772, endPoint y: 257, distance: 24.3
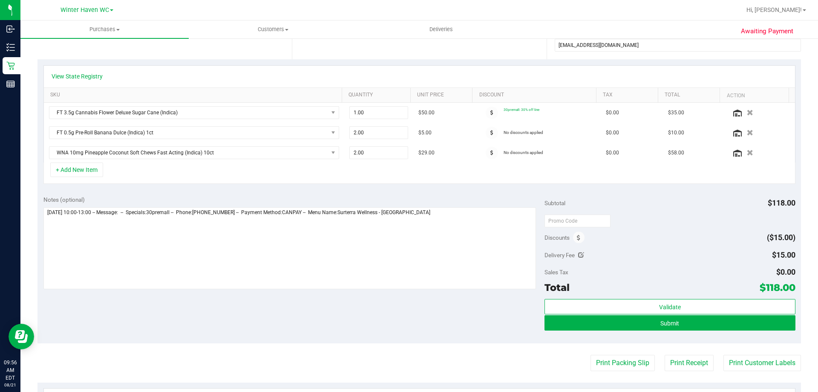
click at [772, 257] on div "Awaiting Payment Back Save Purchase View Profile Replace Customer # 11816909 Bi…" at bounding box center [419, 213] width 798 height 692
click at [762, 257] on div "Delivery Fee $15.00 15 $15.00" at bounding box center [670, 254] width 251 height 15
drag, startPoint x: 762, startPoint y: 255, endPoint x: 792, endPoint y: 257, distance: 29.5
click at [792, 257] on div "Notes (optional) Subtotal $118.00 Discounts ($15.00) Delivery Fee $15.00 15 $15…" at bounding box center [420, 266] width 764 height 153
click at [758, 251] on div "Delivery Fee $15.00 15 $15.00" at bounding box center [670, 254] width 251 height 15
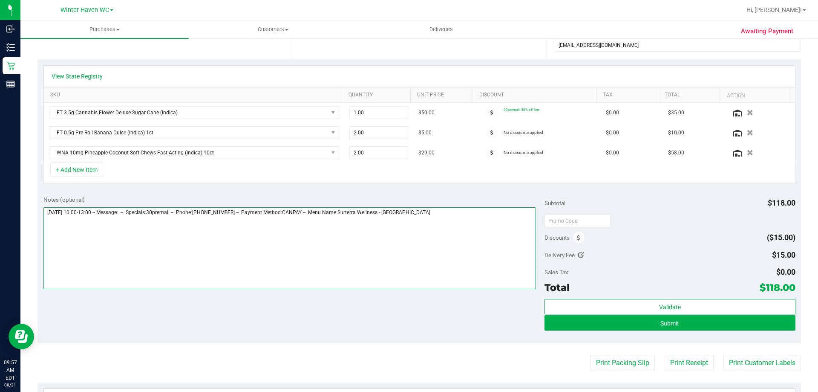
drag, startPoint x: 323, startPoint y: 214, endPoint x: 310, endPoint y: 215, distance: 13.3
click at [304, 212] on textarea at bounding box center [289, 248] width 493 height 82
click at [321, 225] on textarea at bounding box center [289, 248] width 493 height 82
drag, startPoint x: 324, startPoint y: 213, endPoint x: 295, endPoint y: 211, distance: 29.1
click at [295, 211] on textarea at bounding box center [289, 248] width 493 height 82
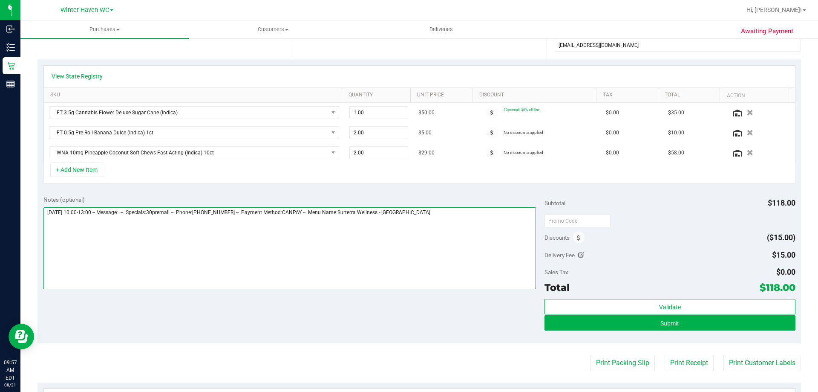
click at [292, 215] on textarea at bounding box center [289, 248] width 493 height 82
drag, startPoint x: 338, startPoint y: 212, endPoint x: 292, endPoint y: 212, distance: 45.2
click at [292, 212] on textarea at bounding box center [289, 248] width 493 height 82
click at [335, 232] on textarea at bounding box center [289, 248] width 493 height 82
click at [342, 243] on textarea at bounding box center [289, 248] width 493 height 82
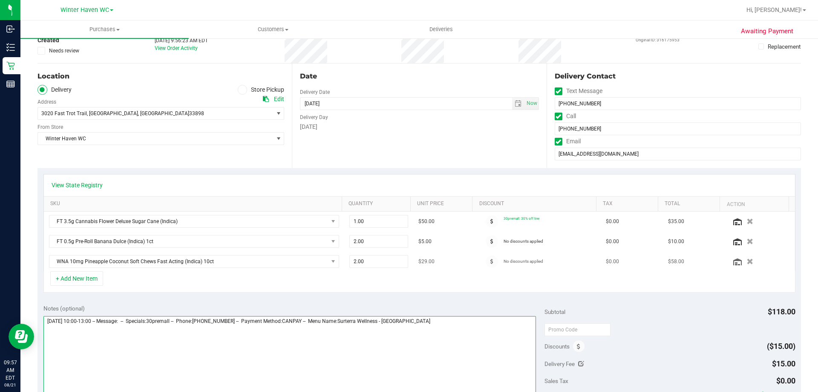
scroll to position [0, 0]
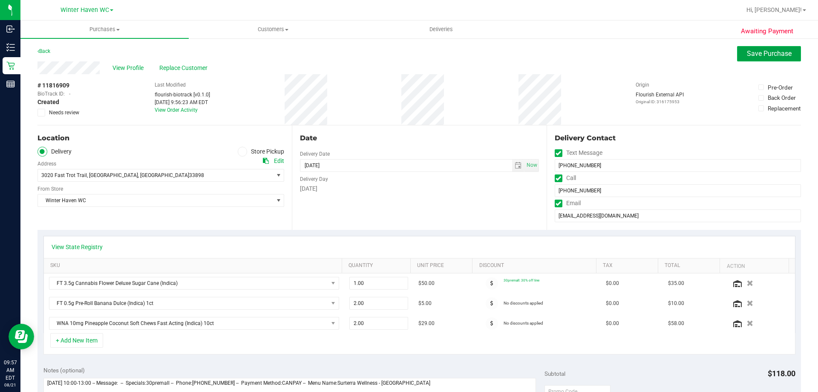
click at [753, 50] on span "Save Purchase" at bounding box center [769, 53] width 45 height 8
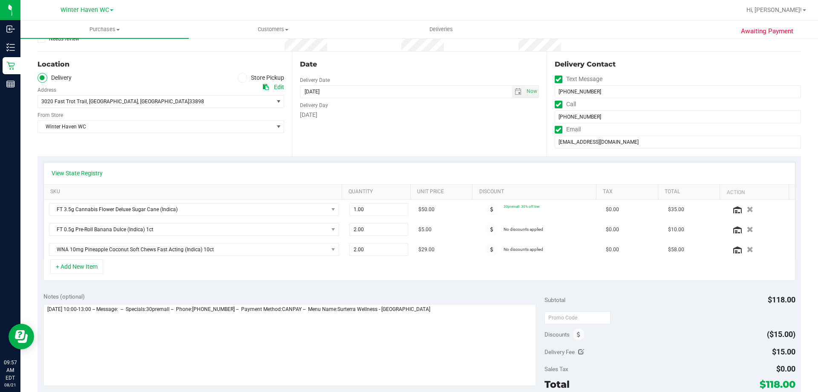
scroll to position [170, 0]
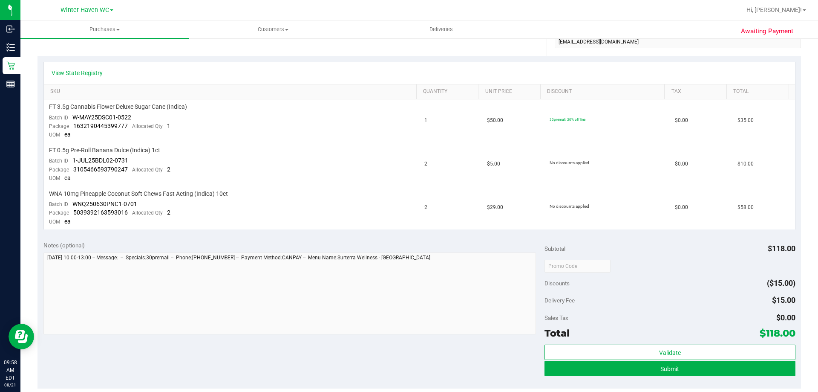
scroll to position [213, 0]
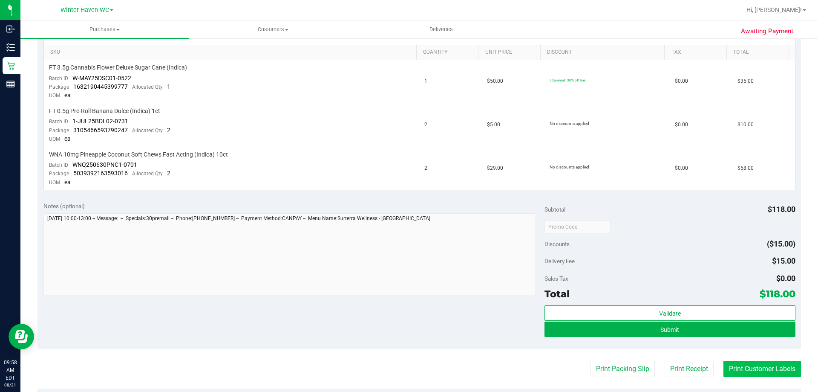
click at [751, 364] on button "Print Customer Labels" at bounding box center [763, 369] width 78 height 16
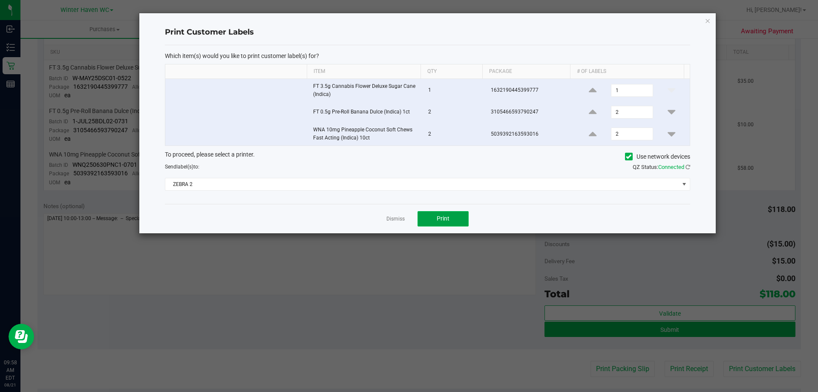
click at [438, 218] on span "Print" at bounding box center [443, 218] width 13 height 7
click at [400, 220] on link "Dismiss" at bounding box center [396, 218] width 18 height 7
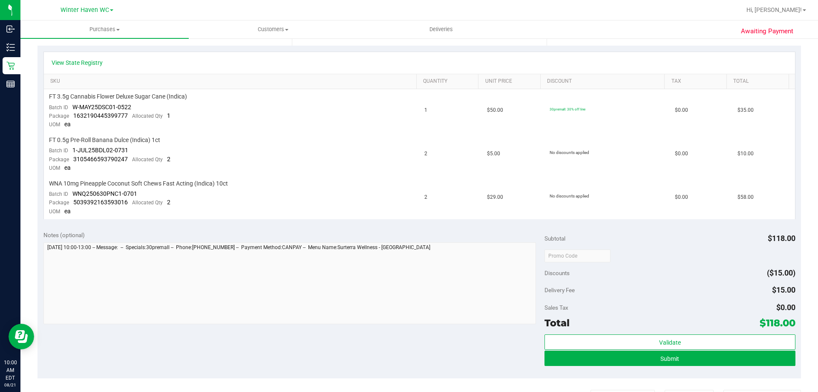
scroll to position [256, 0]
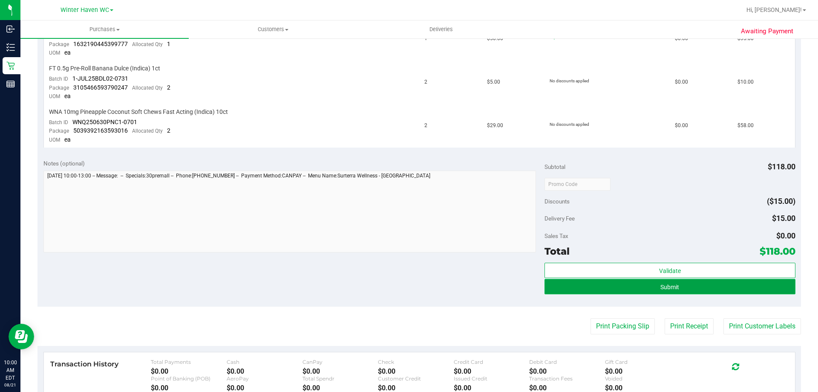
click at [623, 286] on button "Submit" at bounding box center [670, 286] width 251 height 15
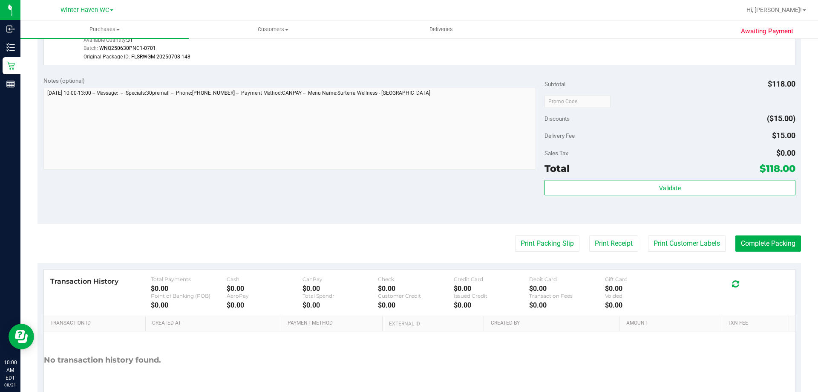
scroll to position [428, 0]
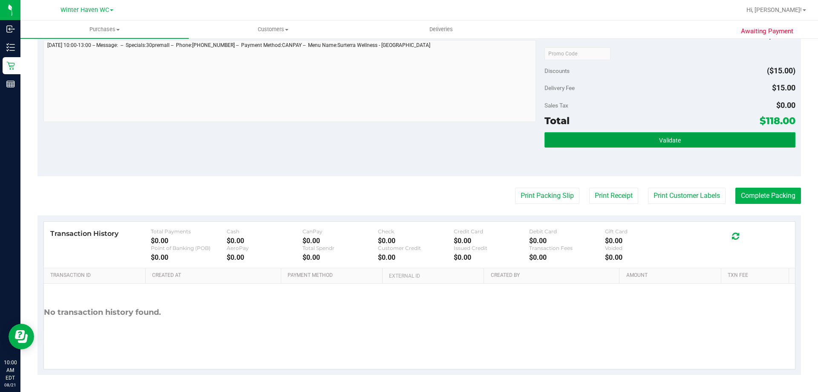
click at [693, 139] on button "Validate" at bounding box center [670, 139] width 251 height 15
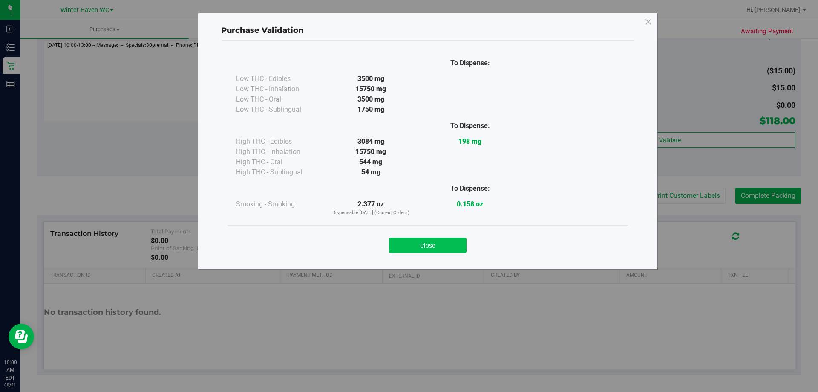
drag, startPoint x: 428, startPoint y: 248, endPoint x: 683, endPoint y: 218, distance: 257.0
click at [428, 248] on button "Close" at bounding box center [428, 244] width 78 height 15
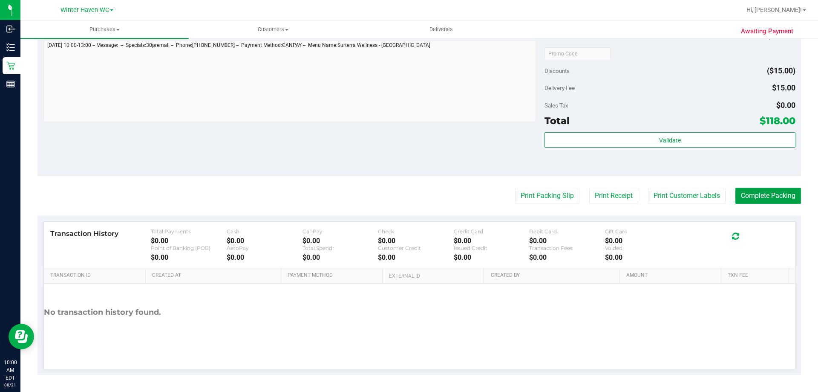
click at [759, 196] on button "Complete Packing" at bounding box center [769, 196] width 66 height 16
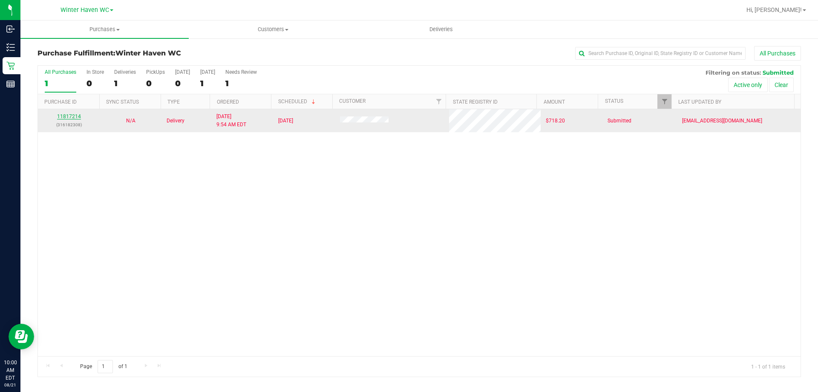
click at [62, 118] on link "11817214" at bounding box center [69, 116] width 24 height 6
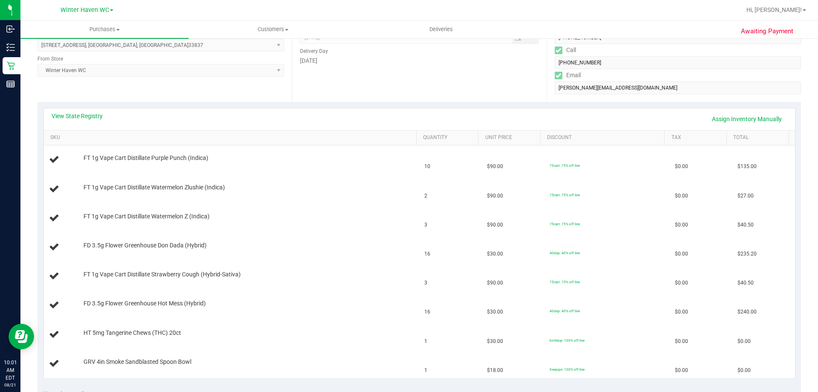
scroll to position [43, 0]
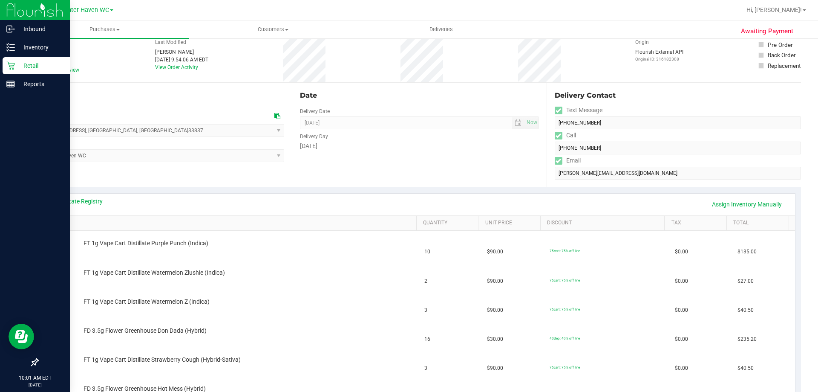
click at [9, 69] on icon at bounding box center [10, 65] width 9 height 9
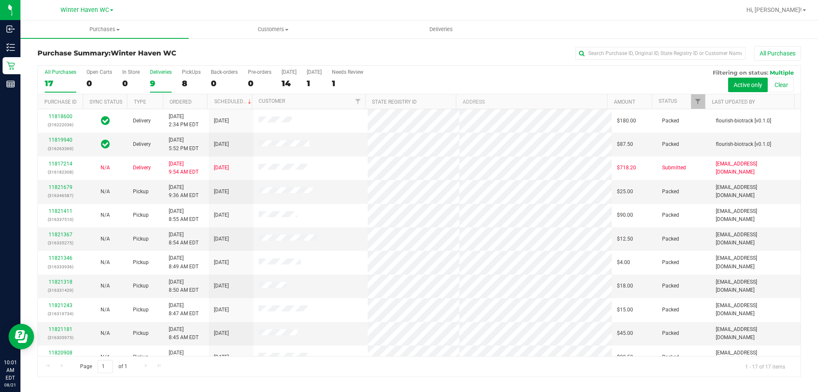
click at [151, 82] on div "9" at bounding box center [161, 83] width 22 height 10
click at [0, 0] on input "Deliveries 9" at bounding box center [0, 0] width 0 height 0
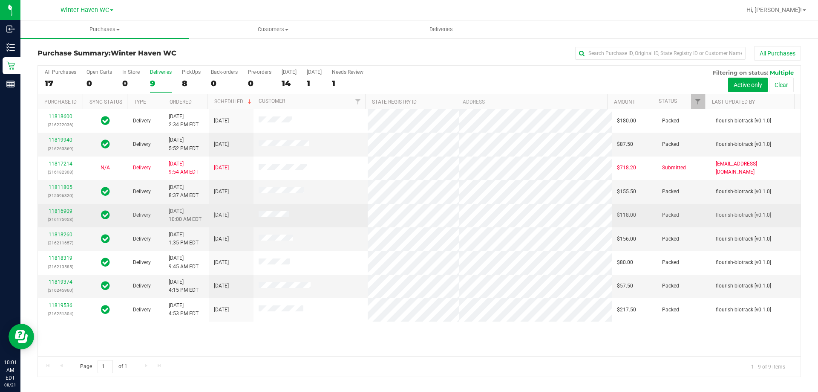
click at [62, 213] on link "11816909" at bounding box center [61, 211] width 24 height 6
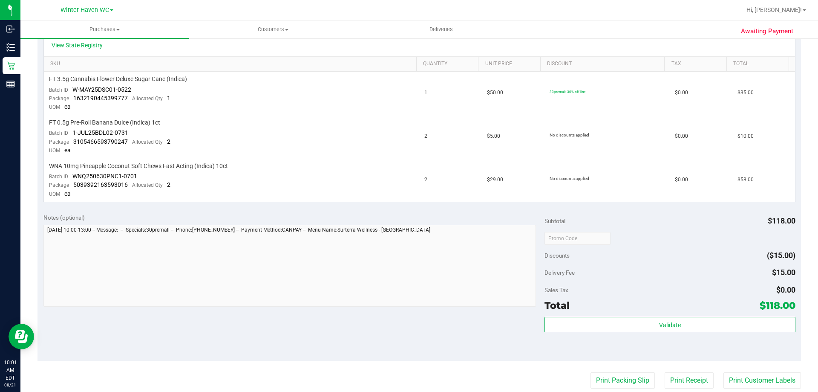
scroll to position [213, 0]
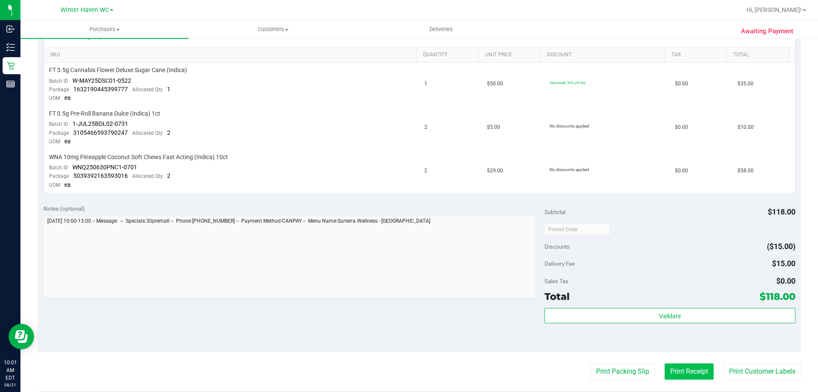
click at [666, 371] on button "Print Receipt" at bounding box center [689, 371] width 49 height 16
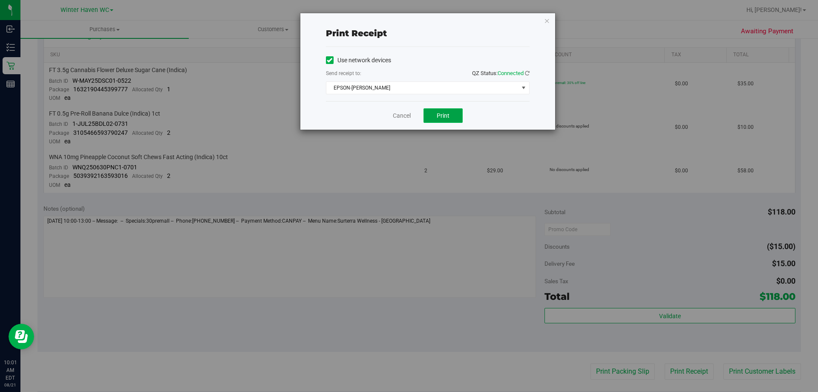
click at [437, 116] on span "Print" at bounding box center [443, 115] width 13 height 7
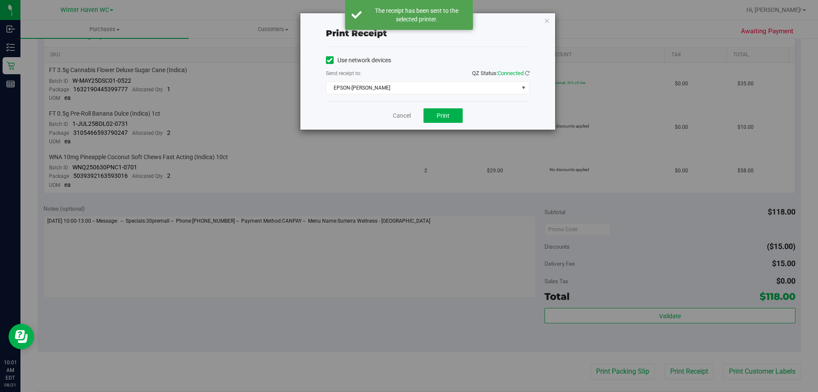
drag, startPoint x: 400, startPoint y: 109, endPoint x: 420, endPoint y: 150, distance: 45.4
click at [400, 109] on div "Cancel Print" at bounding box center [428, 115] width 204 height 29
click at [403, 116] on link "Cancel" at bounding box center [402, 115] width 18 height 9
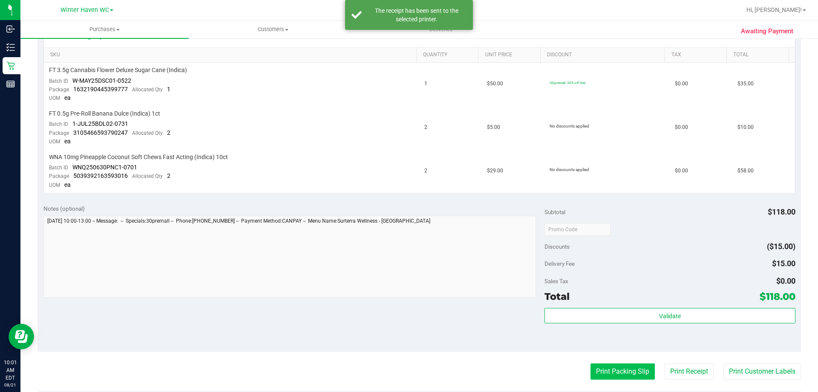
click at [612, 367] on button "Print Packing Slip" at bounding box center [623, 371] width 64 height 16
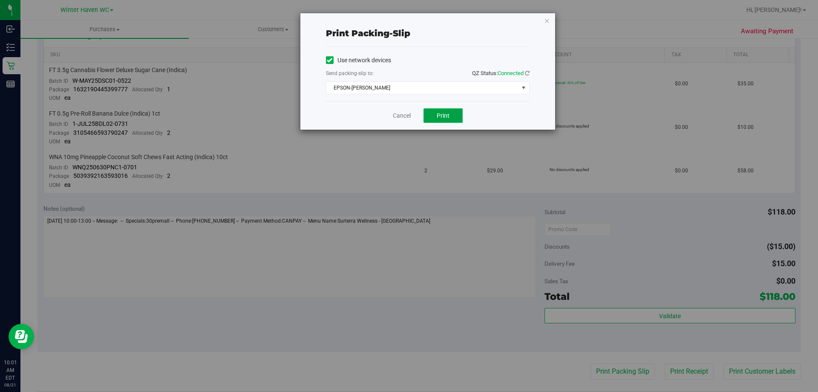
click at [448, 116] on span "Print" at bounding box center [443, 115] width 13 height 7
drag, startPoint x: 397, startPoint y: 117, endPoint x: 402, endPoint y: 110, distance: 8.5
click at [397, 116] on link "Cancel" at bounding box center [402, 115] width 18 height 9
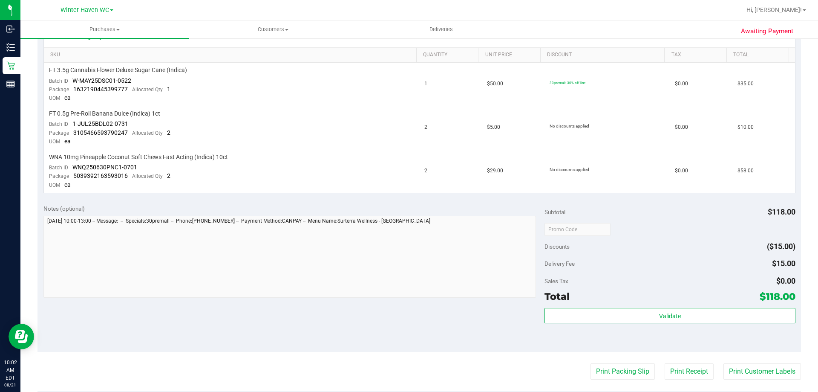
scroll to position [0, 0]
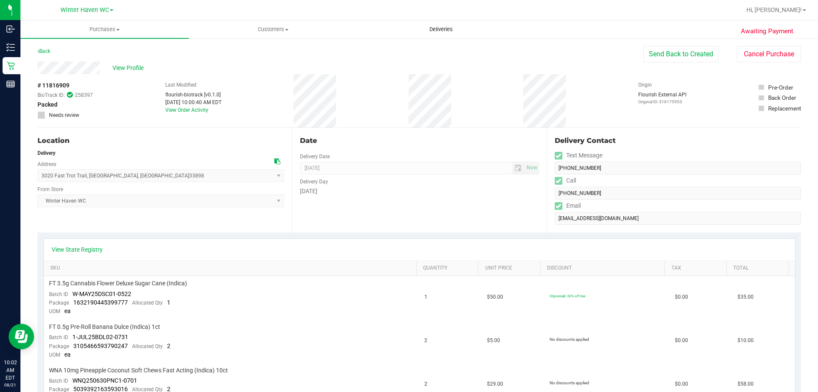
click at [444, 30] on span "Deliveries" at bounding box center [441, 30] width 46 height 8
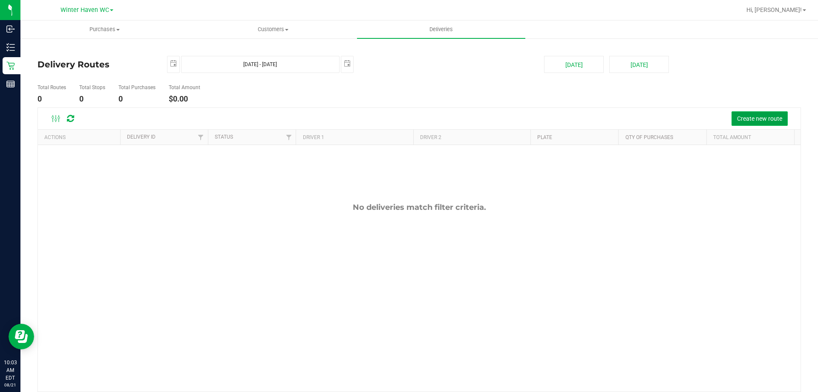
click at [771, 116] on span "Create new route" at bounding box center [759, 118] width 45 height 7
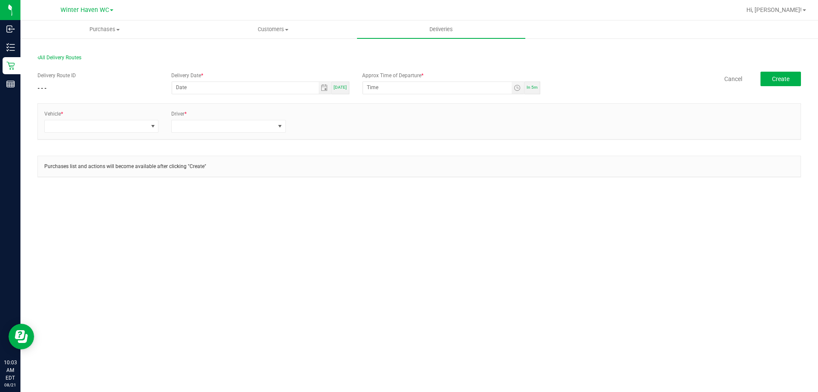
click at [536, 88] on span "In 5m" at bounding box center [532, 87] width 11 height 5
type input "[DATE]"
click at [376, 87] on input "10:08 AM" at bounding box center [437, 87] width 149 height 11
type input "10:15 AM"
click at [81, 129] on span at bounding box center [96, 126] width 103 height 12
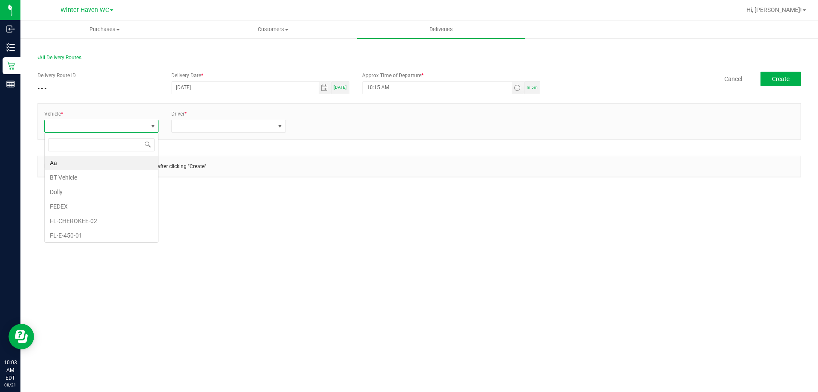
scroll to position [13, 115]
type input "trans"
drag, startPoint x: 113, startPoint y: 162, endPoint x: 121, endPoint y: 160, distance: 7.9
click at [113, 162] on li "FL-TRANSIT-06" at bounding box center [101, 163] width 113 height 14
click at [199, 126] on span at bounding box center [223, 126] width 103 height 12
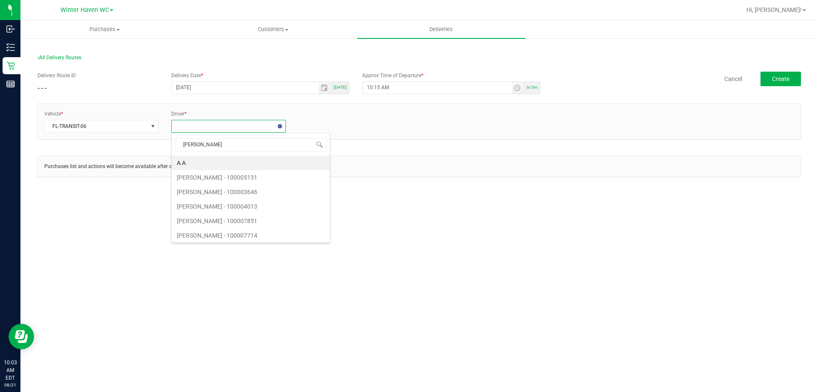
type input "[PERSON_NAME]"
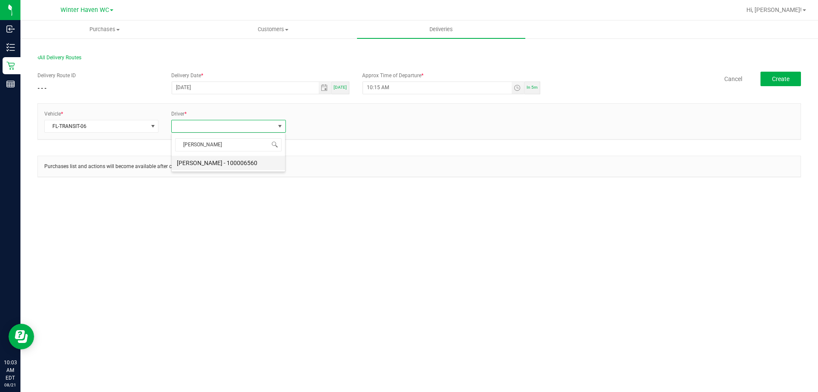
click at [227, 164] on li "[PERSON_NAME] - 100006560" at bounding box center [228, 163] width 113 height 14
click at [316, 124] on link "+ Add Driver" at bounding box center [313, 124] width 28 height 6
click at [318, 132] on span at bounding box center [350, 126] width 103 height 12
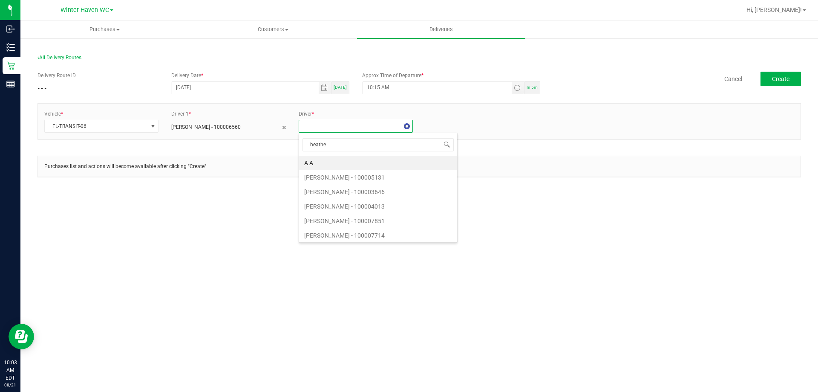
type input "[PERSON_NAME]"
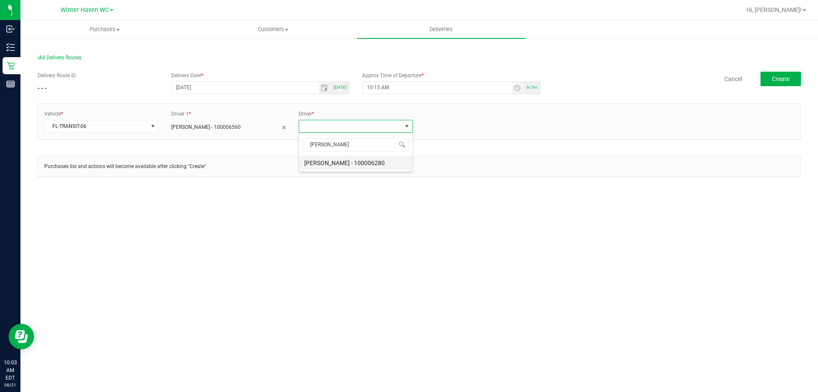
click at [327, 165] on li "[PERSON_NAME] - 100006280" at bounding box center [355, 163] width 113 height 14
click at [777, 80] on span "Create" at bounding box center [780, 78] width 17 height 7
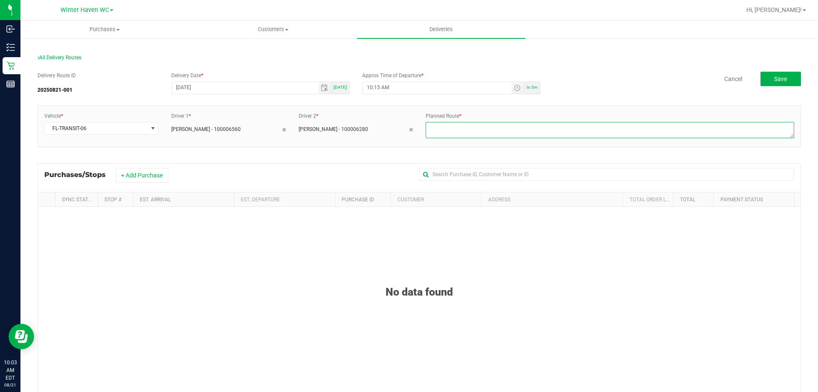
click at [471, 129] on textarea at bounding box center [610, 130] width 369 height 16
type textarea "1"
click at [140, 174] on button "+ Add Purchase" at bounding box center [142, 175] width 53 height 14
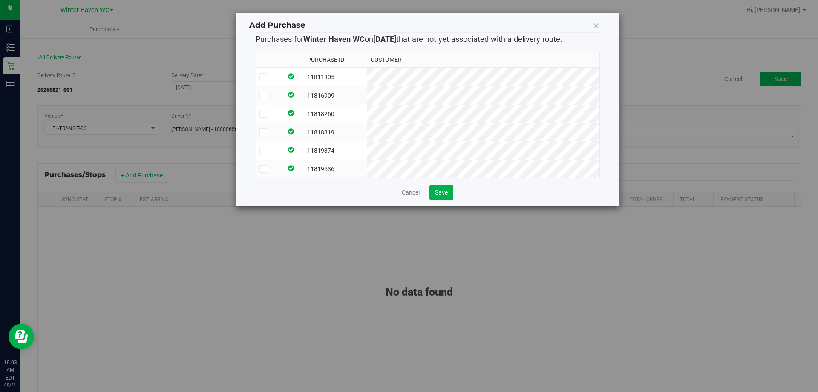
click at [266, 77] on icon at bounding box center [263, 77] width 6 height 0
click at [0, 0] on input "checkbox" at bounding box center [0, 0] width 0 height 0
click at [264, 95] on icon at bounding box center [263, 95] width 6 height 0
click at [0, 0] on input "checkbox" at bounding box center [0, 0] width 0 height 0
click at [263, 114] on icon at bounding box center [263, 114] width 6 height 0
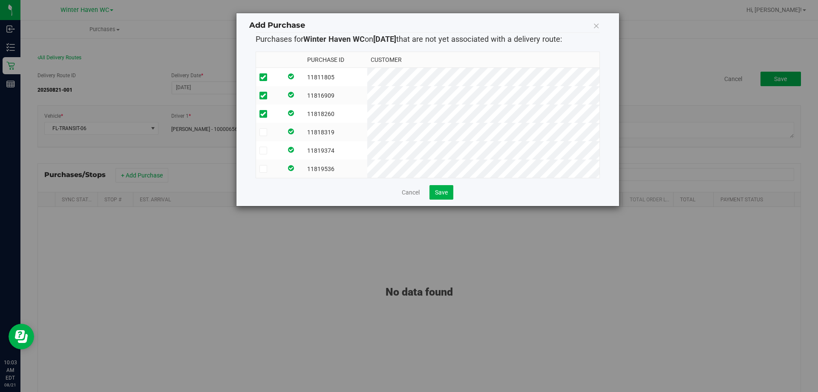
click at [0, 0] on input "checkbox" at bounding box center [0, 0] width 0 height 0
click at [265, 132] on icon at bounding box center [263, 132] width 6 height 0
click at [0, 0] on input "checkbox" at bounding box center [0, 0] width 0 height 0
click at [262, 169] on icon at bounding box center [263, 169] width 6 height 0
click at [0, 0] on input "checkbox" at bounding box center [0, 0] width 0 height 0
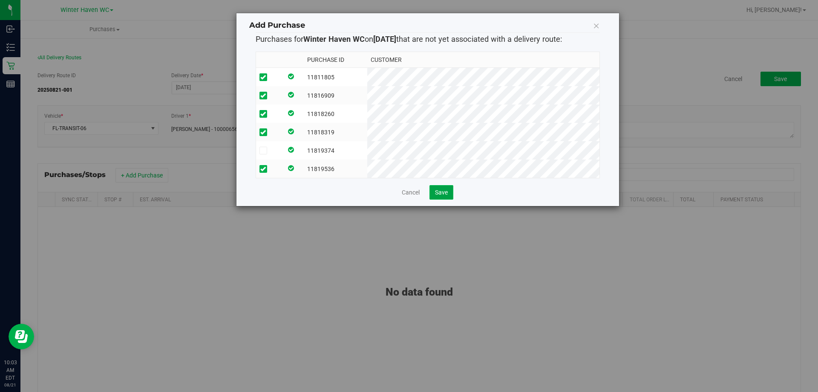
click at [431, 199] on button "Save" at bounding box center [442, 192] width 24 height 14
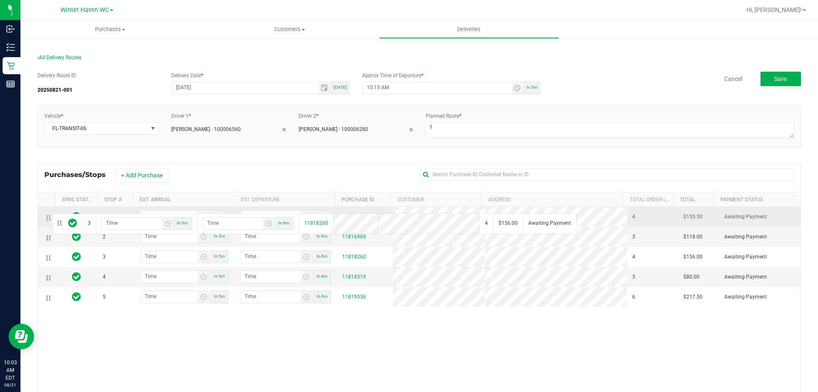
drag, startPoint x: 47, startPoint y: 259, endPoint x: 50, endPoint y: 212, distance: 47.0
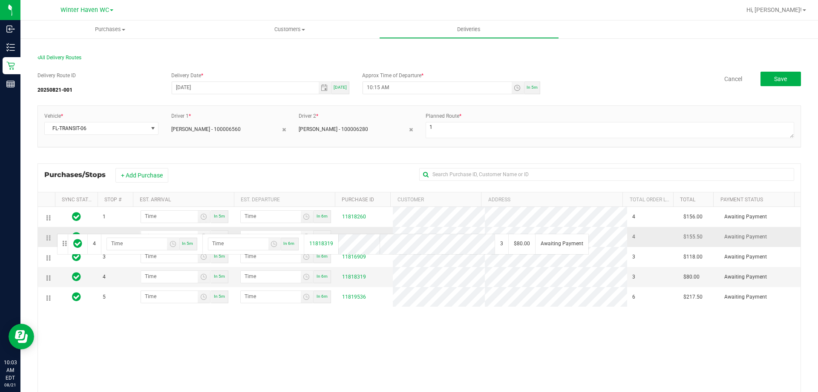
drag, startPoint x: 55, startPoint y: 277, endPoint x: 55, endPoint y: 232, distance: 44.8
drag, startPoint x: 48, startPoint y: 289, endPoint x: 48, endPoint y: 273, distance: 15.8
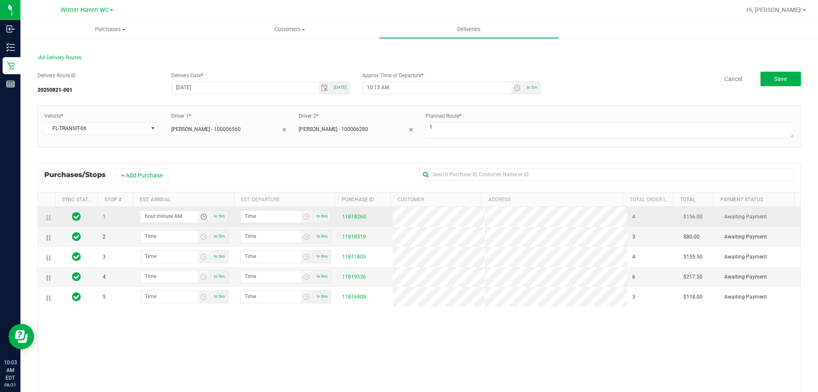
click at [167, 221] on input "hour:minute AM" at bounding box center [169, 216] width 57 height 11
type input "10:03 AM"
type input "10:04 AM"
type input "10:30 AM"
type input "10:31 AM"
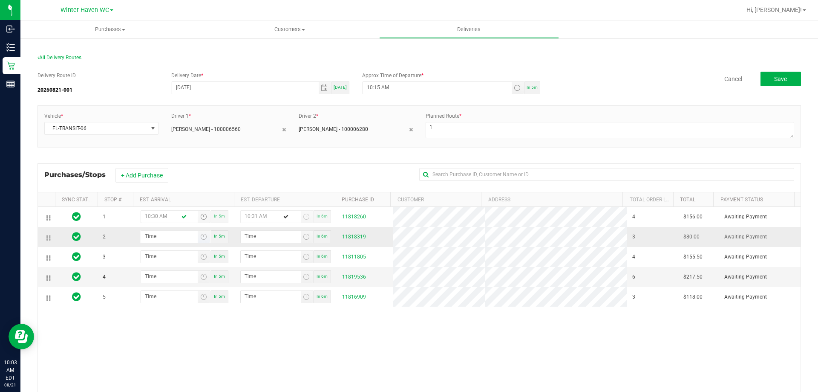
type input "10:30 AM"
click at [165, 234] on input "hour:minute AM" at bounding box center [169, 236] width 57 height 11
type input "11:00 AM"
type input "11:01 AM"
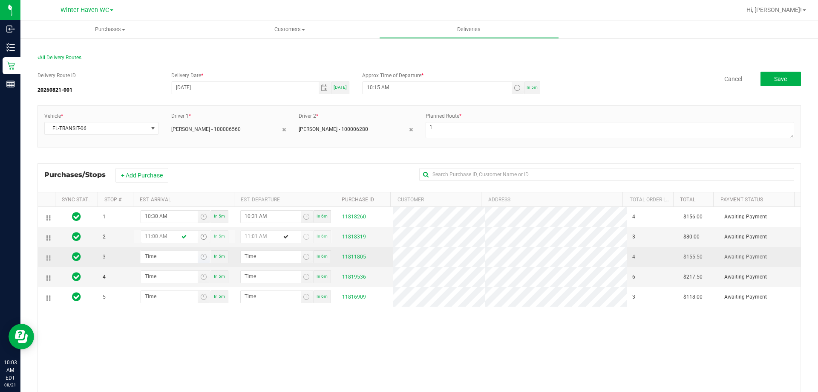
type input "11:00 AM"
click at [157, 257] on input "hour:minute AM" at bounding box center [169, 256] width 57 height 11
type input "11:02 AM"
type input "11:03 AM"
type input "11:20 AM"
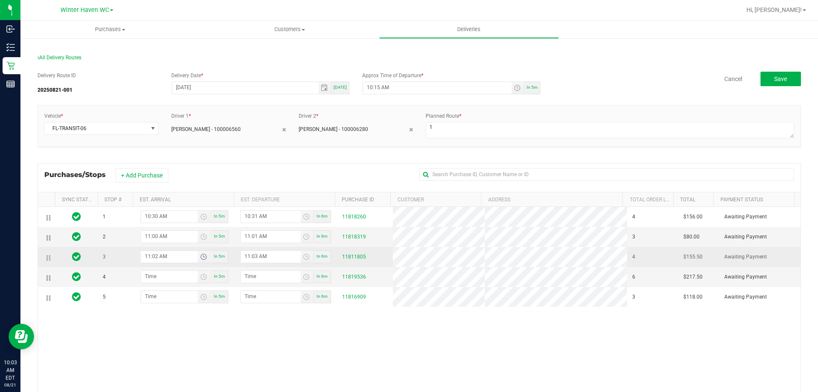
type input "11:21 AM"
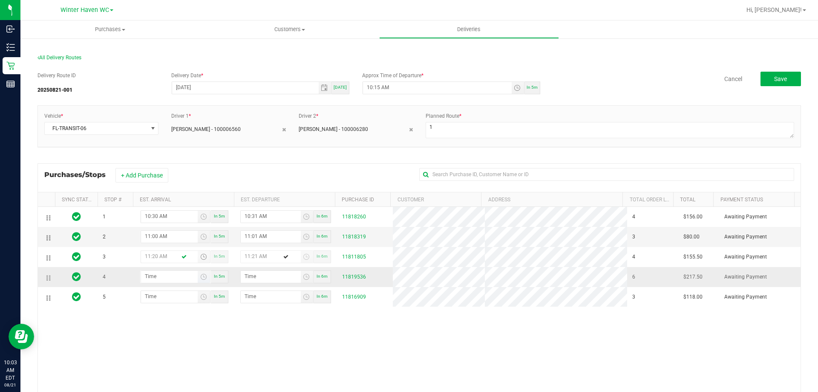
type input "11:20 AM"
click at [159, 276] on input "hour:minute AM" at bounding box center [169, 276] width 57 height 11
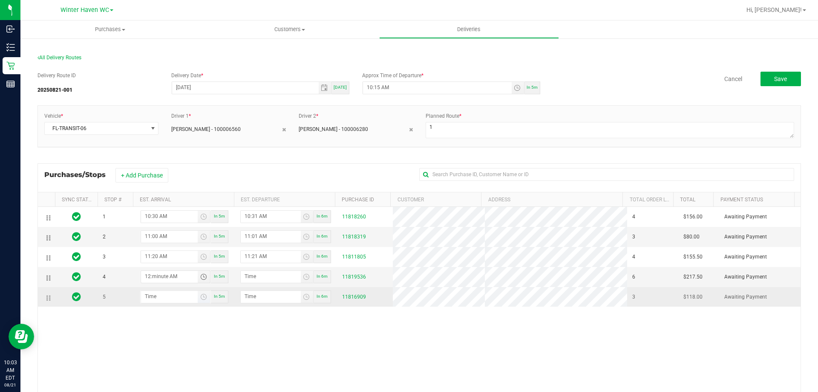
type input "12:00 AM"
type input "12:01 AM"
type input "12:00 PM"
type input "12:01 PM"
type input "12:00 PM"
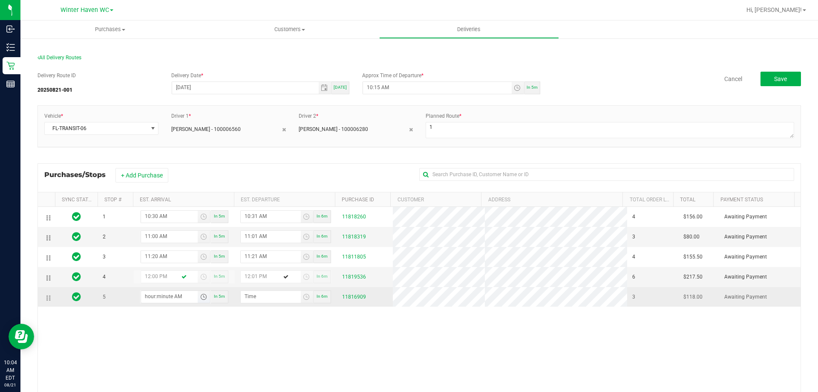
click at [170, 292] on input "hour:minute AM" at bounding box center [169, 296] width 57 height 11
type input "12:02 AM"
type input "12:03 AM"
type input "12:20 AM"
type input "12:21 AM"
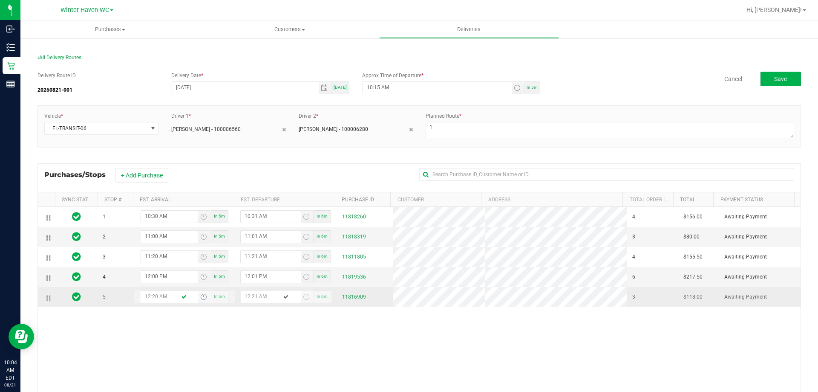
type input "12:20 PM"
type input "12:21 PM"
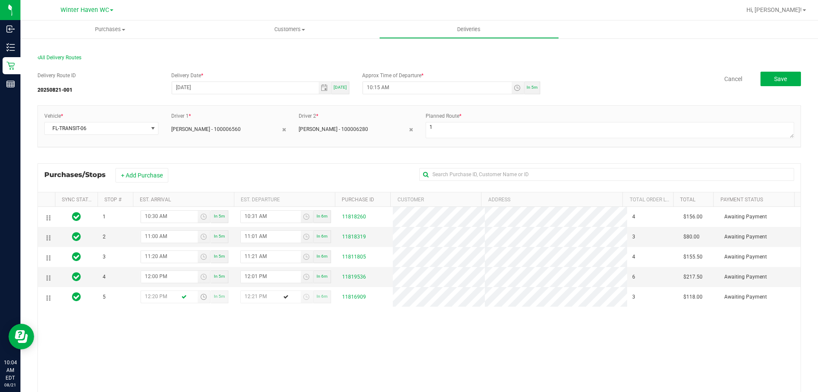
type input "12:20 PM"
click at [231, 335] on div "1 10:30 AM In 5m 10:31 AM In 6m 11818260 4 $156.00 Awaiting Payment 2 11:00 AM …" at bounding box center [419, 330] width 763 height 247
click at [774, 77] on span "Save" at bounding box center [780, 78] width 13 height 7
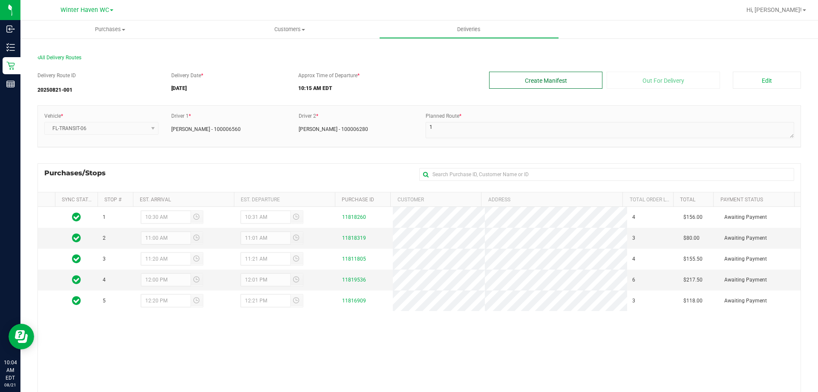
click at [574, 76] on button "Create Manifest" at bounding box center [545, 80] width 113 height 17
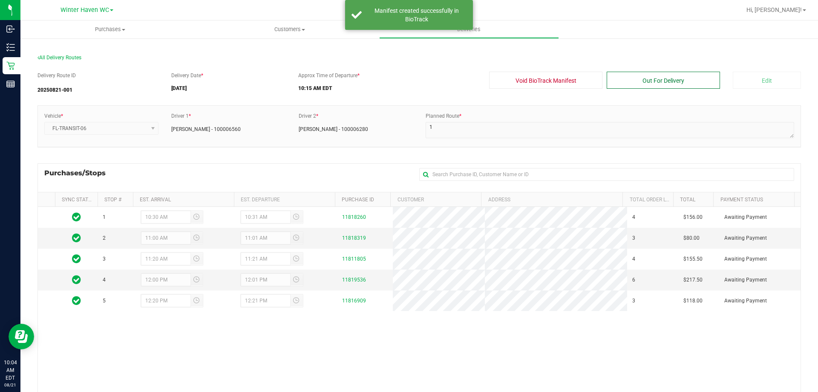
click at [664, 77] on button "Out For Delivery" at bounding box center [663, 80] width 113 height 17
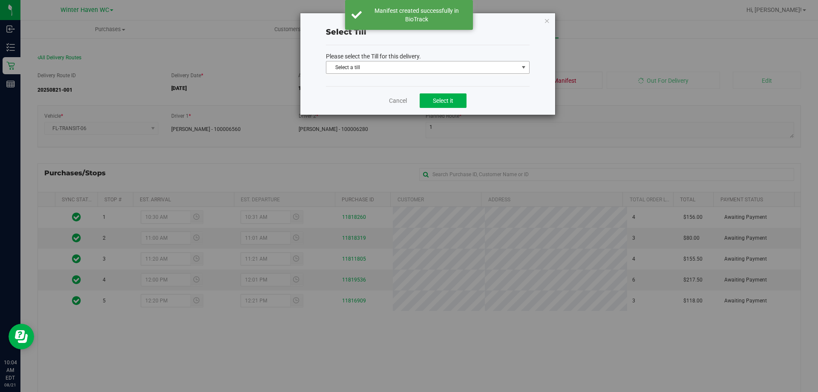
click at [374, 62] on span "Select a till" at bounding box center [422, 67] width 192 height 12
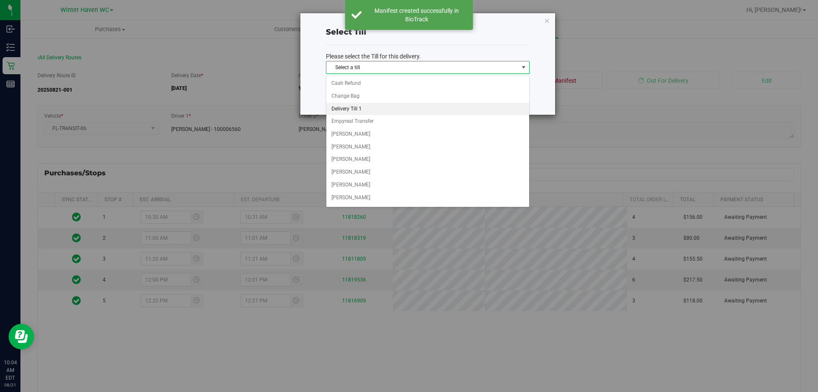
click at [372, 105] on li "Delivery Till 1" at bounding box center [427, 109] width 203 height 13
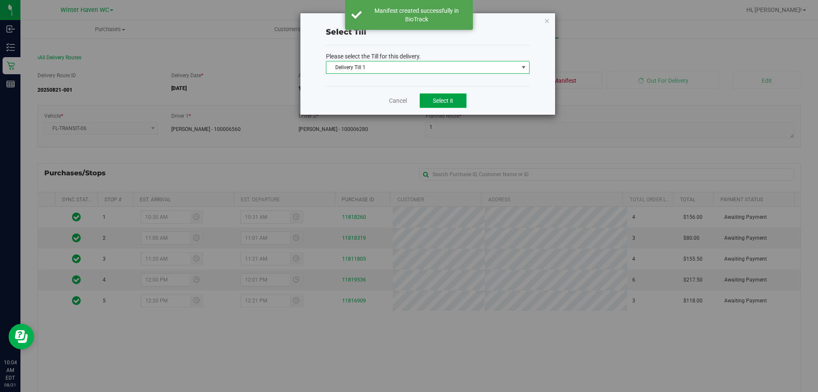
click at [436, 100] on span "Select it" at bounding box center [443, 100] width 20 height 7
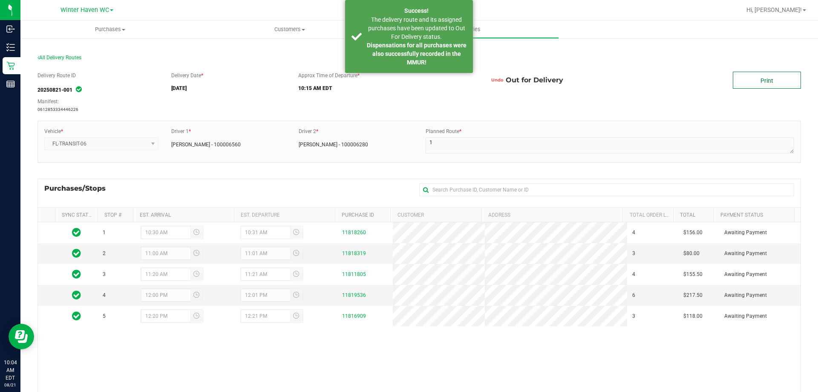
click at [751, 81] on link "Print" at bounding box center [767, 80] width 68 height 17
click at [443, 19] on span "The delivery route and its assigned purchases have been updated to Out For Deli…" at bounding box center [416, 28] width 97 height 24
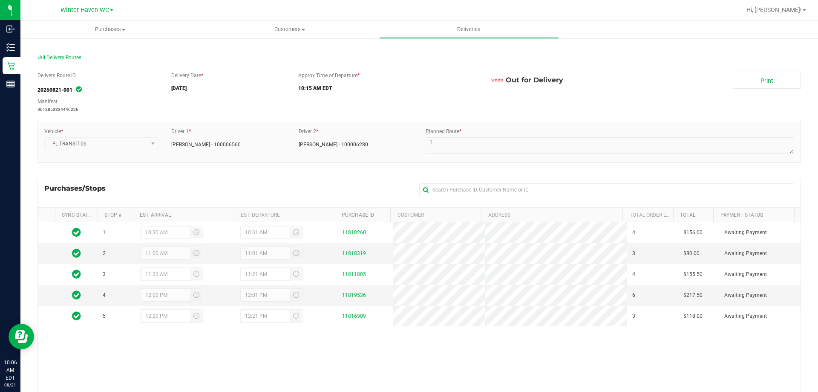
click at [492, 80] on button "Undo" at bounding box center [497, 80] width 17 height 17
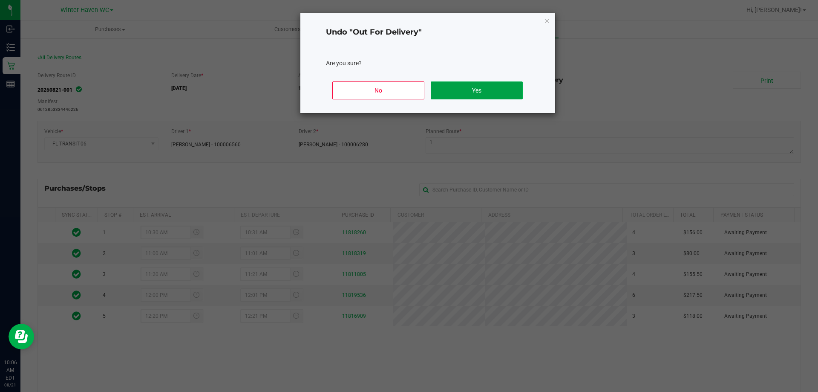
click at [473, 90] on button "Yes" at bounding box center [477, 90] width 92 height 18
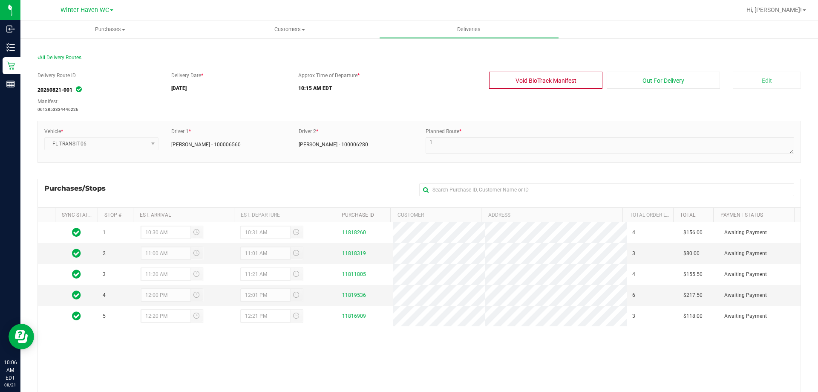
click at [530, 81] on button "Void BioTrack Manifest" at bounding box center [545, 80] width 113 height 17
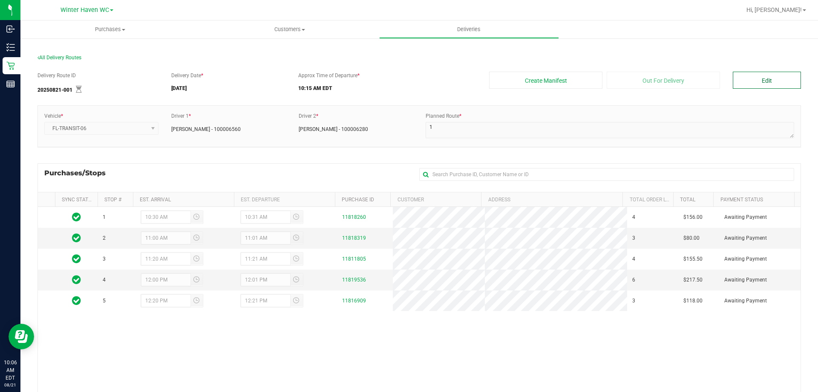
click at [784, 83] on button "Edit" at bounding box center [767, 80] width 68 height 17
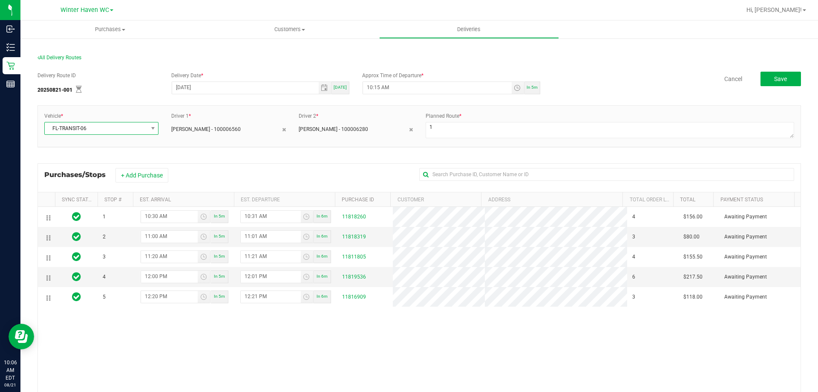
click at [142, 127] on span "FL-TRANSIT-06" at bounding box center [96, 128] width 103 height 12
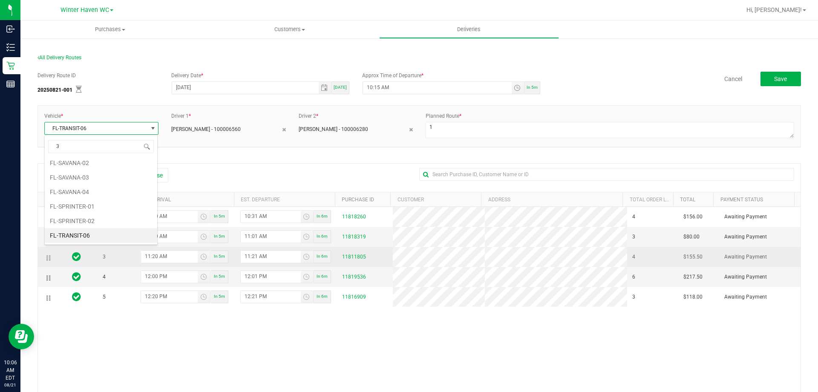
type input "31"
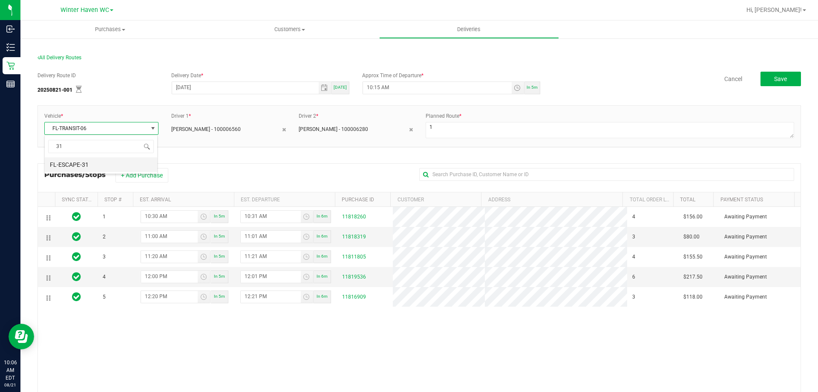
click at [98, 164] on li "FL-ESCAPE-31" at bounding box center [101, 164] width 113 height 14
click at [774, 79] on span "Save" at bounding box center [780, 78] width 13 height 7
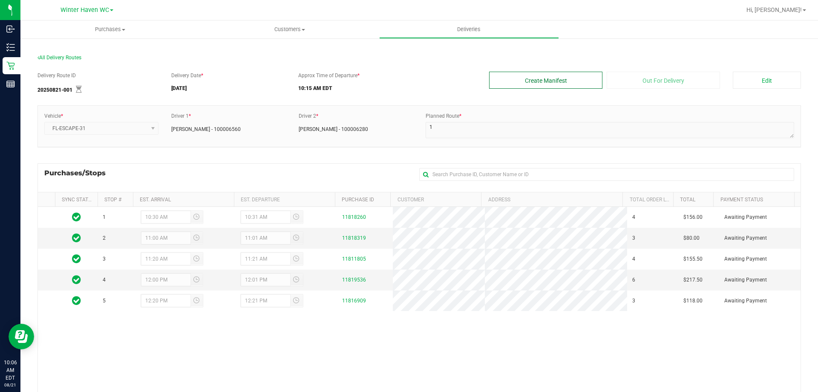
click at [571, 81] on button "Create Manifest" at bounding box center [545, 80] width 113 height 17
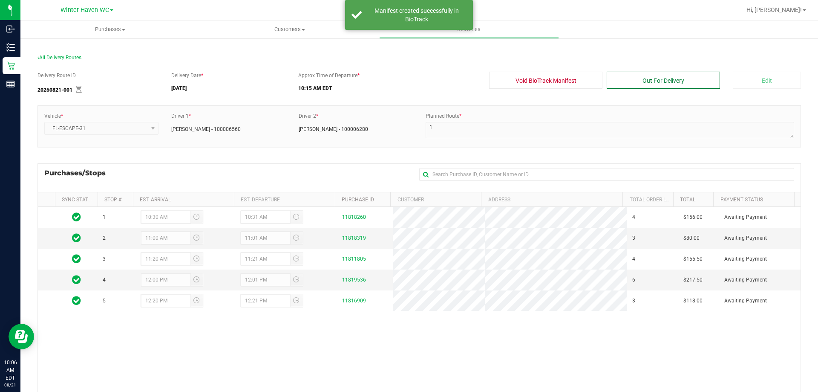
click at [634, 78] on button "Out For Delivery" at bounding box center [663, 80] width 113 height 17
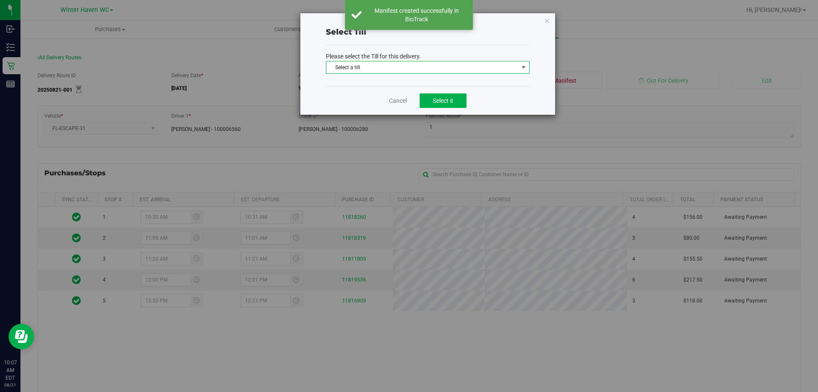
click at [384, 61] on span "Select a till" at bounding box center [422, 67] width 192 height 12
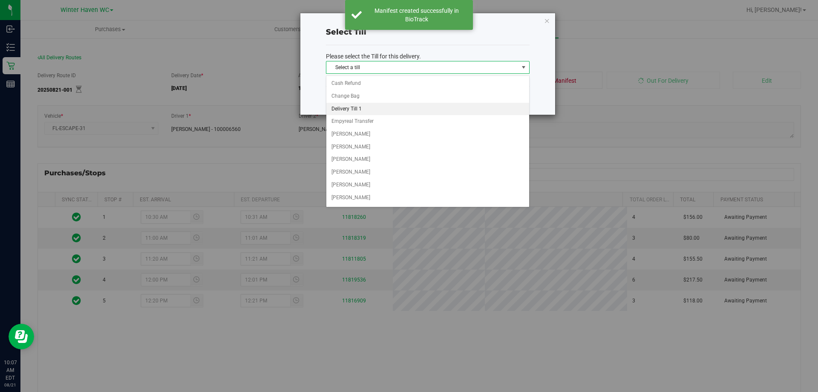
click at [376, 105] on li "Delivery Till 1" at bounding box center [427, 109] width 203 height 13
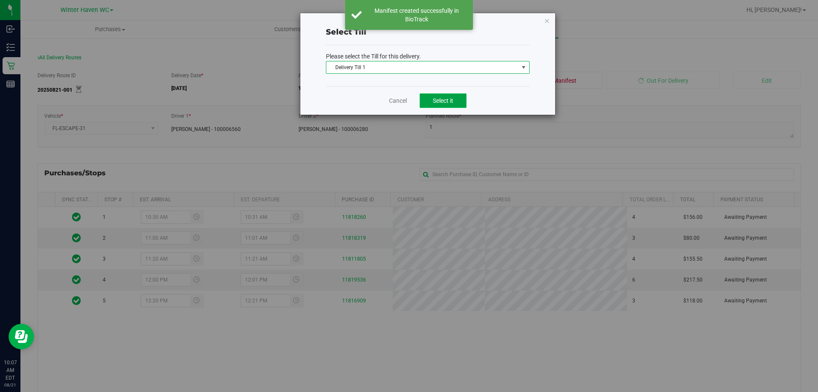
click at [452, 97] on span "Select it" at bounding box center [443, 100] width 20 height 7
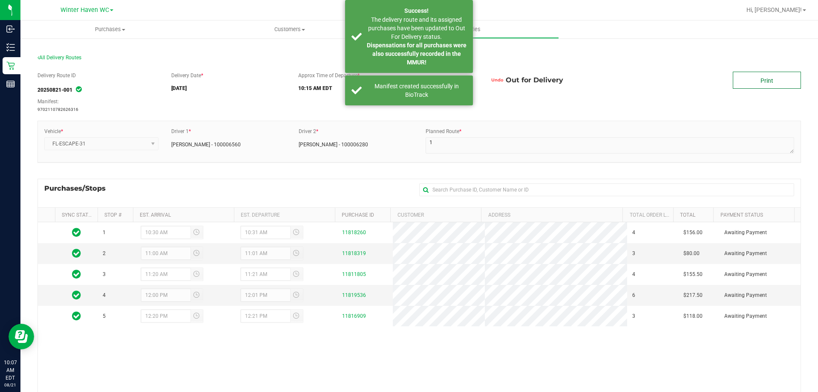
click at [754, 82] on link "Print" at bounding box center [767, 80] width 68 height 17
